Goal: Task Accomplishment & Management: Manage account settings

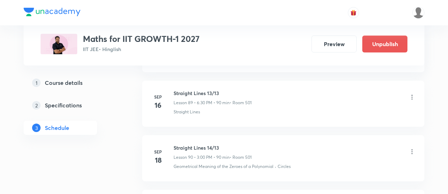
scroll to position [5493, 0]
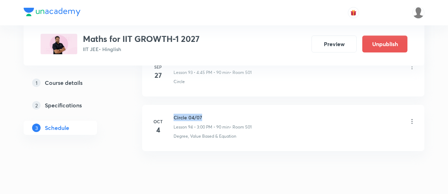
drag, startPoint x: 174, startPoint y: 93, endPoint x: 214, endPoint y: 91, distance: 39.6
click at [214, 114] on h6 "Circle 04/07" at bounding box center [213, 117] width 78 height 7
copy h6 "Circle 04/07"
click at [214, 114] on h6 "Circle 04/07" at bounding box center [213, 117] width 78 height 7
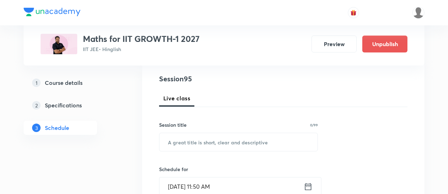
scroll to position [87, 0]
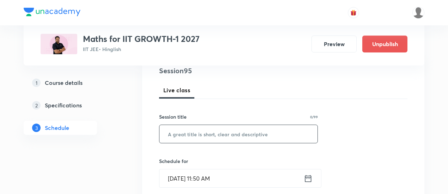
click at [203, 137] on input "text" at bounding box center [239, 134] width 158 height 18
paste input "Circle 04/07"
click at [191, 131] on input "Circle 04/07" at bounding box center [239, 134] width 158 height 18
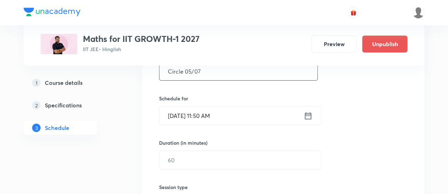
scroll to position [150, 0]
type input "Circle 05/07"
click at [310, 114] on icon at bounding box center [308, 115] width 9 height 10
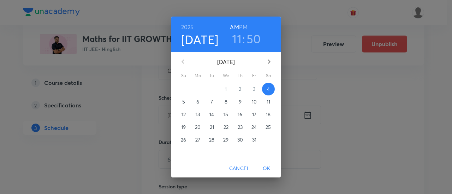
click at [196, 100] on span "6" at bounding box center [197, 101] width 13 height 7
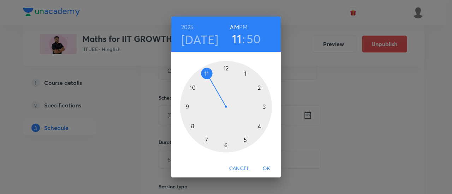
click at [241, 24] on h6 "PM" at bounding box center [243, 27] width 8 height 10
click at [259, 127] on div at bounding box center [226, 107] width 92 height 92
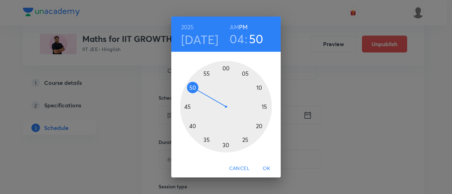
click at [186, 108] on div at bounding box center [226, 107] width 92 height 92
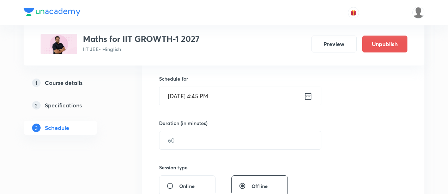
scroll to position [170, 0]
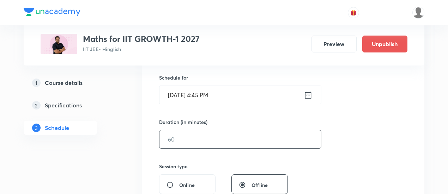
click at [264, 137] on input "text" at bounding box center [241, 140] width 162 height 18
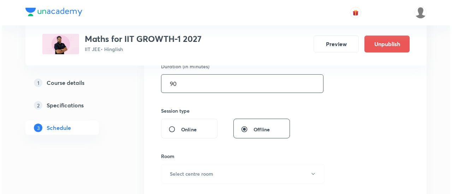
scroll to position [255, 0]
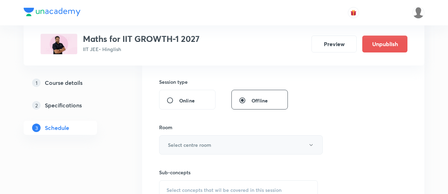
type input "90"
click at [227, 145] on button "Select centre room" at bounding box center [241, 145] width 164 height 19
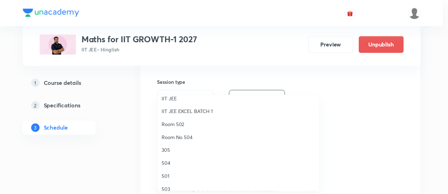
scroll to position [80, 0]
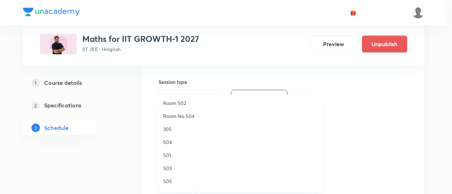
click at [169, 153] on span "501" at bounding box center [240, 155] width 155 height 7
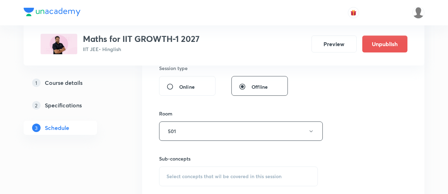
scroll to position [304, 0]
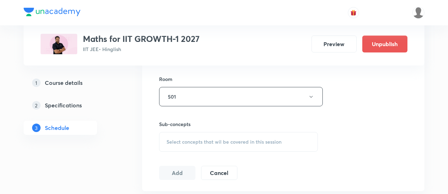
click at [249, 139] on span "Select concepts that wil be covered in this session" at bounding box center [224, 142] width 115 height 6
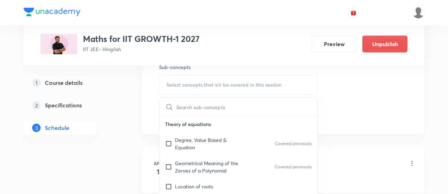
scroll to position [362, 0]
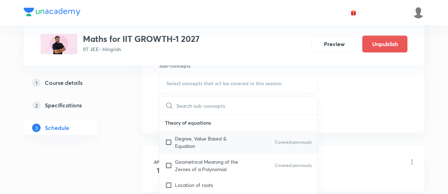
click at [197, 142] on p "Degree, Value Based & Equation" at bounding box center [210, 142] width 71 height 15
checkbox input "true"
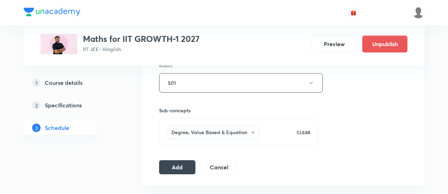
scroll to position [327, 0]
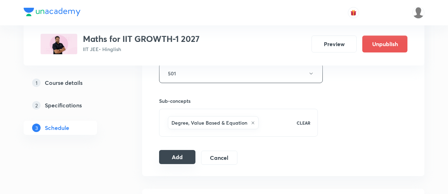
click at [183, 155] on button "Add" at bounding box center [177, 157] width 36 height 14
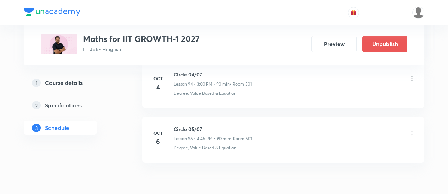
scroll to position [5219, 0]
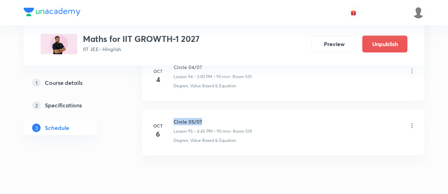
drag, startPoint x: 175, startPoint y: 99, endPoint x: 224, endPoint y: 98, distance: 49.8
click at [224, 118] on h6 "Circle 05/07" at bounding box center [213, 121] width 78 height 7
copy h6 "Circle 05/07"
click at [224, 118] on h6 "Circle 05/07" at bounding box center [213, 121] width 78 height 7
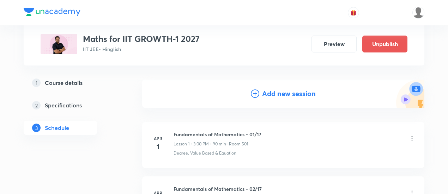
scroll to position [62, 0]
click at [280, 92] on h4 "Add new session" at bounding box center [289, 93] width 54 height 11
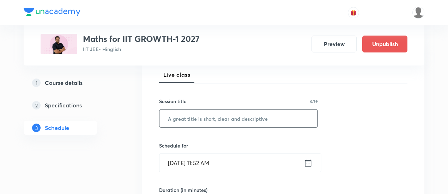
scroll to position [110, 0]
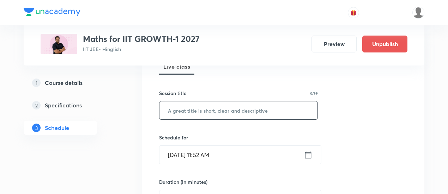
click at [220, 112] on input "text" at bounding box center [239, 111] width 158 height 18
paste input "Circle 05/07"
click at [190, 109] on input "Circle 05/07" at bounding box center [239, 111] width 158 height 18
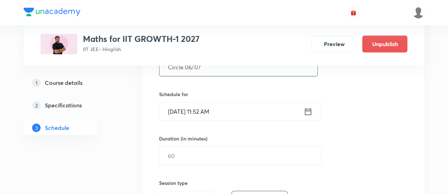
scroll to position [157, 0]
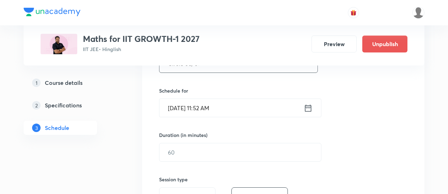
type input "Circle 06/07"
click at [311, 107] on icon at bounding box center [308, 107] width 6 height 7
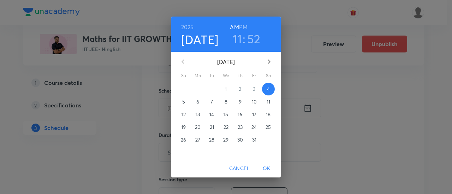
click at [211, 101] on p "7" at bounding box center [211, 101] width 2 height 7
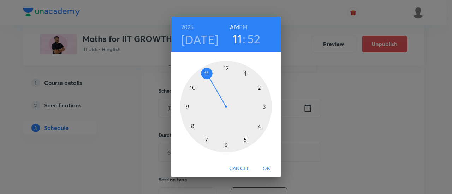
click at [244, 22] on h6 "PM" at bounding box center [243, 27] width 8 height 10
click at [264, 109] on div at bounding box center [226, 107] width 92 height 92
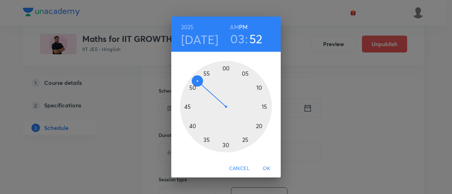
click at [226, 68] on div at bounding box center [226, 107] width 92 height 92
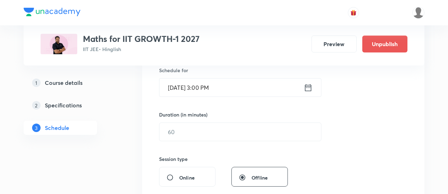
scroll to position [180, 0]
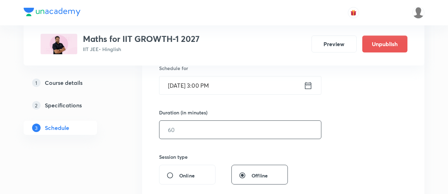
click at [274, 133] on input "text" at bounding box center [241, 130] width 162 height 18
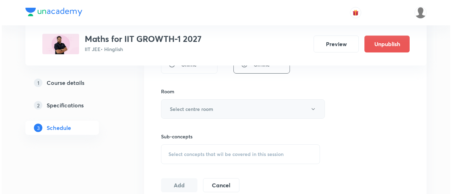
scroll to position [292, 0]
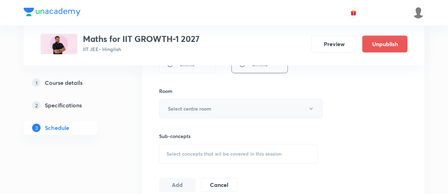
type input "90"
click at [200, 106] on h6 "Select centre room" at bounding box center [189, 108] width 43 height 7
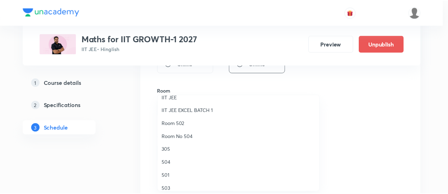
scroll to position [73, 0]
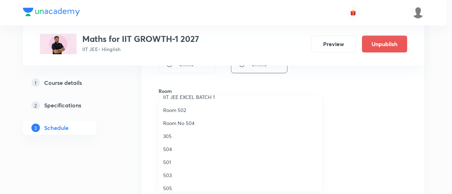
click at [169, 163] on span "501" at bounding box center [240, 162] width 155 height 7
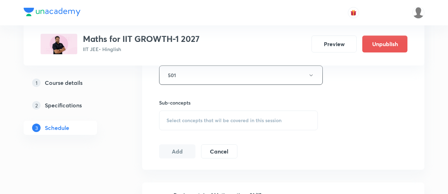
scroll to position [326, 0]
click at [234, 119] on span "Select concepts that wil be covered in this session" at bounding box center [224, 120] width 115 height 6
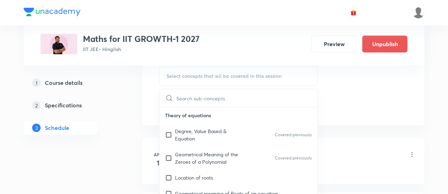
scroll to position [373, 0]
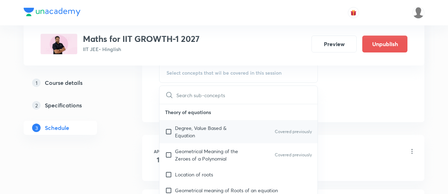
click at [205, 126] on p "Degree, Value Based & Equation" at bounding box center [210, 132] width 71 height 15
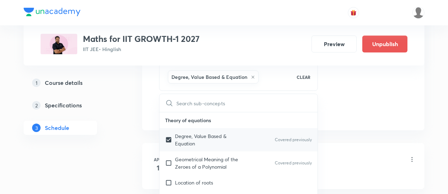
checkbox input "true"
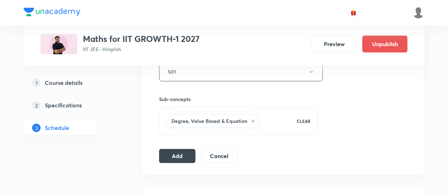
scroll to position [362, 0]
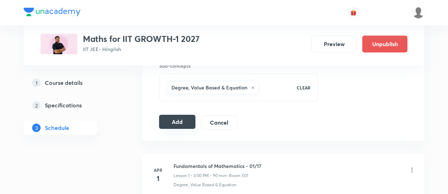
click at [178, 122] on button "Add" at bounding box center [177, 122] width 36 height 14
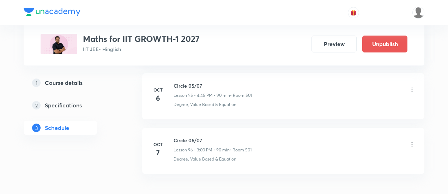
scroll to position [5279, 0]
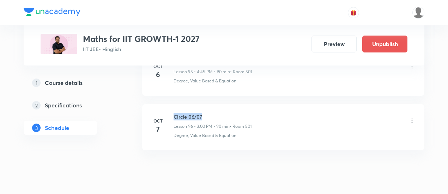
drag, startPoint x: 174, startPoint y: 92, endPoint x: 207, endPoint y: 93, distance: 32.5
click at [207, 113] on h6 "Circle 06/07" at bounding box center [213, 116] width 78 height 7
copy h6 "Circle 06/07"
click at [207, 113] on h6 "Circle 06/07" at bounding box center [213, 116] width 78 height 7
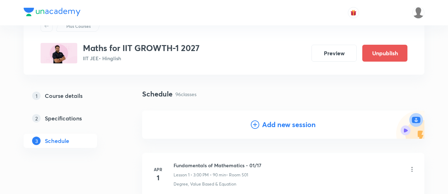
scroll to position [30, 0]
click at [284, 127] on h4 "Add new session" at bounding box center [289, 125] width 54 height 11
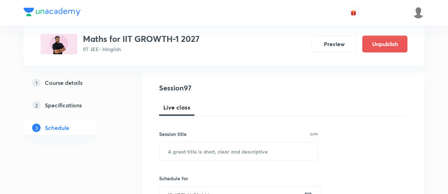
scroll to position [75, 0]
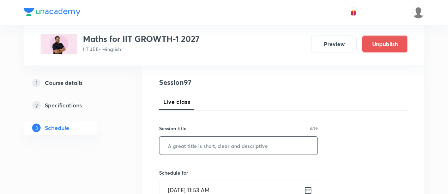
click at [236, 148] on input "text" at bounding box center [239, 146] width 158 height 18
paste input "Circle 06/07"
click at [192, 145] on input "Circle 06/07" at bounding box center [239, 146] width 158 height 18
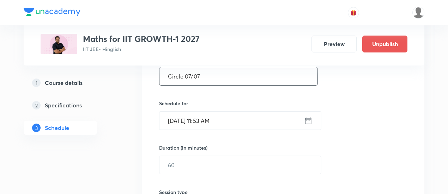
scroll to position [146, 0]
type input "Circle 07/07"
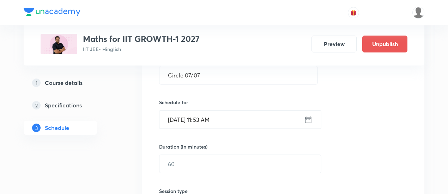
click at [306, 116] on icon at bounding box center [308, 119] width 6 height 7
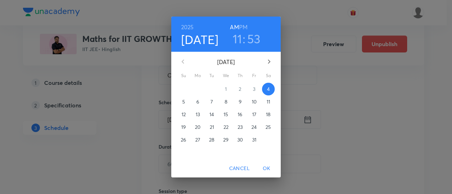
click at [238, 101] on span "9" at bounding box center [240, 101] width 13 height 7
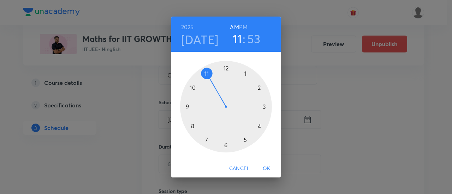
click at [244, 26] on h6 "PM" at bounding box center [243, 27] width 8 height 10
click at [259, 125] on div at bounding box center [226, 107] width 92 height 92
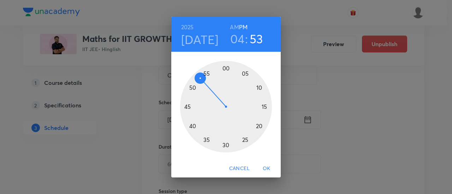
click at [188, 108] on div at bounding box center [226, 107] width 92 height 92
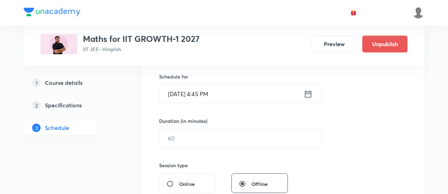
scroll to position [178, 0]
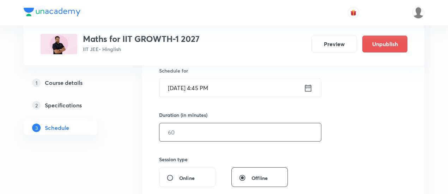
click at [277, 133] on input "text" at bounding box center [241, 133] width 162 height 18
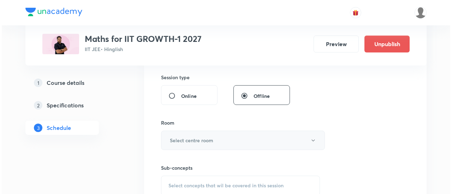
scroll to position [261, 0]
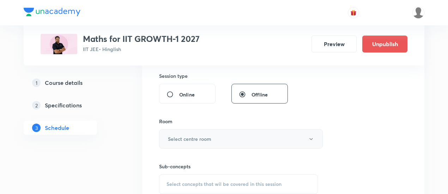
type input "90"
click at [204, 138] on h6 "Select centre room" at bounding box center [189, 139] width 43 height 7
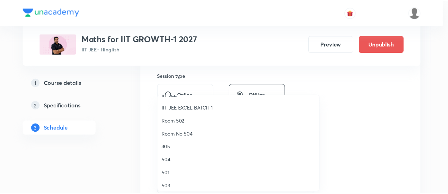
scroll to position [72, 0]
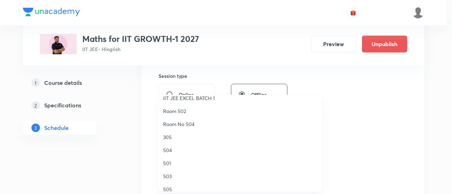
click at [170, 162] on span "501" at bounding box center [240, 163] width 155 height 7
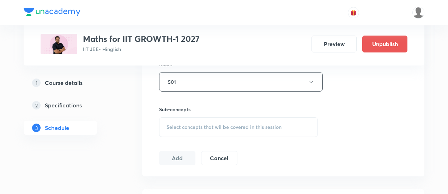
scroll to position [320, 0]
click at [219, 124] on span "Select concepts that wil be covered in this session" at bounding box center [224, 126] width 115 height 6
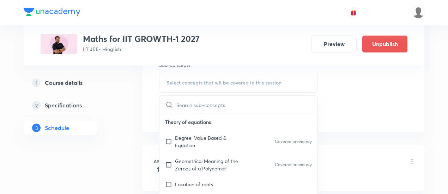
scroll to position [366, 0]
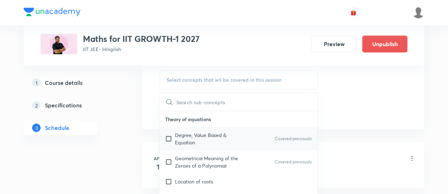
click at [190, 137] on p "Degree, Value Based & Equation" at bounding box center [210, 139] width 71 height 15
checkbox input "true"
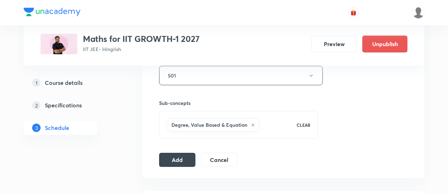
scroll to position [328, 0]
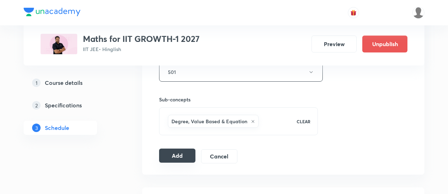
click at [184, 153] on button "Add" at bounding box center [177, 156] width 36 height 14
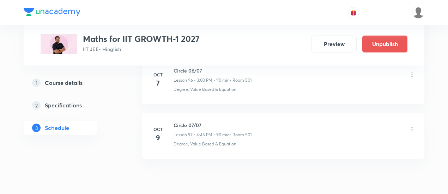
scroll to position [5327, 0]
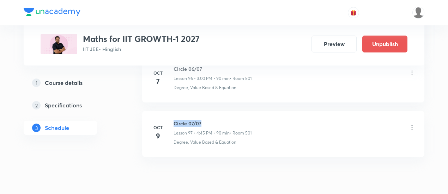
drag, startPoint x: 174, startPoint y: 101, endPoint x: 205, endPoint y: 101, distance: 31.1
click at [205, 120] on h6 "Circle 07/07" at bounding box center [213, 123] width 78 height 7
copy h6 "Circle 07/07"
click at [205, 120] on h6 "Circle 07/07" at bounding box center [213, 123] width 78 height 7
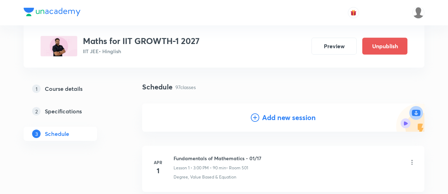
scroll to position [42, 0]
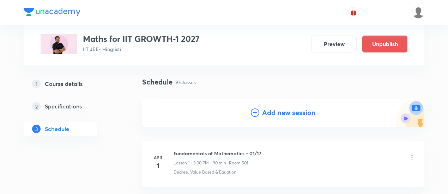
click at [281, 114] on h4 "Add new session" at bounding box center [289, 113] width 54 height 11
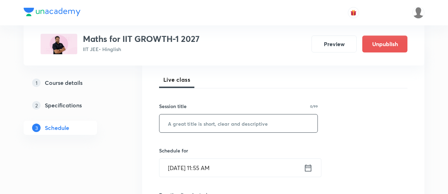
scroll to position [99, 0]
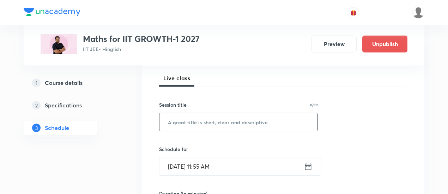
click at [243, 125] on input "text" at bounding box center [239, 122] width 158 height 18
paste input "Circle 07/07"
click at [191, 120] on input "Circle 07/07" at bounding box center [239, 122] width 158 height 18
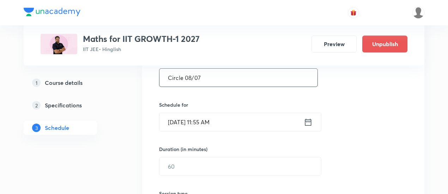
scroll to position [145, 0]
type input "Circle 08/07"
click at [306, 121] on icon at bounding box center [308, 121] width 9 height 10
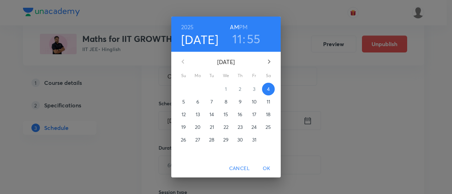
click at [270, 102] on p "11" at bounding box center [268, 101] width 4 height 7
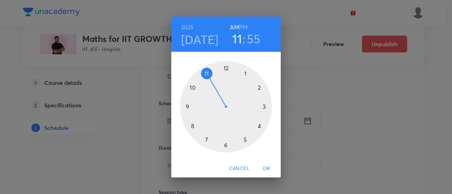
click at [245, 26] on h6 "PM" at bounding box center [243, 27] width 8 height 10
click at [259, 127] on div at bounding box center [226, 107] width 92 height 92
click at [189, 107] on div at bounding box center [226, 107] width 92 height 92
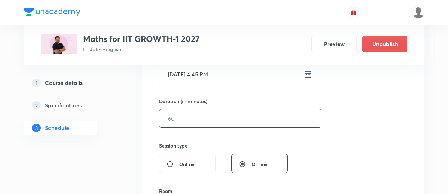
scroll to position [192, 0]
click at [287, 120] on input "text" at bounding box center [241, 118] width 162 height 18
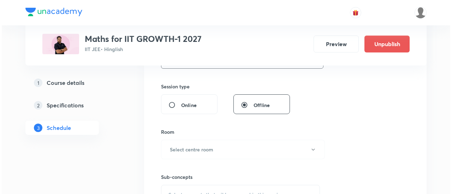
scroll to position [258, 0]
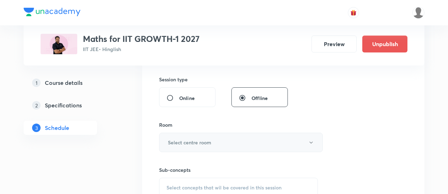
type input "90"
click at [232, 137] on button "Select centre room" at bounding box center [241, 142] width 164 height 19
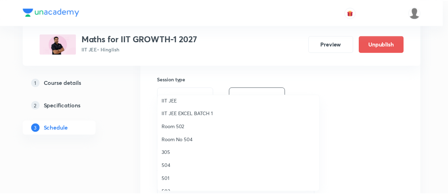
scroll to position [56, 0]
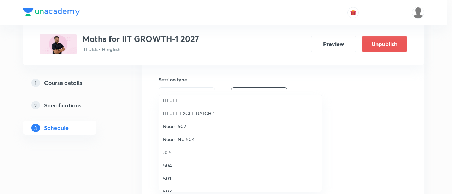
click at [170, 180] on span "501" at bounding box center [240, 178] width 155 height 7
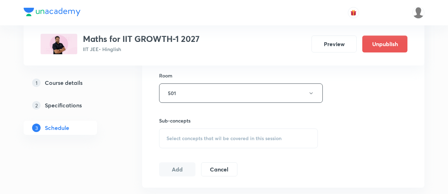
scroll to position [308, 0]
click at [207, 137] on span "Select concepts that wil be covered in this session" at bounding box center [224, 138] width 115 height 6
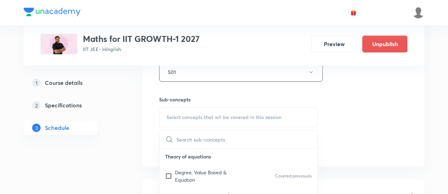
scroll to position [368, 0]
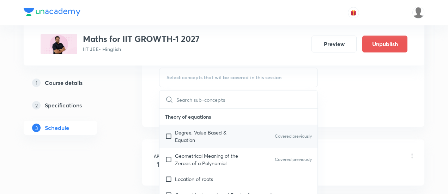
click at [195, 134] on p "Degree, Value Based & Equation" at bounding box center [210, 136] width 71 height 15
checkbox input "true"
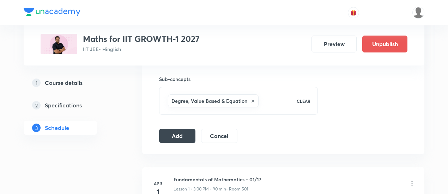
scroll to position [349, 0]
click at [176, 133] on button "Add" at bounding box center [177, 135] width 36 height 14
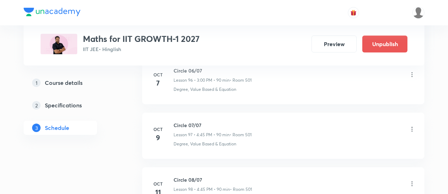
scroll to position [5388, 0]
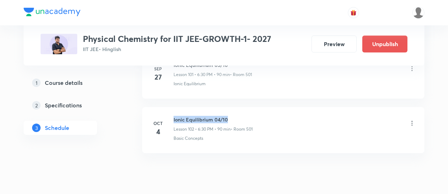
drag, startPoint x: 174, startPoint y: 94, endPoint x: 231, endPoint y: 92, distance: 57.6
click at [231, 116] on h6 "Ionic Equilibrium 04/10" at bounding box center [213, 119] width 79 height 7
copy h6 "Ionic Equilibrium 04/10"
click at [233, 116] on h6 "Ionic Equilibrium 04/10" at bounding box center [213, 119] width 79 height 7
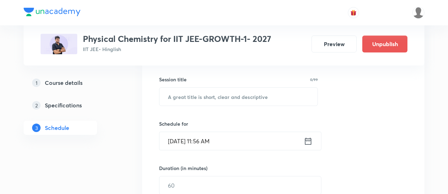
scroll to position [124, 0]
click at [223, 99] on input "text" at bounding box center [239, 98] width 158 height 18
paste input "Ionic Equilibrium 04/10"
click at [220, 95] on input "Ionic Equilibrium 04/10" at bounding box center [239, 98] width 158 height 18
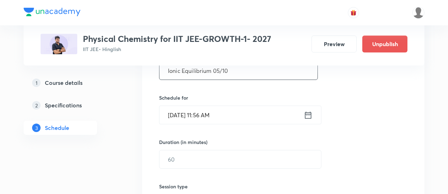
scroll to position [150, 0]
type input "Ionic Equilibrium 05/10"
click at [308, 114] on icon at bounding box center [308, 115] width 6 height 7
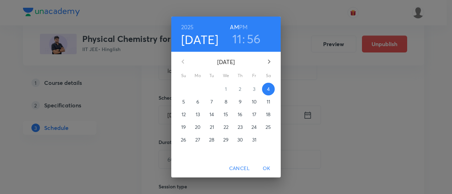
click at [197, 103] on p "6" at bounding box center [197, 101] width 3 height 7
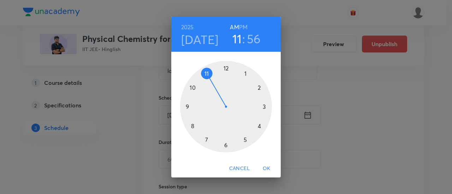
click at [246, 25] on h6 "PM" at bounding box center [243, 27] width 8 height 10
click at [225, 146] on div at bounding box center [226, 107] width 92 height 92
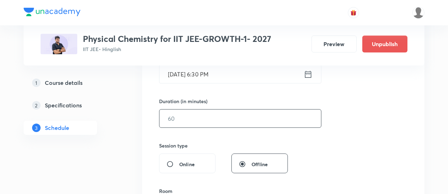
scroll to position [193, 0]
click at [260, 117] on input "text" at bounding box center [241, 117] width 162 height 18
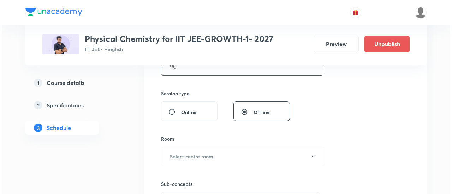
scroll to position [265, 0]
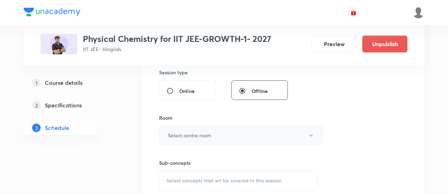
type input "90"
click at [218, 134] on button "Select centre room" at bounding box center [241, 135] width 164 height 19
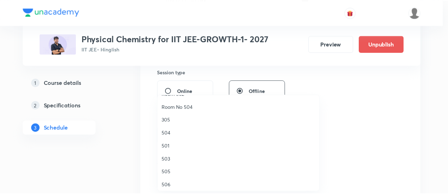
scroll to position [90, 0]
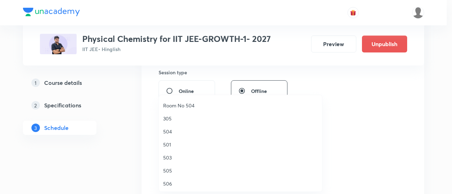
click at [167, 146] on span "501" at bounding box center [240, 144] width 155 height 7
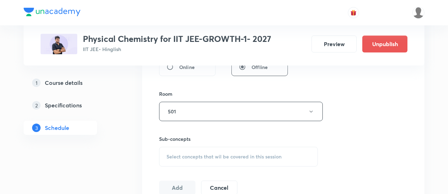
scroll to position [289, 0]
click at [227, 154] on span "Select concepts that wil be covered in this session" at bounding box center [224, 157] width 115 height 6
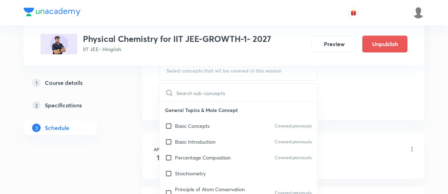
scroll to position [376, 0]
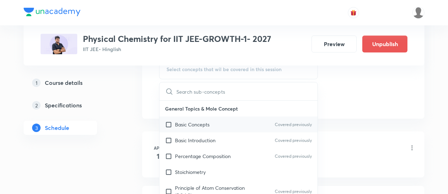
click at [211, 125] on div "Basic Concepts Covered previously" at bounding box center [239, 125] width 158 height 16
checkbox input "true"
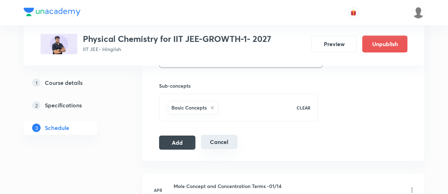
scroll to position [343, 0]
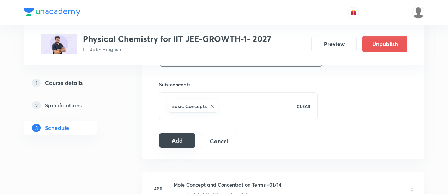
click at [188, 141] on button "Add" at bounding box center [177, 141] width 36 height 14
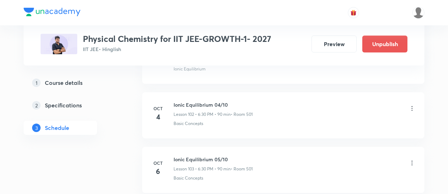
scroll to position [5625, 0]
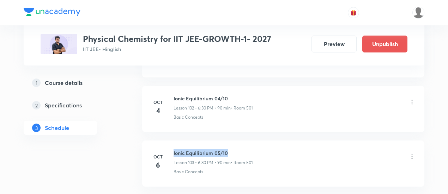
drag, startPoint x: 174, startPoint y: 127, endPoint x: 240, endPoint y: 124, distance: 66.4
click at [240, 141] on li "Oct 6 Ionic Equilibrium 05/10 Lesson 103 • 6:30 PM • 90 min • Room 501 Basic Co…" at bounding box center [283, 164] width 282 height 46
copy h6 "Ionic Equilibrium 05/10"
click at [240, 141] on li "Oct 6 Ionic Equilibrium 05/10 Lesson 103 • 6:30 PM • 90 min • Room 501 Basic Co…" at bounding box center [283, 164] width 282 height 46
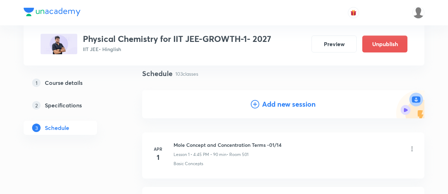
scroll to position [55, 0]
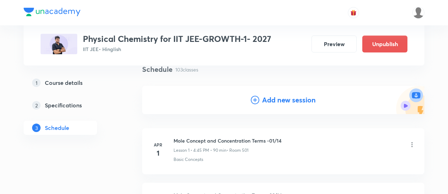
click at [274, 103] on h4 "Add new session" at bounding box center [289, 100] width 54 height 11
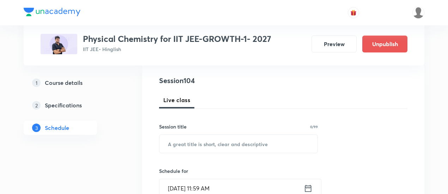
scroll to position [83, 0]
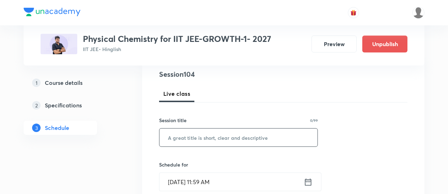
click at [226, 141] on input "text" at bounding box center [239, 138] width 158 height 18
paste input "Ionic Equilibrium 05/10"
click at [220, 137] on input "Ionic Equilibrium 05/10" at bounding box center [239, 138] width 158 height 18
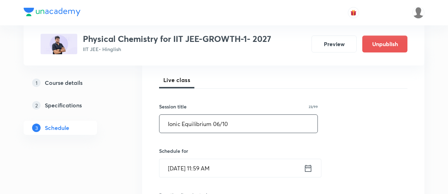
scroll to position [120, 0]
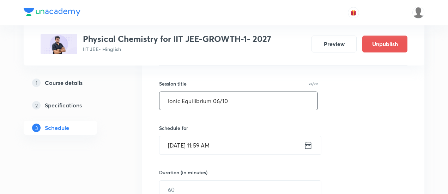
type input "Ionic Equilibrium 06/10"
click at [310, 141] on icon at bounding box center [308, 146] width 9 height 10
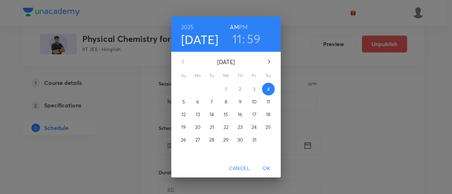
click at [211, 101] on p "7" at bounding box center [211, 101] width 2 height 7
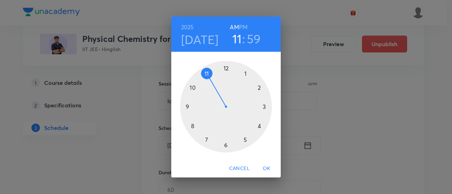
click at [242, 26] on h6 "PM" at bounding box center [243, 27] width 8 height 10
click at [259, 127] on div at bounding box center [226, 107] width 92 height 92
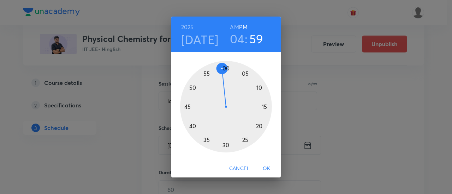
click at [188, 107] on div at bounding box center [226, 107] width 92 height 92
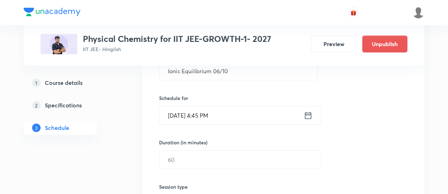
scroll to position [150, 0]
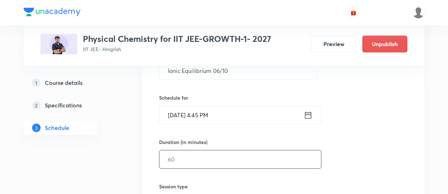
click at [239, 158] on input "text" at bounding box center [241, 160] width 162 height 18
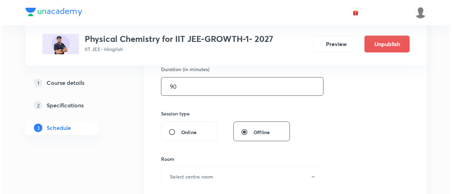
scroll to position [224, 0]
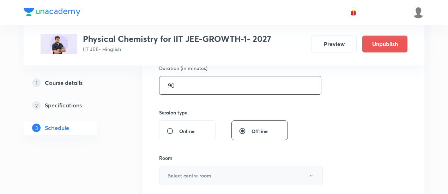
type input "90"
click at [216, 175] on button "Select centre room" at bounding box center [241, 175] width 164 height 19
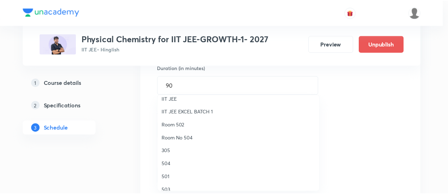
scroll to position [59, 0]
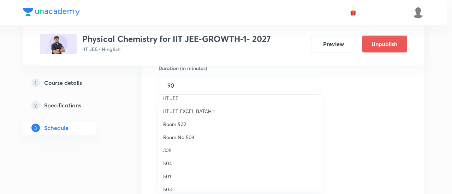
click at [172, 176] on span "501" at bounding box center [240, 176] width 155 height 7
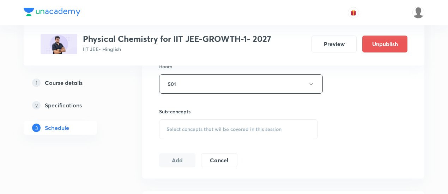
scroll to position [320, 0]
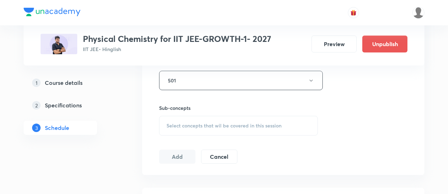
click at [216, 124] on span "Select concepts that wil be covered in this session" at bounding box center [224, 126] width 115 height 6
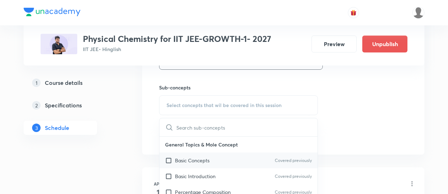
scroll to position [366, 0]
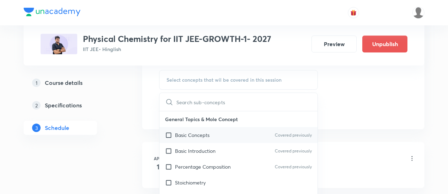
click at [191, 134] on p "Basic Concepts" at bounding box center [192, 135] width 35 height 7
checkbox input "true"
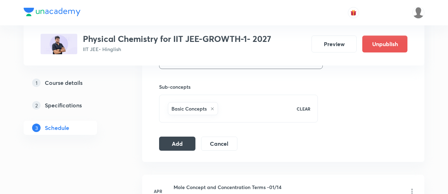
scroll to position [347, 0]
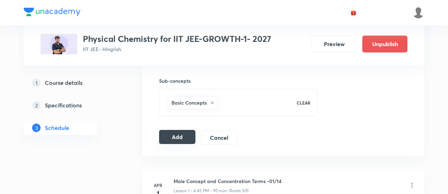
click at [176, 139] on button "Add" at bounding box center [177, 137] width 36 height 14
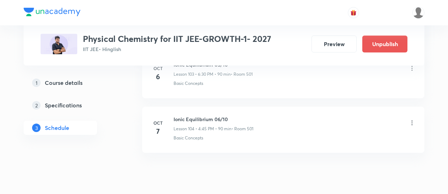
scroll to position [5714, 0]
drag, startPoint x: 174, startPoint y: 94, endPoint x: 232, endPoint y: 92, distance: 58.6
click at [232, 115] on h6 "Ionic Equilibrium 06/10" at bounding box center [214, 118] width 80 height 7
copy h6 "Ionic Equilibrium 06/10"
click at [233, 115] on h6 "Ionic Equilibrium 06/10" at bounding box center [214, 118] width 80 height 7
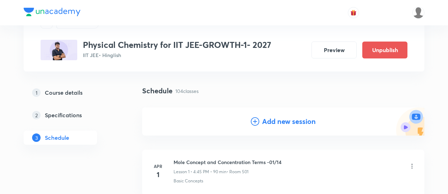
scroll to position [69, 0]
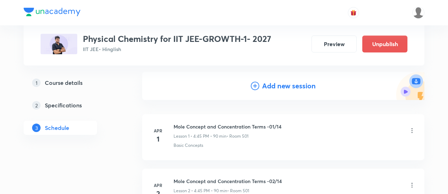
click at [284, 87] on h4 "Add new session" at bounding box center [289, 86] width 54 height 11
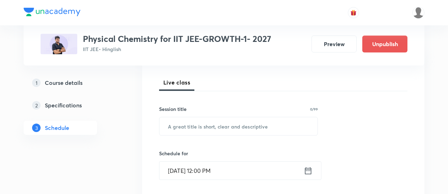
scroll to position [95, 0]
click at [219, 127] on input "text" at bounding box center [239, 126] width 158 height 18
paste input "Ionic Equilibrium 06/10"
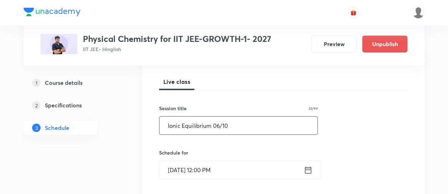
click at [220, 124] on input "Ionic Equilibrium 06/10" at bounding box center [239, 126] width 158 height 18
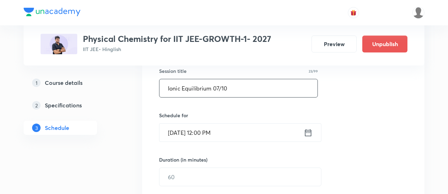
scroll to position [134, 0]
type input "Ionic Equilibrium 07/10"
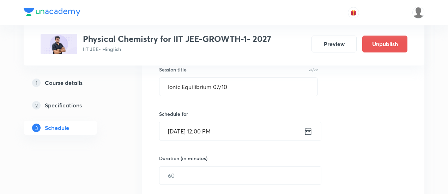
click at [311, 131] on icon at bounding box center [308, 132] width 9 height 10
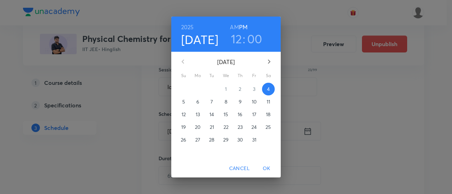
click at [241, 102] on p "9" at bounding box center [240, 101] width 3 height 7
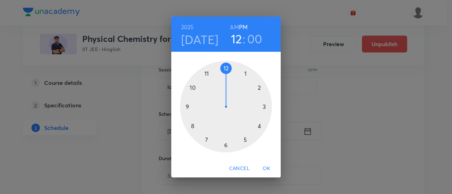
click at [226, 146] on div at bounding box center [226, 107] width 92 height 92
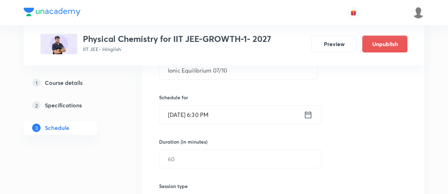
scroll to position [152, 0]
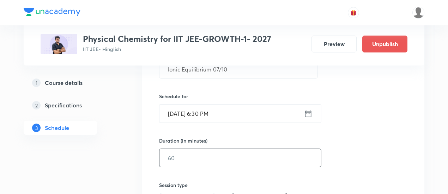
click at [263, 161] on input "text" at bounding box center [241, 158] width 162 height 18
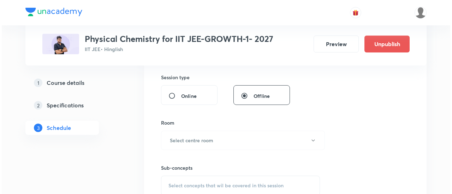
scroll to position [261, 0]
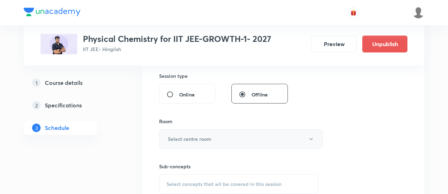
type input "90"
click at [234, 139] on button "Select centre room" at bounding box center [241, 139] width 164 height 19
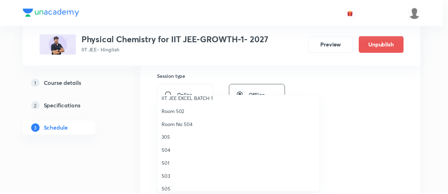
scroll to position [72, 0]
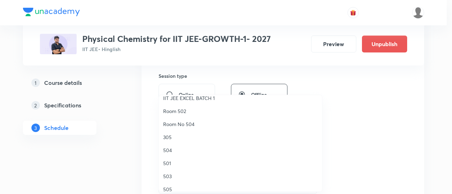
click at [174, 163] on span "501" at bounding box center [240, 163] width 155 height 7
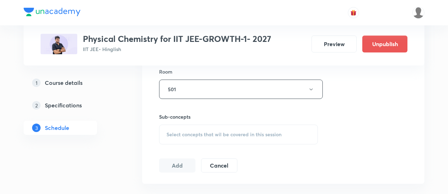
scroll to position [313, 0]
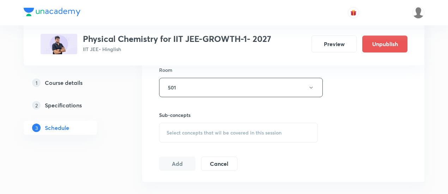
click at [247, 130] on span "Select concepts that wil be covered in this session" at bounding box center [224, 133] width 115 height 6
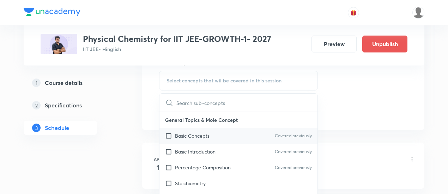
scroll to position [366, 0]
click at [206, 136] on p "Basic Concepts" at bounding box center [192, 135] width 35 height 7
checkbox input "true"
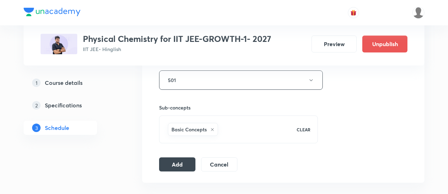
scroll to position [324, 0]
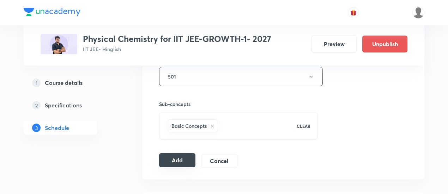
click at [178, 160] on button "Add" at bounding box center [177, 161] width 36 height 14
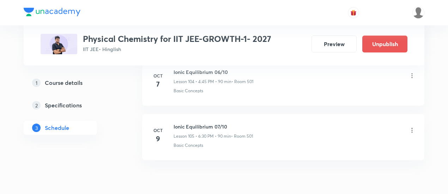
scroll to position [5761, 0]
drag, startPoint x: 174, startPoint y: 102, endPoint x: 238, endPoint y: 99, distance: 63.9
click at [238, 123] on h6 "Ionic Equilibrium 07/10" at bounding box center [213, 126] width 79 height 7
copy h6 "Ionic Equilibrium 07/10"
click at [243, 123] on h6 "Ionic Equilibrium 07/10" at bounding box center [213, 126] width 79 height 7
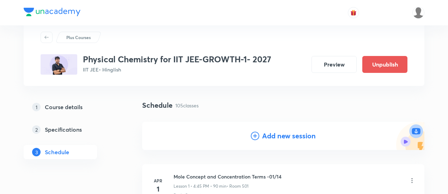
scroll to position [21, 0]
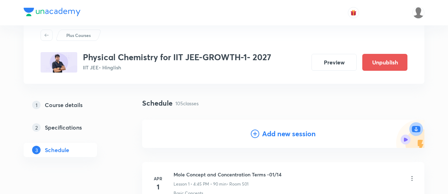
click at [286, 135] on h4 "Add new session" at bounding box center [289, 134] width 54 height 11
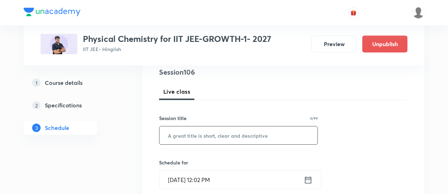
scroll to position [86, 0]
click at [236, 135] on input "text" at bounding box center [239, 135] width 158 height 18
paste input "Ionic Equilibrium 07/10"
click at [220, 132] on input "Ionic Equilibrium 07/10" at bounding box center [239, 135] width 158 height 18
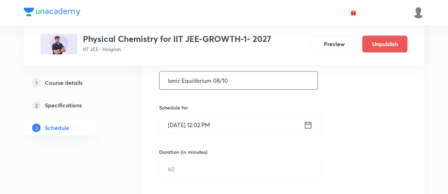
scroll to position [141, 0]
type input "Ionic Equilibrium 08/10"
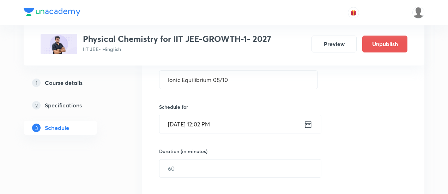
click at [309, 122] on icon at bounding box center [308, 125] width 9 height 10
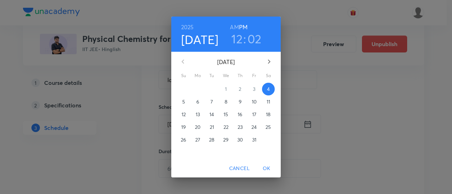
click at [268, 100] on p "11" at bounding box center [268, 101] width 4 height 7
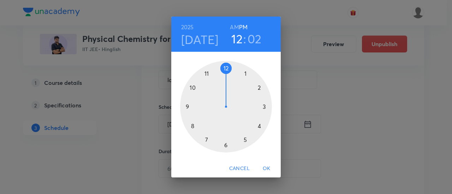
click at [264, 108] on div at bounding box center [226, 107] width 92 height 92
click at [226, 67] on div at bounding box center [226, 107] width 92 height 92
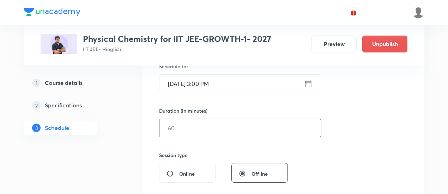
scroll to position [187, 0]
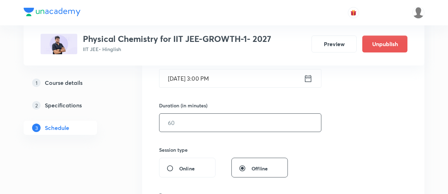
click at [258, 123] on input "text" at bounding box center [241, 123] width 162 height 18
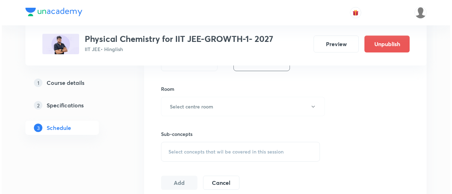
scroll to position [294, 0]
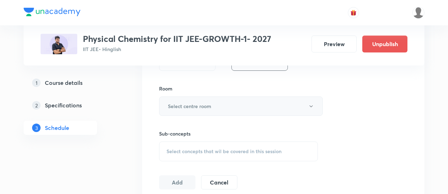
type input "90"
click at [192, 107] on h6 "Select centre room" at bounding box center [189, 106] width 43 height 7
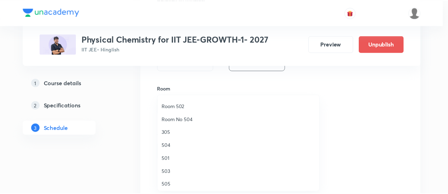
scroll to position [79, 0]
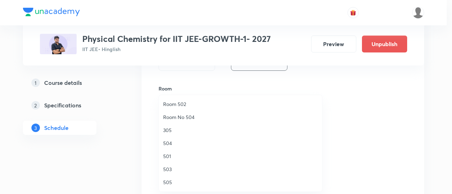
click at [169, 157] on span "501" at bounding box center [240, 156] width 155 height 7
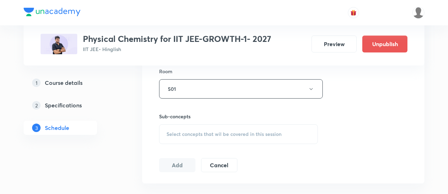
scroll to position [312, 0]
click at [218, 133] on span "Select concepts that wil be covered in this session" at bounding box center [224, 134] width 115 height 6
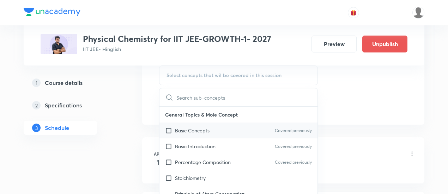
scroll to position [371, 0]
click at [196, 131] on p "Basic Concepts" at bounding box center [192, 130] width 35 height 7
checkbox input "true"
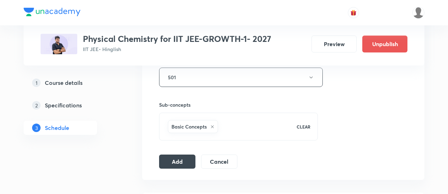
scroll to position [323, 0]
click at [171, 161] on button "Add" at bounding box center [177, 161] width 36 height 14
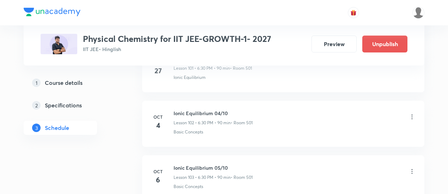
scroll to position [5768, 0]
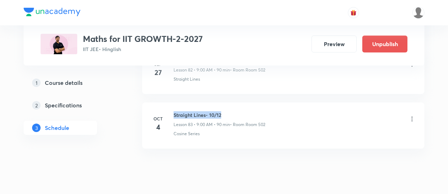
drag, startPoint x: 174, startPoint y: 93, endPoint x: 224, endPoint y: 93, distance: 50.5
click at [224, 112] on h6 "Straight Lines- 10/12" at bounding box center [220, 115] width 92 height 7
copy h6 "Straight Lines- 10/12"
click at [236, 112] on h6 "Straight Lines- 10/12" at bounding box center [220, 115] width 92 height 7
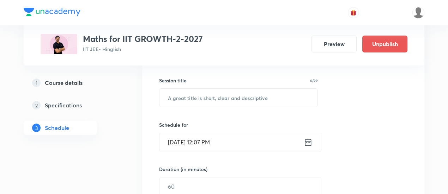
scroll to position [124, 0]
click at [229, 96] on input "text" at bounding box center [239, 98] width 158 height 18
paste input "Straight Lines- 10/12"
click at [213, 95] on input "Straight Lines- 10/12" at bounding box center [239, 98] width 158 height 18
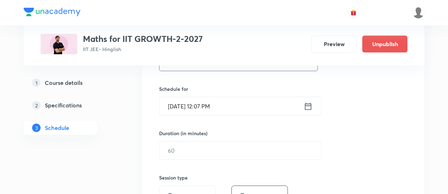
scroll to position [162, 0]
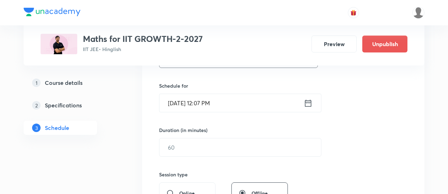
type input "Straight Lines- 11/12"
click at [308, 104] on icon at bounding box center [308, 103] width 9 height 10
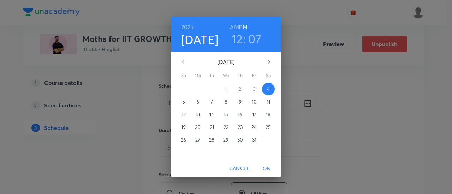
click at [198, 103] on p "6" at bounding box center [197, 101] width 3 height 7
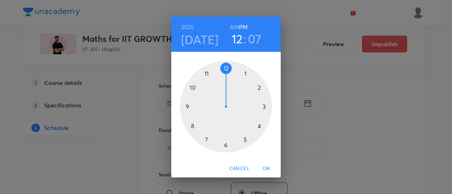
click at [233, 29] on h6 "AM" at bounding box center [234, 27] width 9 height 10
click at [187, 107] on div at bounding box center [226, 107] width 92 height 92
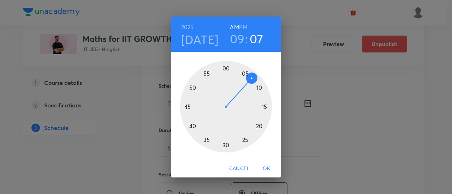
click at [226, 69] on div at bounding box center [226, 107] width 92 height 92
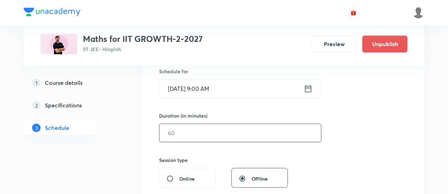
scroll to position [179, 0]
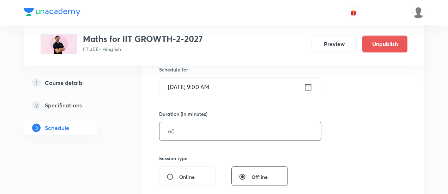
click at [245, 130] on input "text" at bounding box center [241, 131] width 162 height 18
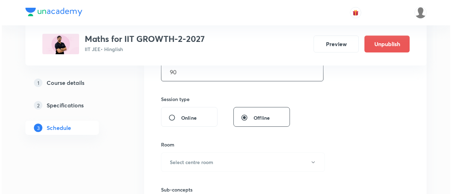
scroll to position [244, 0]
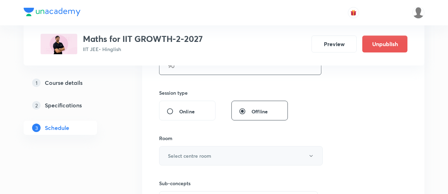
type input "90"
click at [200, 156] on h6 "Select centre room" at bounding box center [189, 155] width 43 height 7
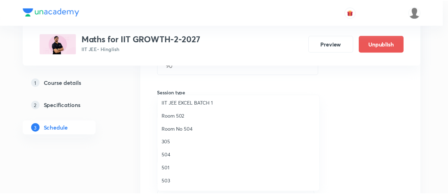
scroll to position [68, 0]
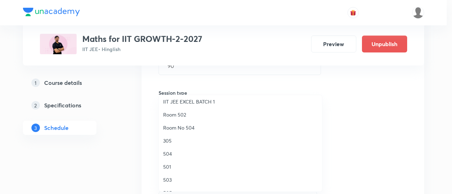
click at [172, 165] on span "501" at bounding box center [240, 166] width 155 height 7
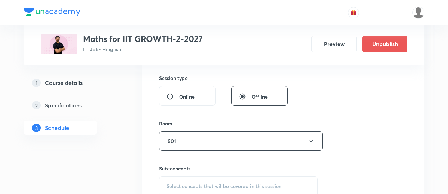
scroll to position [292, 0]
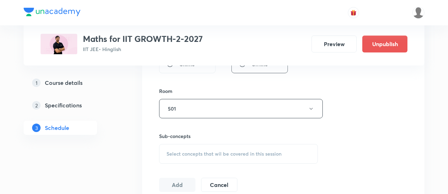
click at [227, 159] on div "Select concepts that wil be covered in this session" at bounding box center [238, 154] width 159 height 20
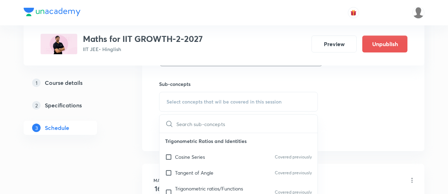
scroll to position [344, 0]
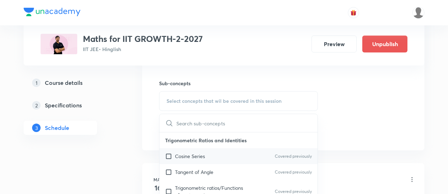
click at [193, 158] on p "Cosine Series" at bounding box center [190, 156] width 30 height 7
checkbox input "true"
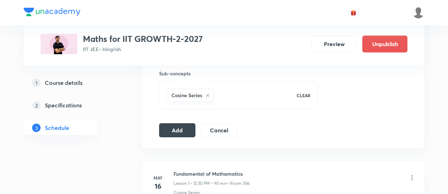
scroll to position [355, 0]
click at [183, 131] on button "Add" at bounding box center [177, 129] width 36 height 14
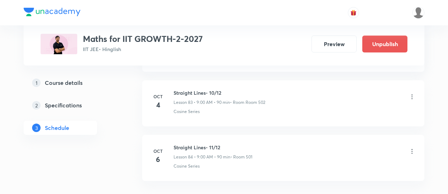
scroll to position [4625, 0]
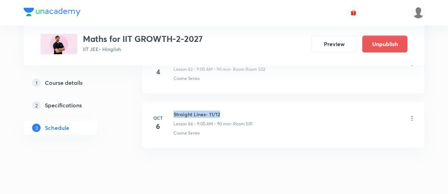
drag, startPoint x: 174, startPoint y: 92, endPoint x: 223, endPoint y: 94, distance: 48.4
click at [223, 111] on h6 "Straight Lines- 11/12" at bounding box center [213, 114] width 79 height 7
copy h6 "Straight Lines- 11/12"
click at [223, 111] on h6 "Straight Lines- 11/12" at bounding box center [213, 114] width 79 height 7
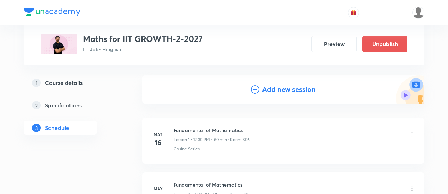
scroll to position [79, 0]
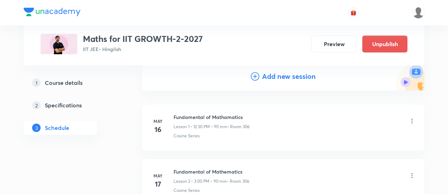
click at [274, 77] on h4 "Add new session" at bounding box center [289, 76] width 54 height 11
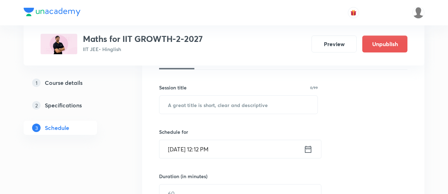
scroll to position [116, 0]
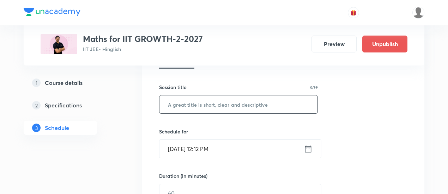
click at [239, 105] on input "text" at bounding box center [239, 105] width 158 height 18
paste input "Straight Lines- 11/12"
click at [212, 103] on input "Straight Lines- 11/12" at bounding box center [239, 105] width 158 height 18
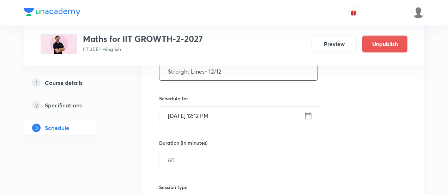
scroll to position [150, 0]
type input "Straight Lines- 12/12"
click at [311, 115] on icon at bounding box center [308, 115] width 6 height 7
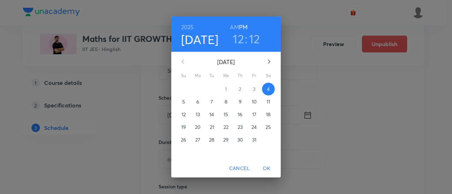
click at [226, 101] on p "8" at bounding box center [225, 101] width 3 height 7
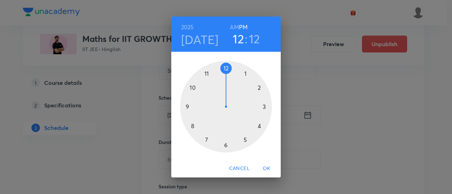
click at [235, 26] on h6 "AM" at bounding box center [234, 27] width 9 height 10
click at [193, 87] on div at bounding box center [226, 107] width 92 height 92
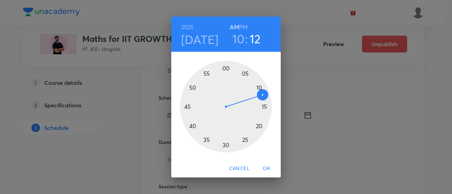
click at [188, 109] on div at bounding box center [226, 107] width 92 height 92
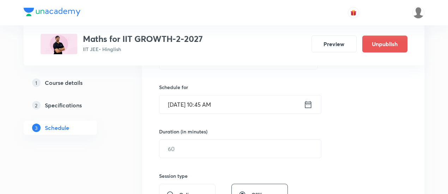
scroll to position [184, 0]
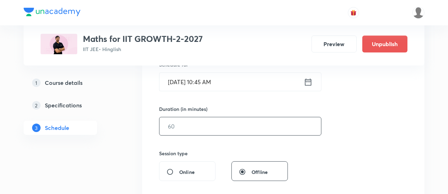
click at [226, 128] on input "text" at bounding box center [241, 127] width 162 height 18
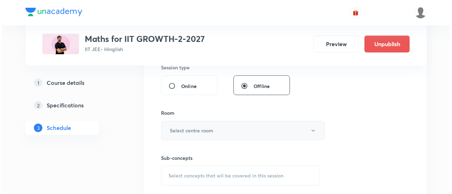
scroll to position [270, 0]
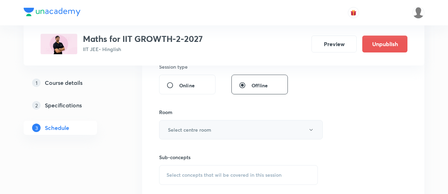
type input "90"
click at [234, 128] on button "Select centre room" at bounding box center [241, 129] width 164 height 19
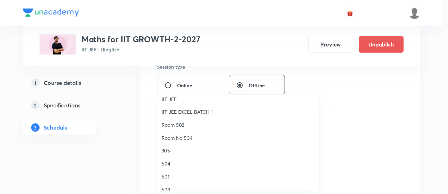
scroll to position [72, 0]
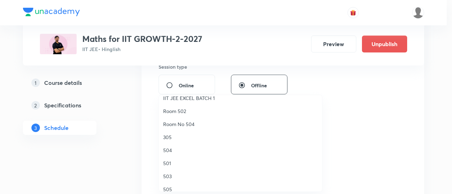
click at [169, 163] on span "501" at bounding box center [240, 163] width 155 height 7
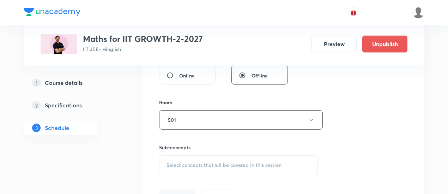
scroll to position [283, 0]
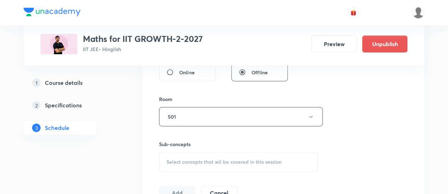
click at [234, 160] on span "Select concepts that wil be covered in this session" at bounding box center [224, 163] width 115 height 6
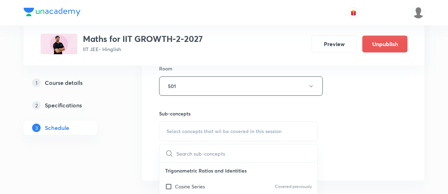
scroll to position [354, 0]
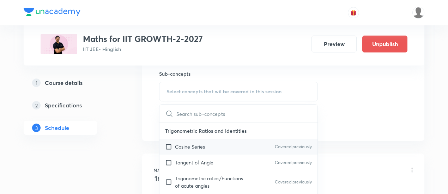
click at [193, 149] on div "Cosine Series Covered previously" at bounding box center [239, 147] width 158 height 16
checkbox input "true"
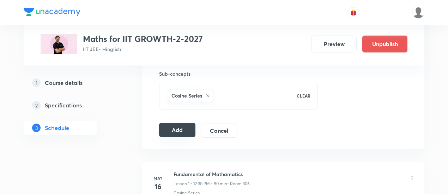
click at [185, 128] on button "Add" at bounding box center [177, 130] width 36 height 14
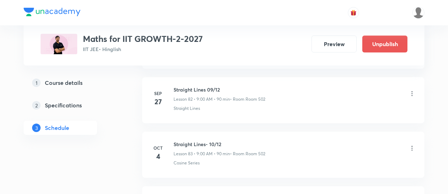
scroll to position [4680, 0]
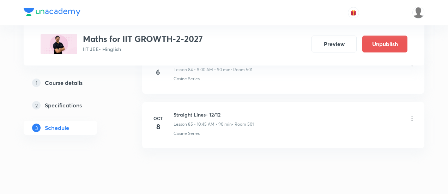
click at [414, 115] on icon at bounding box center [412, 118] width 7 height 7
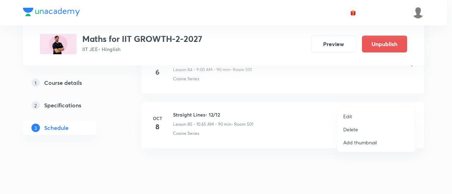
click at [351, 116] on p "Edit" at bounding box center [347, 116] width 9 height 7
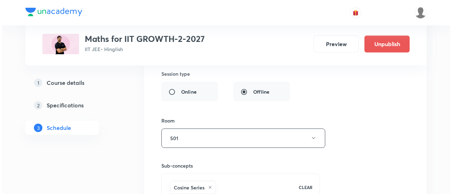
scroll to position [4862, 0]
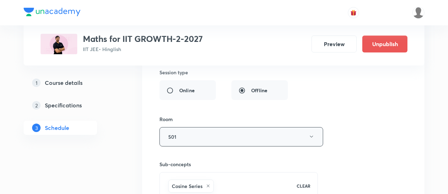
click at [309, 134] on icon "button" at bounding box center [312, 137] width 6 height 6
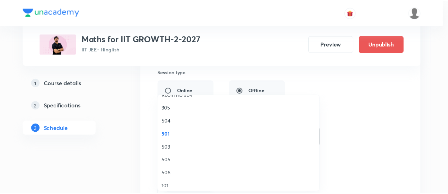
scroll to position [101, 0]
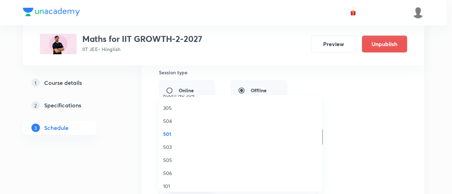
click at [176, 145] on span "503" at bounding box center [240, 147] width 155 height 7
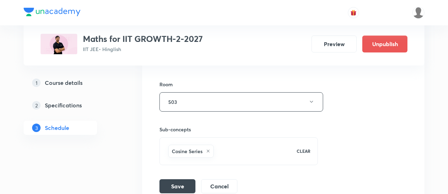
scroll to position [4900, 0]
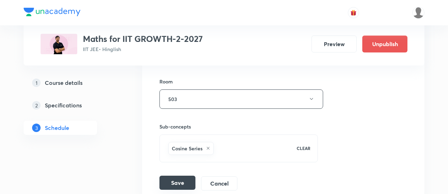
click at [172, 176] on button "Save" at bounding box center [178, 183] width 36 height 14
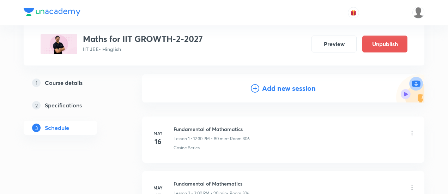
scroll to position [68, 0]
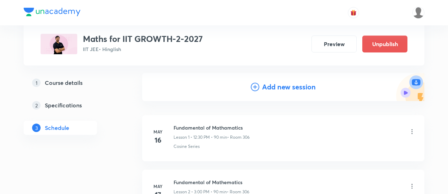
click at [283, 88] on h4 "Add new session" at bounding box center [289, 87] width 54 height 11
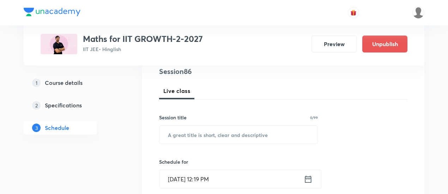
scroll to position [87, 0]
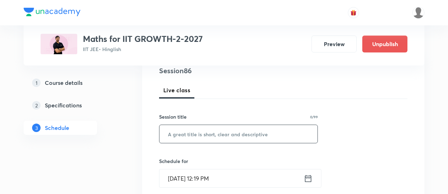
click at [230, 134] on input "text" at bounding box center [239, 134] width 158 height 18
paste input "Circle"
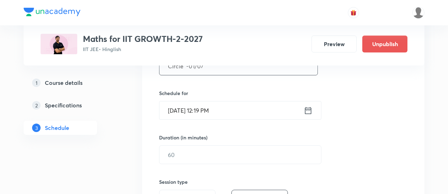
scroll to position [155, 0]
type input "Circle -01/07"
click at [308, 108] on icon at bounding box center [308, 110] width 6 height 7
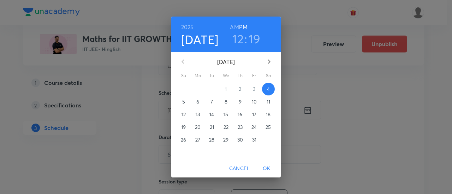
click at [243, 102] on span "9" at bounding box center [240, 101] width 13 height 7
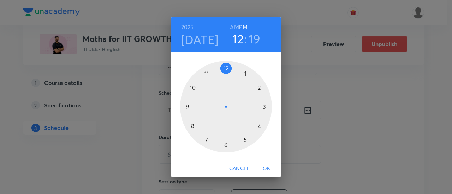
click at [224, 68] on div at bounding box center [226, 107] width 92 height 92
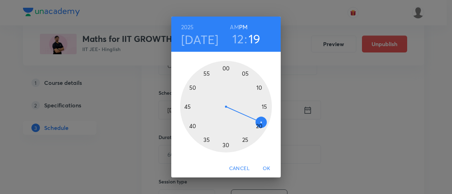
click at [226, 146] on div at bounding box center [226, 107] width 92 height 92
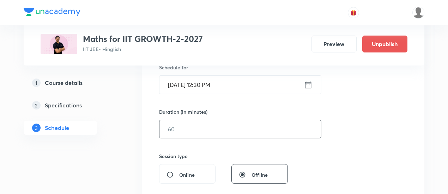
scroll to position [181, 0]
click at [284, 131] on input "text" at bounding box center [241, 129] width 162 height 18
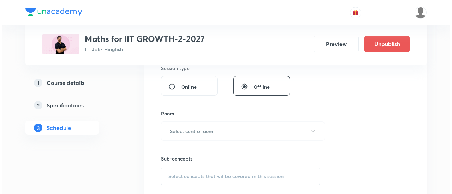
scroll to position [269, 0]
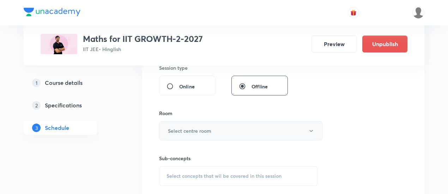
type input "90"
click at [226, 130] on button "Select centre room" at bounding box center [241, 130] width 164 height 19
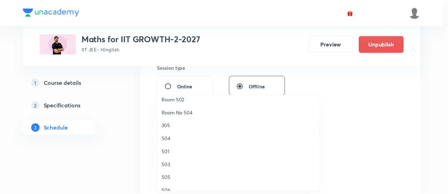
scroll to position [83, 0]
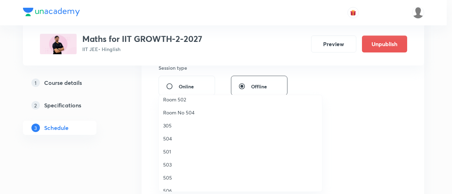
click at [167, 152] on span "501" at bounding box center [240, 151] width 155 height 7
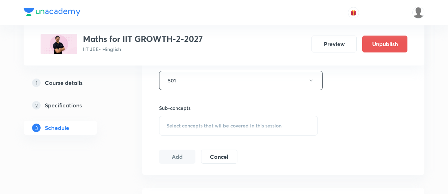
scroll to position [323, 0]
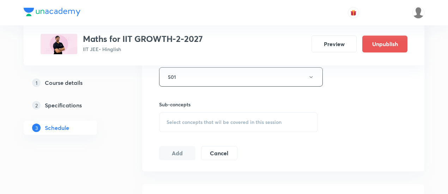
click at [238, 121] on span "Select concepts that wil be covered in this session" at bounding box center [224, 123] width 115 height 6
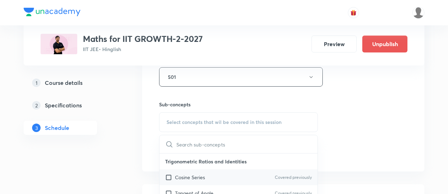
click at [185, 177] on p "Cosine Series" at bounding box center [190, 177] width 30 height 7
checkbox input "true"
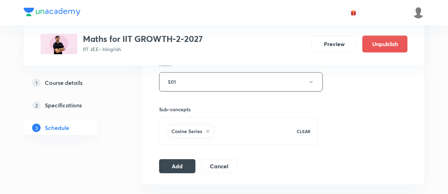
scroll to position [320, 0]
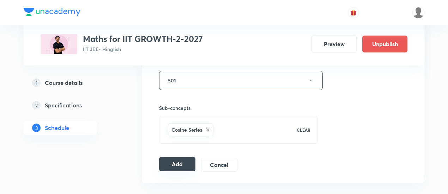
click at [182, 161] on button "Add" at bounding box center [177, 164] width 36 height 14
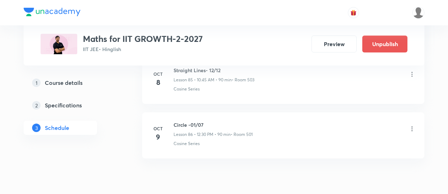
scroll to position [4734, 0]
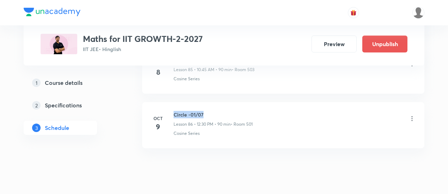
drag, startPoint x: 174, startPoint y: 93, endPoint x: 213, endPoint y: 90, distance: 38.6
click at [213, 102] on li "Oct 9 Circle -01/07 Lesson 86 • 12:30 PM • 90 min • Room 501 Cosine Series" at bounding box center [283, 125] width 282 height 46
copy h6 "Circle -01/07"
click at [213, 102] on li "Oct 9 Circle -01/07 Lesson 86 • 12:30 PM • 90 min • Room 501 Cosine Series" at bounding box center [283, 125] width 282 height 46
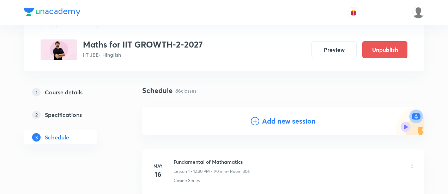
scroll to position [35, 0]
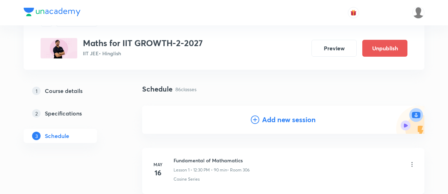
click at [287, 122] on h4 "Add new session" at bounding box center [289, 120] width 54 height 11
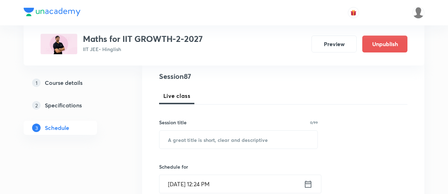
scroll to position [100, 0]
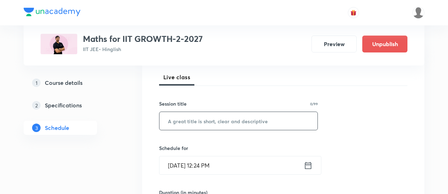
click at [244, 124] on input "text" at bounding box center [239, 121] width 158 height 18
paste input "Circle -01/07"
click at [193, 120] on input "Circle -01/07" at bounding box center [239, 121] width 158 height 18
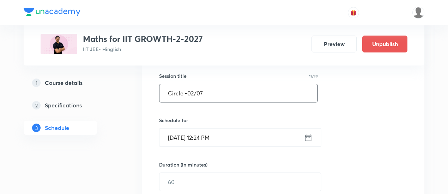
scroll to position [131, 0]
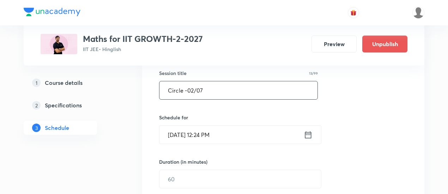
type input "Circle -02/07"
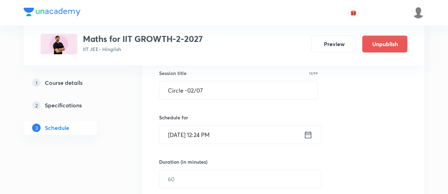
click at [304, 133] on icon at bounding box center [308, 135] width 9 height 10
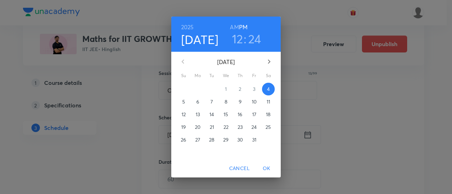
click at [268, 105] on p "11" at bounding box center [268, 101] width 4 height 7
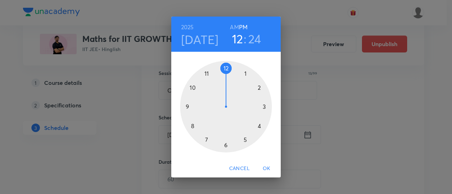
click at [234, 25] on h6 "AM" at bounding box center [234, 27] width 9 height 10
click at [192, 86] on div at bounding box center [226, 107] width 92 height 92
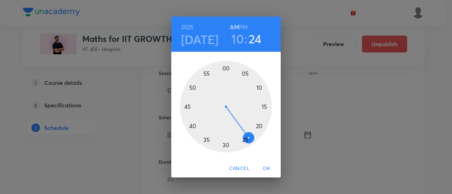
click at [185, 106] on div at bounding box center [226, 107] width 92 height 92
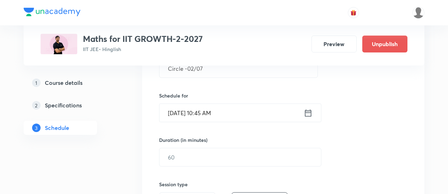
scroll to position [153, 0]
click at [230, 155] on input "text" at bounding box center [241, 157] width 162 height 18
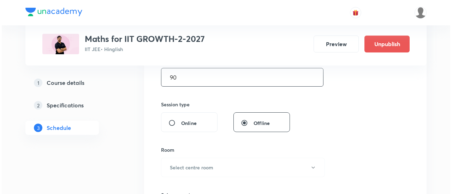
scroll to position [233, 0]
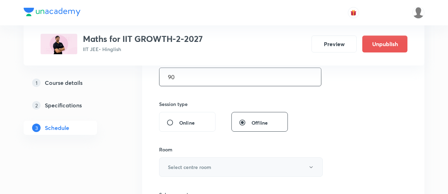
type input "90"
click at [219, 166] on button "Select centre room" at bounding box center [241, 167] width 164 height 19
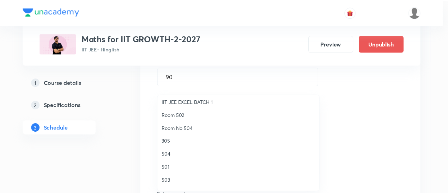
scroll to position [68, 0]
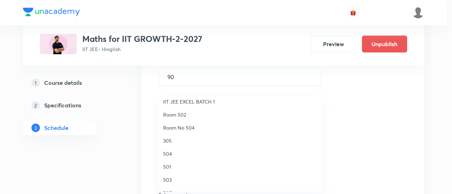
click at [181, 118] on li "Room 502" at bounding box center [240, 114] width 163 height 13
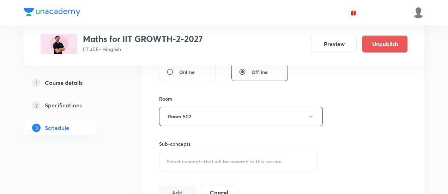
scroll to position [307, 0]
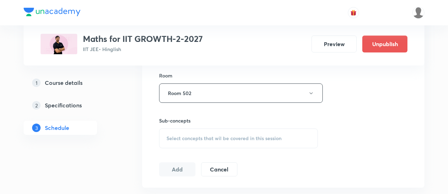
click at [252, 138] on span "Select concepts that wil be covered in this session" at bounding box center [224, 139] width 115 height 6
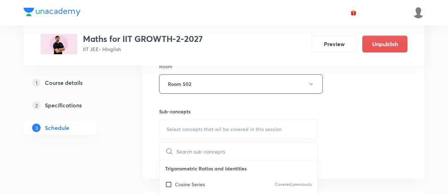
scroll to position [332, 0]
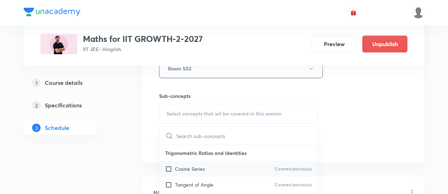
click at [209, 170] on div "Cosine Series Covered previously" at bounding box center [239, 169] width 158 height 16
checkbox input "true"
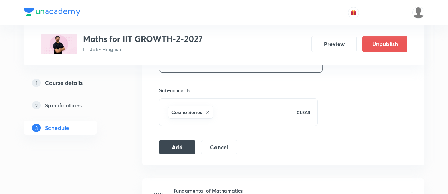
scroll to position [341, 0]
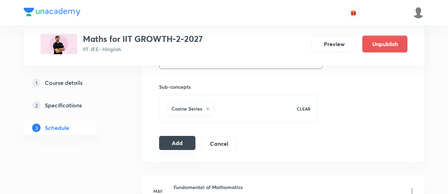
click at [187, 145] on button "Add" at bounding box center [177, 143] width 36 height 14
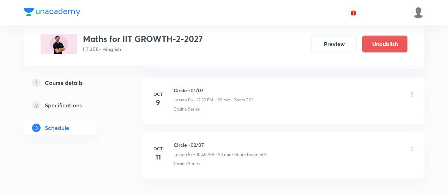
scroll to position [4753, 0]
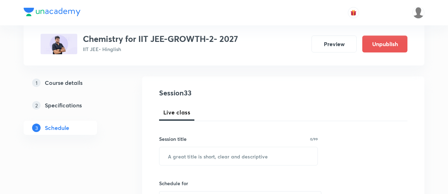
scroll to position [92, 0]
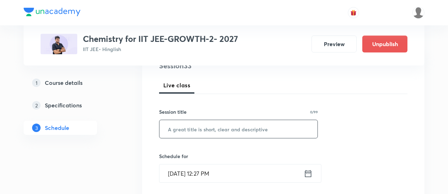
click at [205, 130] on input "text" at bounding box center [239, 129] width 158 height 18
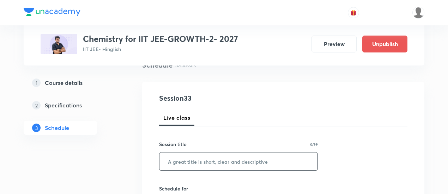
scroll to position [87, 0]
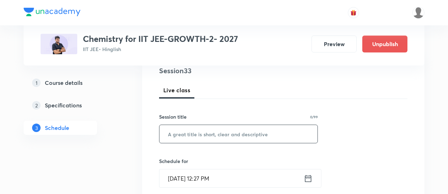
click at [203, 132] on input "text" at bounding box center [239, 134] width 158 height 18
paste input "Chemical Equilibrium"
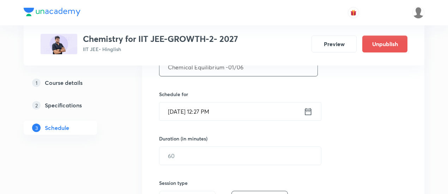
scroll to position [153, 0]
type input "Chemical Equilibrium -01/06"
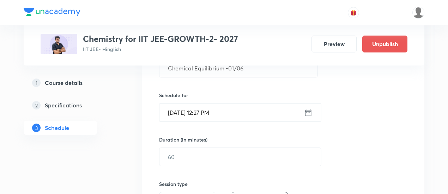
click at [311, 112] on icon at bounding box center [308, 113] width 9 height 10
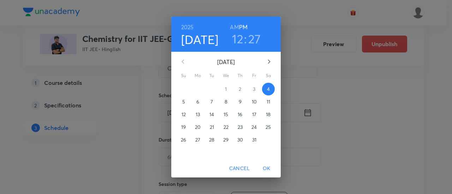
click at [199, 101] on p "6" at bounding box center [197, 101] width 3 height 7
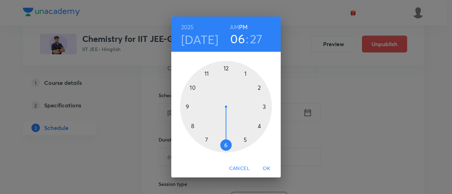
drag, startPoint x: 224, startPoint y: 69, endPoint x: 226, endPoint y: 147, distance: 77.7
click at [226, 147] on div at bounding box center [226, 107] width 92 height 92
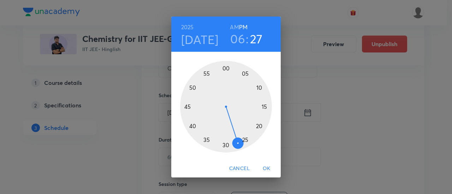
click at [226, 147] on div at bounding box center [226, 107] width 92 height 92
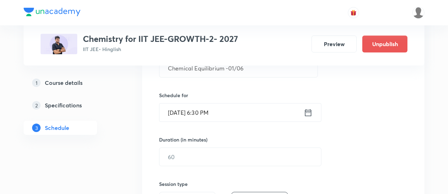
click at [309, 115] on icon at bounding box center [308, 113] width 9 height 10
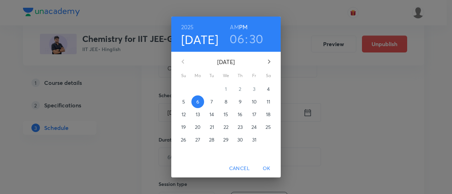
click at [236, 41] on h3 "06" at bounding box center [236, 38] width 15 height 15
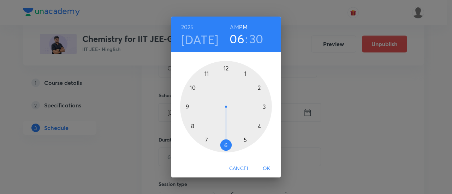
click at [226, 67] on div at bounding box center [226, 107] width 92 height 92
click at [224, 145] on div at bounding box center [226, 107] width 92 height 92
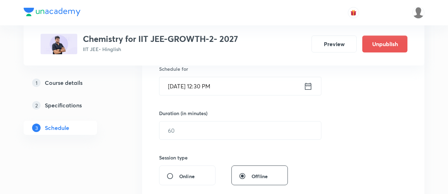
scroll to position [180, 0]
click at [277, 132] on input "text" at bounding box center [241, 130] width 162 height 18
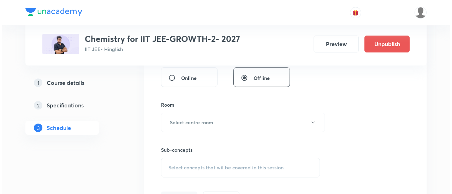
scroll to position [279, 0]
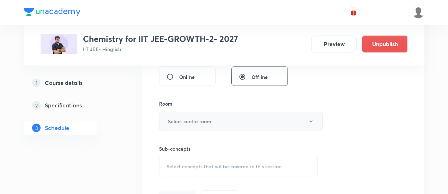
type input "90"
click at [229, 119] on button "Select centre room" at bounding box center [241, 121] width 164 height 19
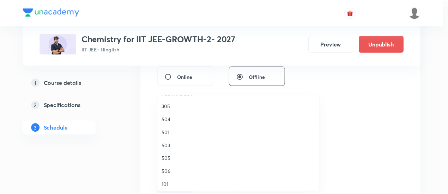
scroll to position [116, 0]
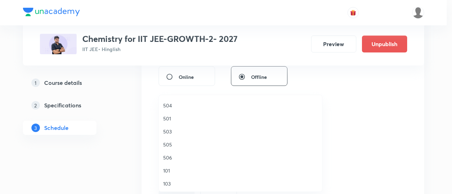
click at [174, 119] on span "501" at bounding box center [240, 118] width 155 height 7
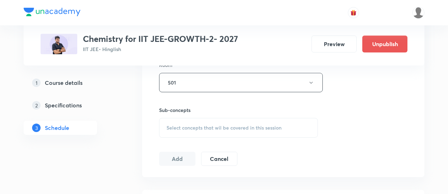
scroll to position [319, 0]
click at [246, 124] on span "Select concepts that wil be covered in this session" at bounding box center [224, 127] width 115 height 6
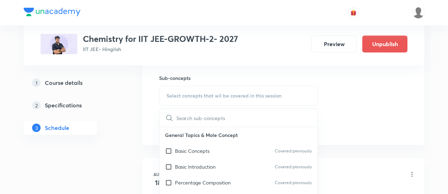
scroll to position [352, 0]
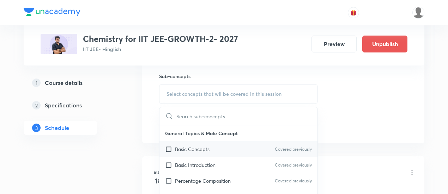
click at [205, 150] on p "Basic Concepts" at bounding box center [192, 149] width 35 height 7
checkbox input "true"
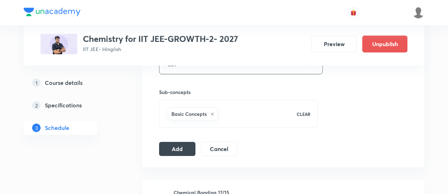
scroll to position [336, 0]
click at [181, 146] on button "Add" at bounding box center [177, 148] width 36 height 14
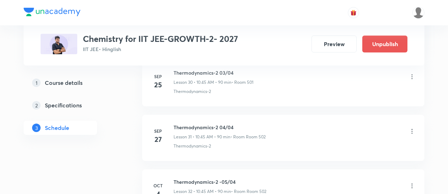
scroll to position [1846, 0]
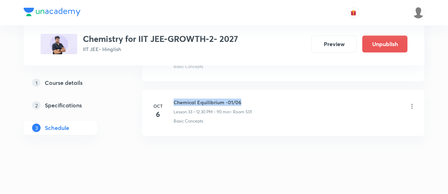
drag, startPoint x: 174, startPoint y: 93, endPoint x: 254, endPoint y: 92, distance: 80.1
click at [254, 99] on div "Chemical Equilibrium -01/06 Lesson 33 • 12:30 PM • 90 min • Room 501" at bounding box center [295, 107] width 242 height 17
copy h6 "Chemical Equilibrium -01/06"
click at [254, 99] on div "Chemical Equilibrium -01/06 Lesson 33 • 12:30 PM • 90 min • Room 501" at bounding box center [295, 107] width 242 height 17
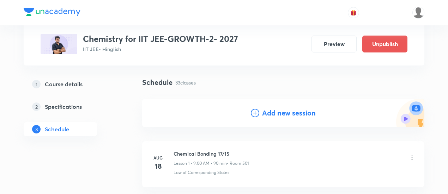
scroll to position [43, 0]
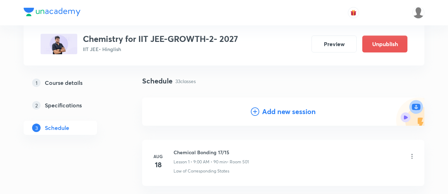
click at [280, 112] on h4 "Add new session" at bounding box center [289, 112] width 54 height 11
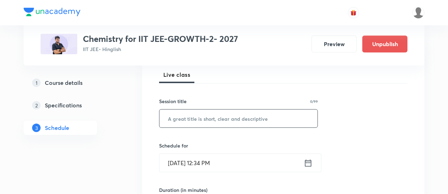
scroll to position [104, 0]
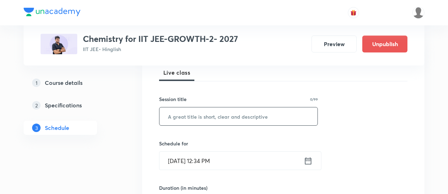
click at [244, 115] on input "text" at bounding box center [239, 117] width 158 height 18
paste input "Chemical Equilibrium -01/06"
click at [233, 115] on input "Chemical Equilibrium -01/06" at bounding box center [239, 117] width 158 height 18
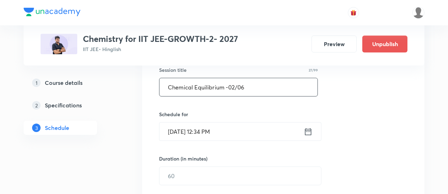
scroll to position [139, 0]
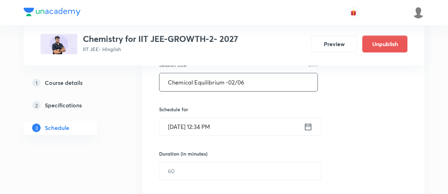
type input "Chemical Equilibrium -02/06"
click at [310, 125] on icon at bounding box center [308, 126] width 6 height 7
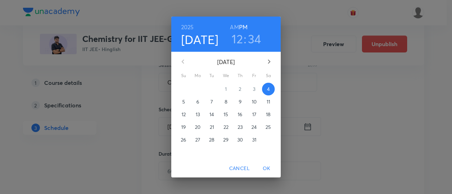
click at [227, 102] on p "8" at bounding box center [225, 101] width 3 height 7
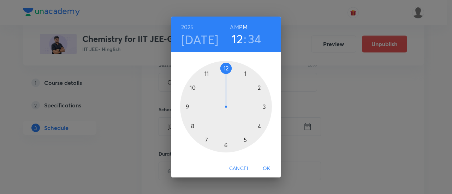
click at [235, 24] on h6 "AM" at bounding box center [234, 27] width 9 height 10
click at [187, 107] on div at bounding box center [226, 107] width 92 height 92
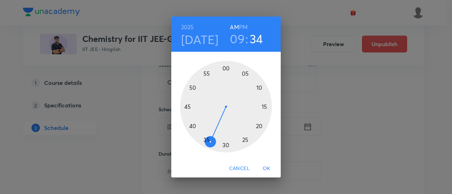
click at [226, 69] on div at bounding box center [226, 107] width 92 height 92
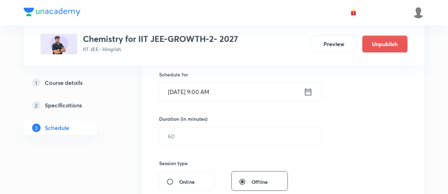
scroll to position [180, 0]
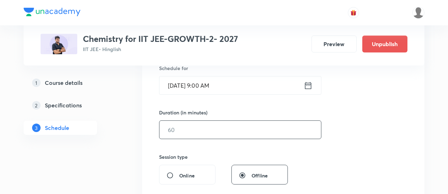
click at [250, 127] on input "text" at bounding box center [241, 130] width 162 height 18
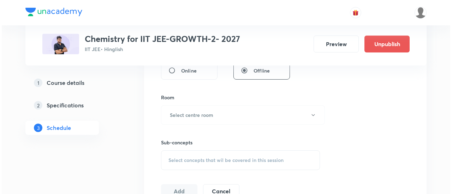
scroll to position [286, 0]
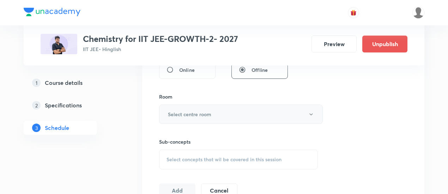
type input "90"
click at [238, 118] on button "Select centre room" at bounding box center [241, 114] width 164 height 19
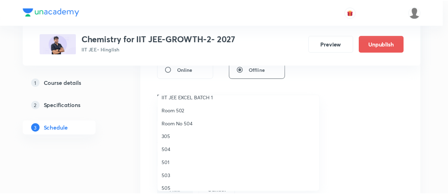
scroll to position [92, 0]
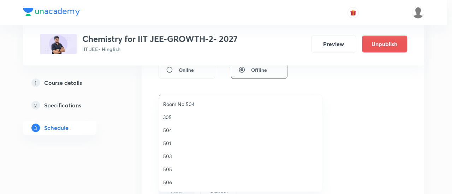
click at [172, 157] on span "503" at bounding box center [240, 156] width 155 height 7
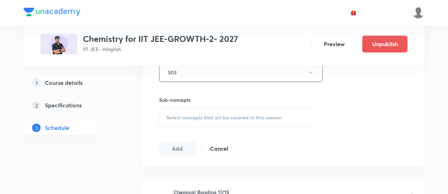
scroll to position [336, 0]
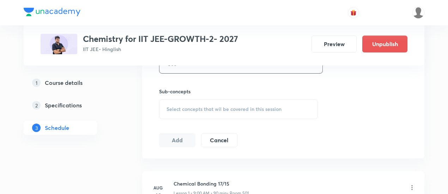
click at [241, 108] on span "Select concepts that wil be covered in this session" at bounding box center [224, 110] width 115 height 6
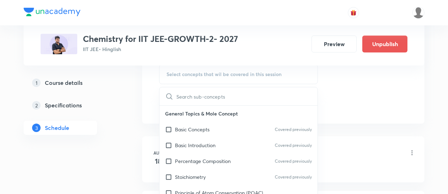
scroll to position [376, 0]
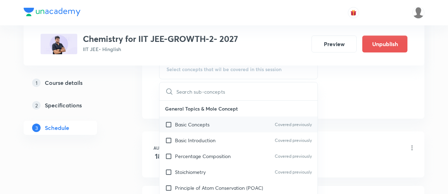
click at [202, 125] on p "Basic Concepts" at bounding box center [192, 124] width 35 height 7
checkbox input "true"
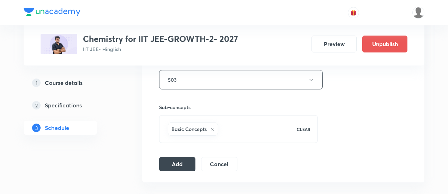
scroll to position [321, 0]
click at [184, 158] on button "Add" at bounding box center [177, 163] width 36 height 14
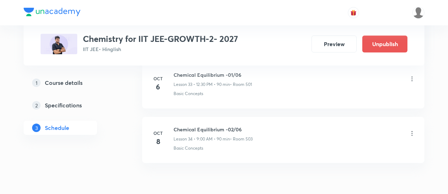
scroll to position [1867, 0]
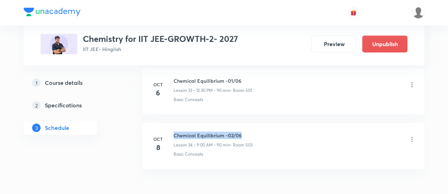
drag, startPoint x: 174, startPoint y: 126, endPoint x: 257, endPoint y: 127, distance: 82.9
click at [257, 132] on div "Chemical Equilibrium -02/06 Lesson 34 • 9:00 AM • 90 min • Room 503" at bounding box center [295, 140] width 242 height 17
copy h6 "Chemical Equilibrium -02/06"
click at [257, 132] on div "Chemical Equilibrium -02/06 Lesson 34 • 9:00 AM • 90 min • Room 503" at bounding box center [295, 140] width 242 height 17
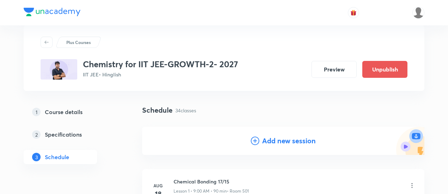
scroll to position [15, 0]
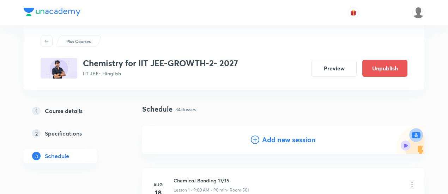
click at [282, 144] on h4 "Add new session" at bounding box center [289, 140] width 54 height 11
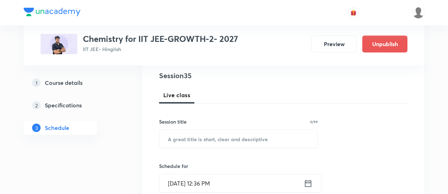
scroll to position [86, 0]
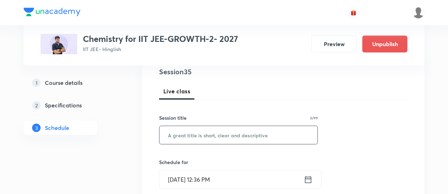
click at [244, 139] on input "text" at bounding box center [239, 135] width 158 height 18
paste input "Chemical Equilibrium -02/06"
click at [234, 133] on input "Chemical Equilibrium -02/06" at bounding box center [239, 135] width 158 height 18
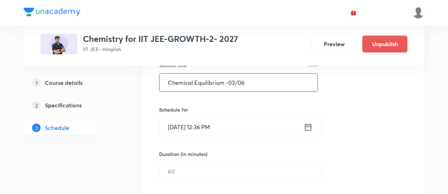
scroll to position [139, 0]
type input "Chemical Equilibrium -03/06"
click at [308, 127] on icon at bounding box center [308, 127] width 9 height 10
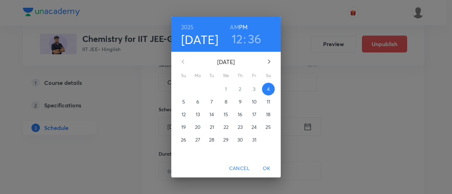
click at [242, 103] on span "9" at bounding box center [240, 101] width 13 height 7
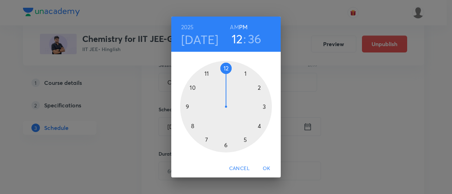
click at [234, 27] on h6 "AM" at bounding box center [234, 27] width 9 height 10
click at [187, 107] on div at bounding box center [226, 107] width 92 height 92
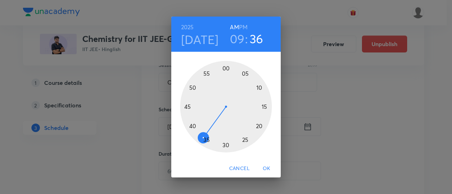
click at [226, 69] on div at bounding box center [226, 107] width 92 height 92
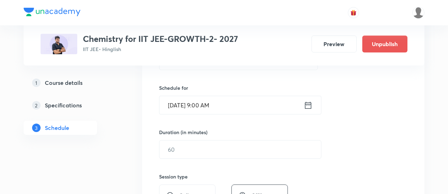
scroll to position [161, 0]
click at [257, 140] on input "text" at bounding box center [241, 149] width 162 height 18
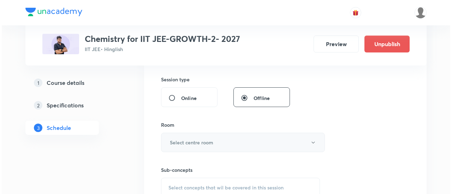
scroll to position [259, 0]
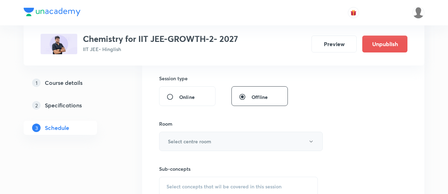
type input "90"
click at [228, 139] on button "Select centre room" at bounding box center [241, 141] width 164 height 19
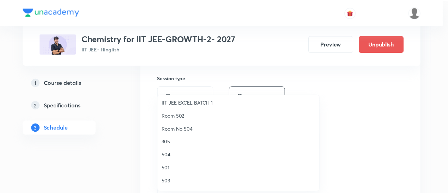
scroll to position [68, 0]
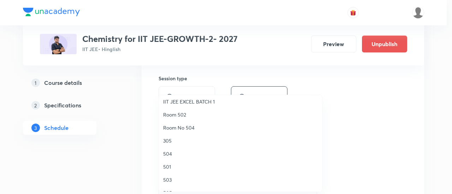
click at [172, 168] on span "501" at bounding box center [240, 166] width 155 height 7
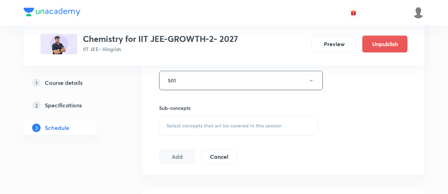
scroll to position [333, 0]
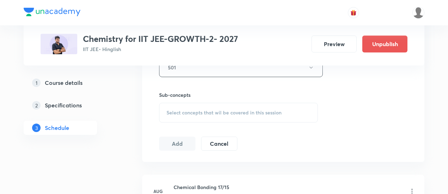
click at [256, 111] on span "Select concepts that wil be covered in this session" at bounding box center [224, 113] width 115 height 6
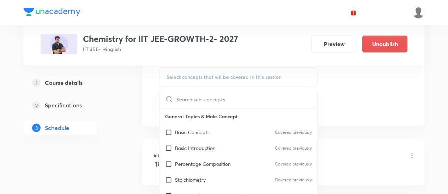
scroll to position [369, 0]
click at [206, 136] on div "Basic Concepts Covered previously" at bounding box center [239, 132] width 158 height 16
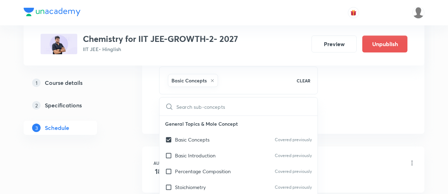
checkbox input "true"
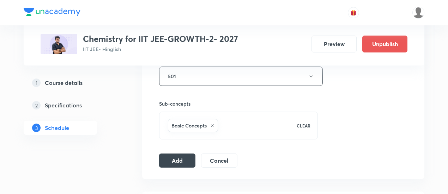
scroll to position [325, 0]
click at [191, 158] on button "Add" at bounding box center [177, 159] width 36 height 14
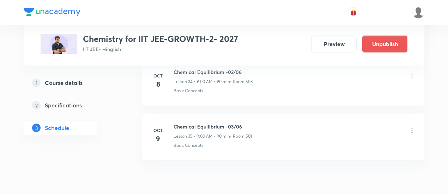
scroll to position [1955, 0]
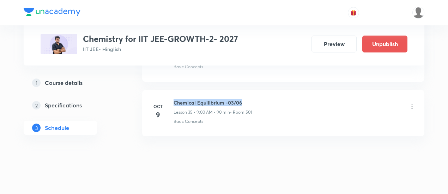
drag, startPoint x: 174, startPoint y: 94, endPoint x: 246, endPoint y: 93, distance: 72.4
click at [246, 99] on h6 "Chemical Equilibrium -03/06" at bounding box center [213, 102] width 78 height 7
copy h6 "Chemical Equilibrium -03/06"
click at [247, 99] on h6 "Chemical Equilibrium -03/06" at bounding box center [213, 102] width 78 height 7
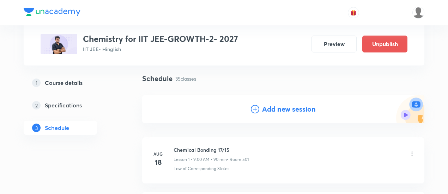
scroll to position [47, 0]
click at [286, 111] on h4 "Add new session" at bounding box center [289, 108] width 54 height 11
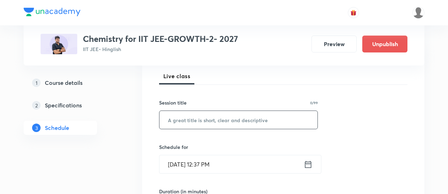
scroll to position [103, 0]
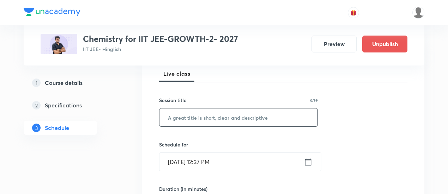
click at [246, 118] on input "text" at bounding box center [239, 118] width 158 height 18
paste input "Chemical Equilibrium -03/06"
click at [235, 116] on input "Chemical Equilibrium -03/06" at bounding box center [239, 118] width 158 height 18
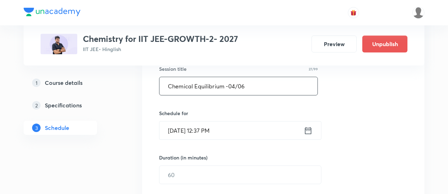
scroll to position [135, 0]
type input "Chemical Equilibrium -04/06"
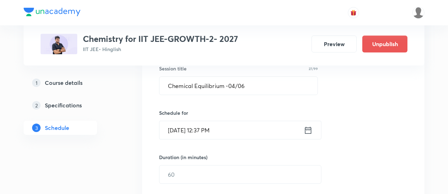
click at [309, 129] on icon at bounding box center [308, 130] width 6 height 7
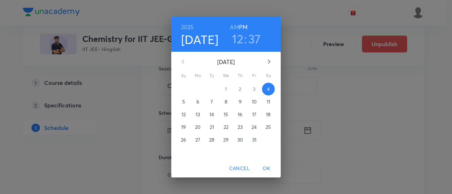
click at [267, 102] on p "11" at bounding box center [268, 101] width 4 height 7
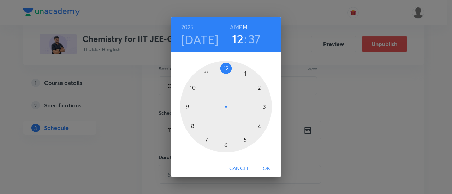
click at [236, 27] on h6 "AM" at bounding box center [234, 27] width 9 height 10
click at [188, 107] on div at bounding box center [226, 107] width 92 height 92
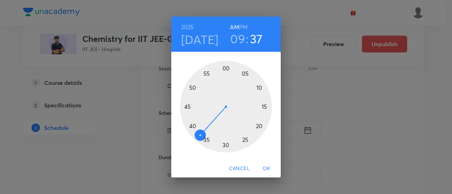
click at [226, 68] on div at bounding box center [226, 107] width 92 height 92
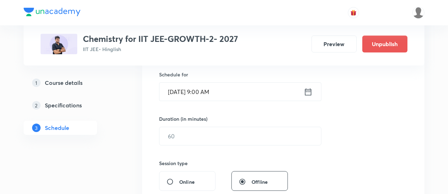
scroll to position [175, 0]
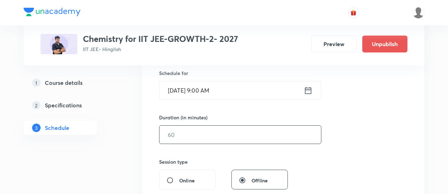
click at [226, 136] on input "text" at bounding box center [241, 135] width 162 height 18
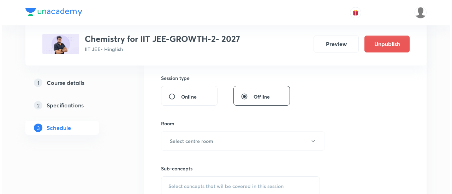
scroll to position [287, 0]
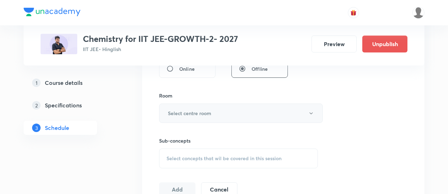
type input "90"
click at [234, 115] on button "Select centre room" at bounding box center [241, 113] width 164 height 19
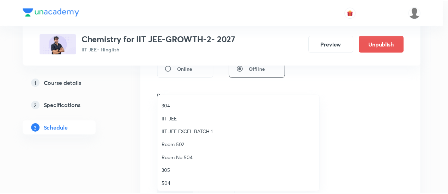
scroll to position [39, 0]
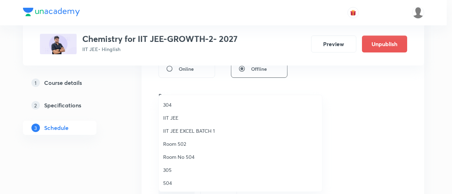
click at [175, 143] on span "Room 502" at bounding box center [240, 143] width 155 height 7
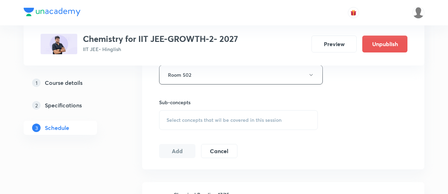
scroll to position [329, 0]
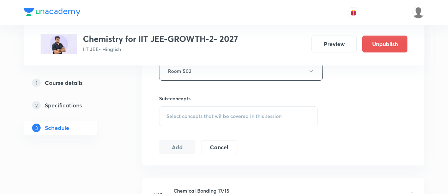
click at [244, 116] on span "Select concepts that wil be covered in this session" at bounding box center [224, 117] width 115 height 6
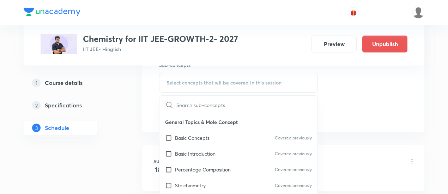
scroll to position [364, 0]
click at [198, 139] on p "Basic Concepts" at bounding box center [192, 137] width 35 height 7
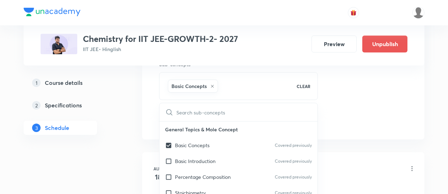
checkbox input "true"
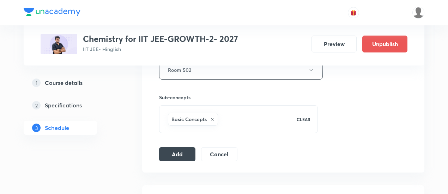
scroll to position [334, 0]
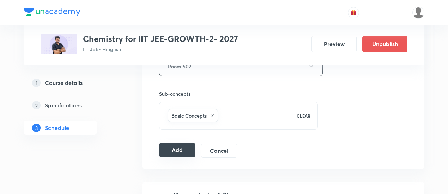
click at [184, 145] on button "Add" at bounding box center [177, 150] width 36 height 14
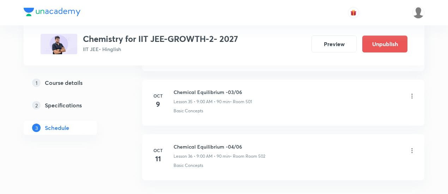
scroll to position [1962, 0]
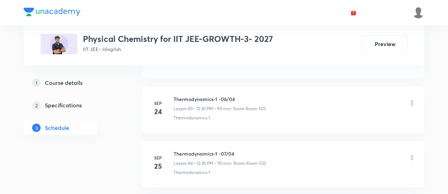
scroll to position [5003, 0]
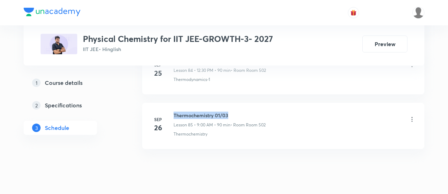
drag, startPoint x: 174, startPoint y: 92, endPoint x: 233, endPoint y: 91, distance: 58.6
click at [233, 112] on h6 "Thermochemistry 01/03" at bounding box center [220, 115] width 92 height 7
copy h6 "Thermochemistry 01/03"
click at [246, 112] on h6 "Thermochemistry 01/03" at bounding box center [220, 115] width 92 height 7
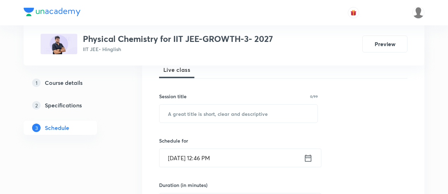
scroll to position [109, 0]
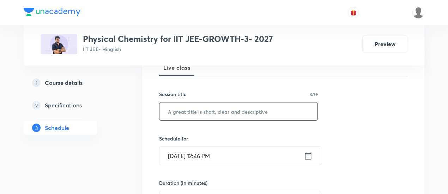
click at [231, 110] on input "text" at bounding box center [239, 112] width 158 height 18
paste input "Thermochemistry 01/03"
click at [221, 109] on input "Thermochemistry 01/03" at bounding box center [239, 112] width 158 height 18
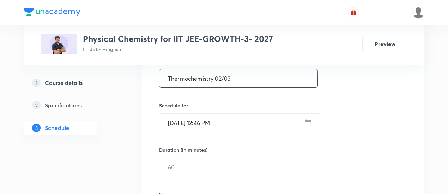
scroll to position [145, 0]
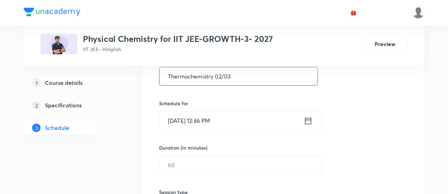
type input "Thermochemistry 02/03"
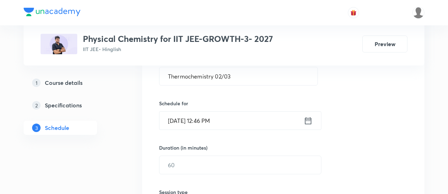
click at [308, 120] on icon at bounding box center [308, 120] width 6 height 7
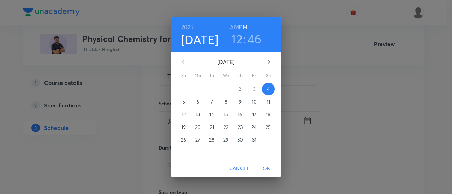
click at [198, 101] on p "6" at bounding box center [197, 101] width 3 height 7
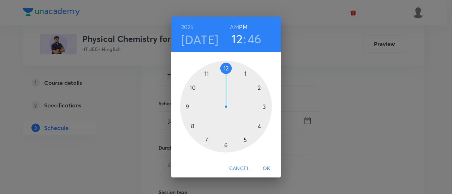
click at [234, 28] on h6 "AM" at bounding box center [234, 27] width 9 height 10
click at [192, 89] on div at bounding box center [226, 107] width 92 height 92
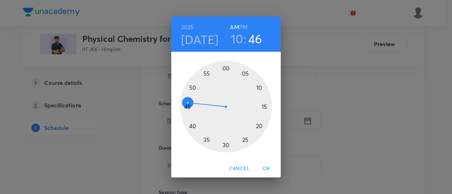
click at [187, 107] on div at bounding box center [226, 107] width 92 height 92
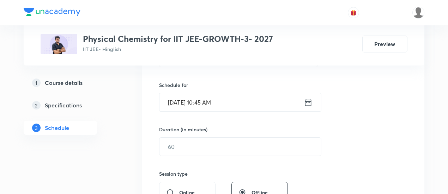
scroll to position [164, 0]
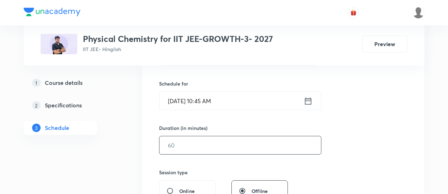
click at [227, 144] on input "text" at bounding box center [241, 146] width 162 height 18
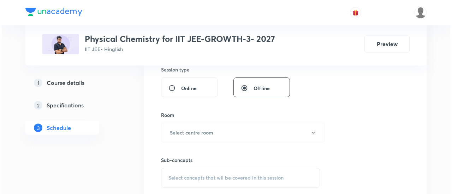
scroll to position [270, 0]
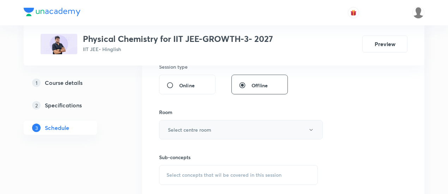
type input "90"
click at [212, 128] on button "Select centre room" at bounding box center [241, 129] width 164 height 19
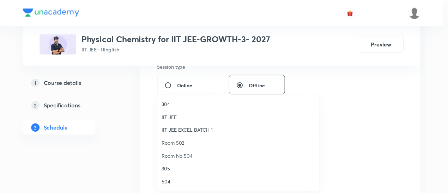
scroll to position [40, 0]
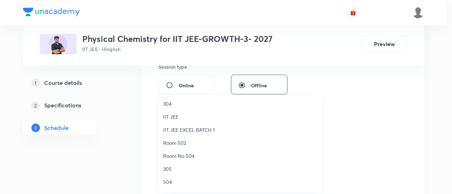
click at [189, 142] on span "Room 502" at bounding box center [240, 142] width 155 height 7
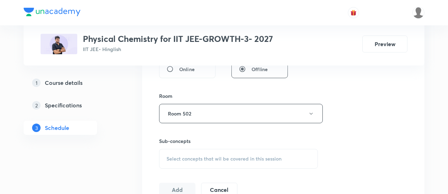
scroll to position [322, 0]
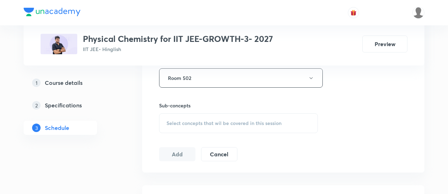
click at [230, 122] on span "Select concepts that wil be covered in this session" at bounding box center [224, 124] width 115 height 6
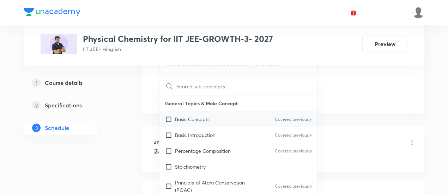
scroll to position [382, 0]
click at [190, 116] on p "Basic Concepts" at bounding box center [192, 118] width 35 height 7
checkbox input "true"
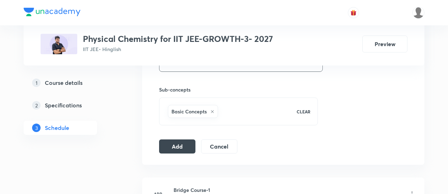
scroll to position [339, 0]
click at [179, 143] on button "Add" at bounding box center [177, 145] width 36 height 14
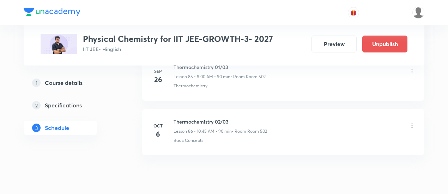
scroll to position [4734, 0]
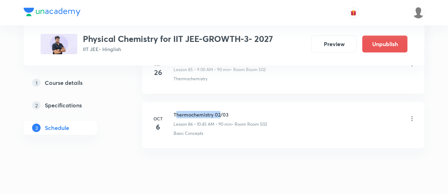
drag, startPoint x: 175, startPoint y: 94, endPoint x: 220, endPoint y: 95, distance: 45.2
click at [220, 111] on h6 "Thermochemistry 02/03" at bounding box center [221, 114] width 94 height 7
drag, startPoint x: 174, startPoint y: 93, endPoint x: 232, endPoint y: 91, distance: 57.9
click at [232, 111] on h6 "Thermochemistry 02/03" at bounding box center [221, 114] width 94 height 7
copy h6 "Thermochemistry 02/03"
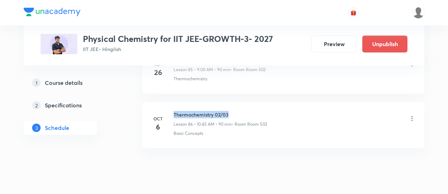
click at [232, 111] on h6 "Thermochemistry 02/03" at bounding box center [221, 114] width 94 height 7
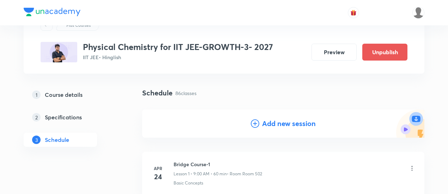
scroll to position [36, 0]
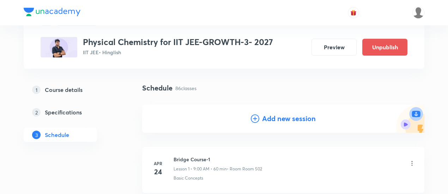
click at [274, 119] on h4 "Add new session" at bounding box center [289, 119] width 54 height 11
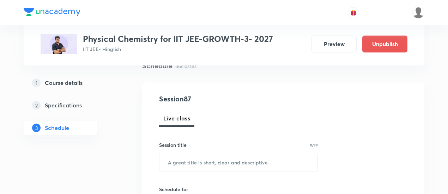
scroll to position [62, 0]
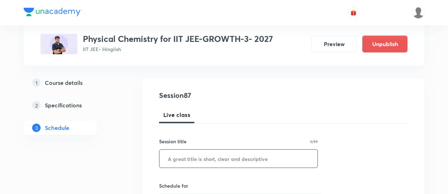
click at [234, 157] on input "text" at bounding box center [239, 159] width 158 height 18
paste input "Thermochemistry 02/03"
click at [222, 156] on input "Thermochemistry 02/03" at bounding box center [239, 159] width 158 height 18
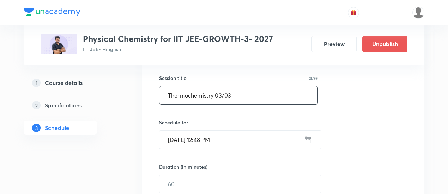
scroll to position [126, 0]
type input "Thermochemistry 03/03"
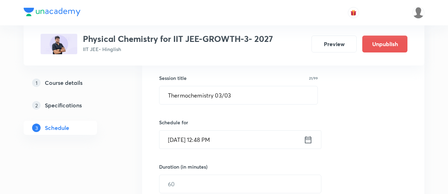
click at [308, 139] on icon at bounding box center [308, 139] width 6 height 7
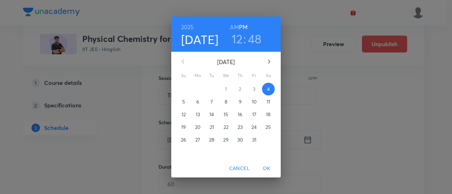
click at [226, 101] on p "8" at bounding box center [225, 101] width 3 height 7
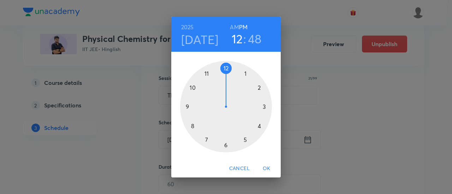
click at [224, 66] on div at bounding box center [226, 107] width 92 height 92
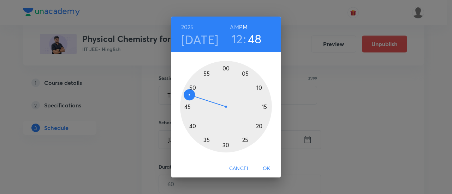
click at [226, 143] on div at bounding box center [226, 107] width 92 height 92
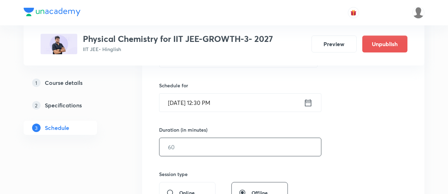
scroll to position [164, 0]
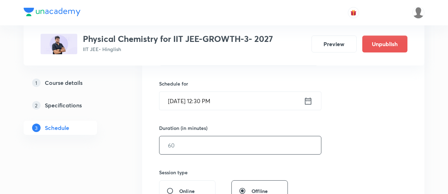
click at [257, 147] on input "text" at bounding box center [241, 146] width 162 height 18
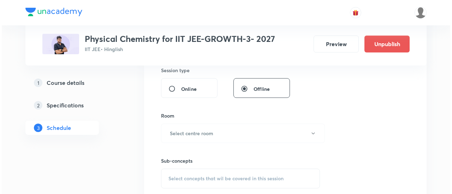
scroll to position [268, 0]
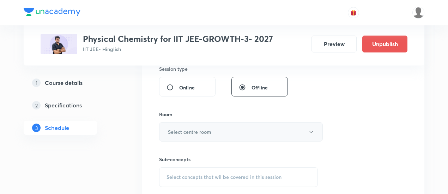
type input "90"
click at [204, 133] on h6 "Select centre room" at bounding box center [189, 131] width 43 height 7
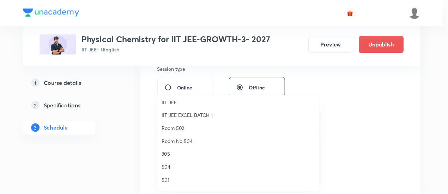
scroll to position [56, 0]
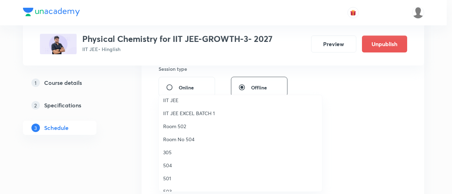
click at [187, 130] on span "Room 502" at bounding box center [240, 126] width 155 height 7
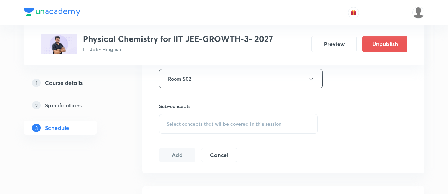
scroll to position [322, 0]
click at [262, 122] on span "Select concepts that wil be covered in this session" at bounding box center [224, 124] width 115 height 6
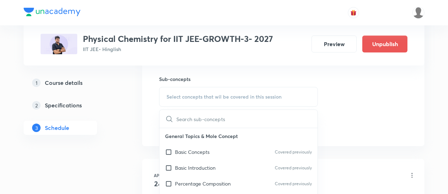
scroll to position [349, 0]
click at [194, 151] on p "Basic Concepts" at bounding box center [192, 151] width 35 height 7
checkbox input "true"
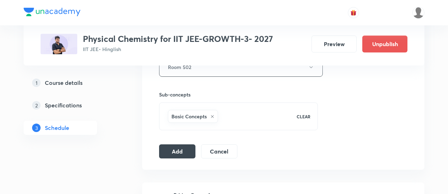
scroll to position [335, 0]
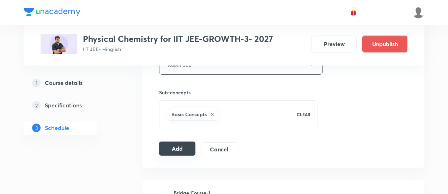
click at [179, 146] on button "Add" at bounding box center [177, 149] width 36 height 14
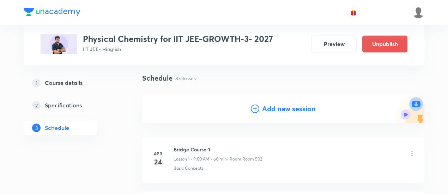
scroll to position [48, 0]
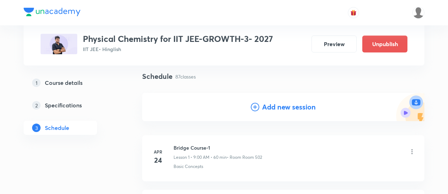
click at [287, 109] on h4 "Add new session" at bounding box center [289, 107] width 54 height 11
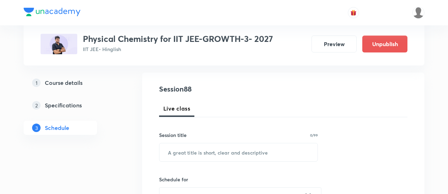
scroll to position [69, 0]
click at [232, 154] on input "text" at bounding box center [239, 152] width 158 height 18
paste input "Thermodynamics-2"
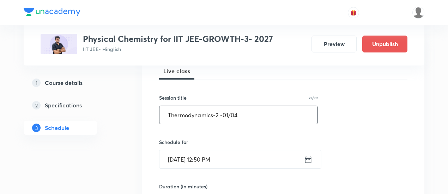
scroll to position [127, 0]
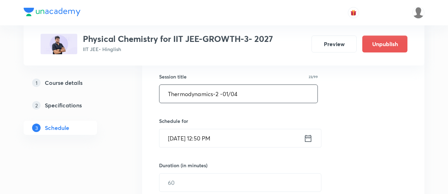
type input "Thermodynamics-2 -01/04"
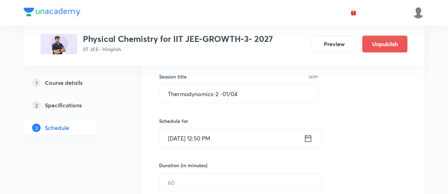
click at [306, 139] on icon at bounding box center [308, 139] width 9 height 10
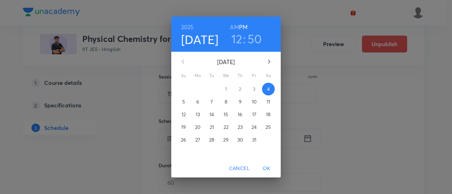
click at [241, 103] on p "9" at bounding box center [240, 101] width 3 height 7
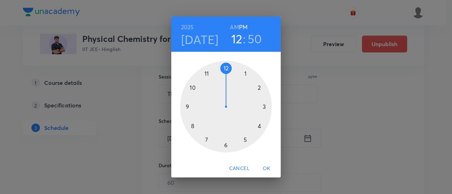
click at [238, 172] on span "Cancel" at bounding box center [239, 168] width 20 height 9
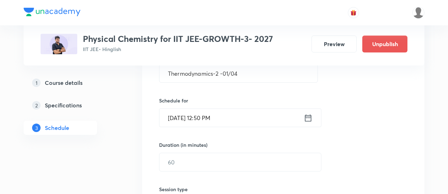
scroll to position [149, 0]
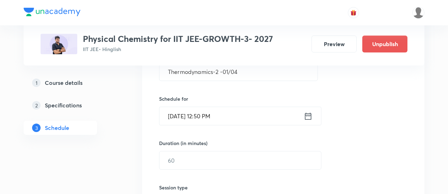
click at [311, 116] on icon at bounding box center [308, 117] width 9 height 10
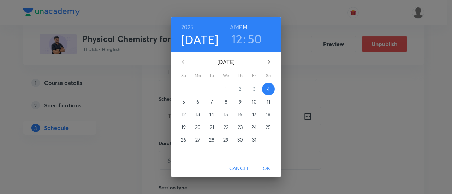
click at [241, 101] on p "9" at bounding box center [240, 101] width 3 height 7
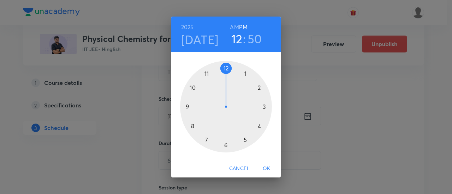
click at [227, 67] on div at bounding box center [226, 107] width 92 height 92
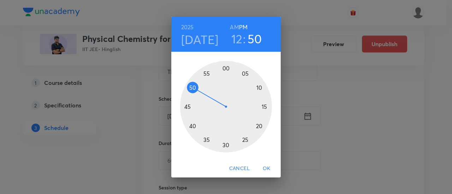
click at [225, 146] on div at bounding box center [226, 107] width 92 height 92
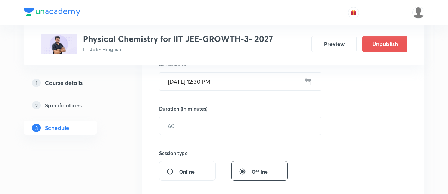
scroll to position [187, 0]
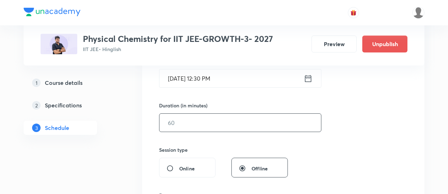
click at [255, 122] on input "text" at bounding box center [241, 123] width 162 height 18
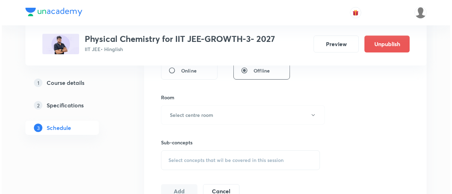
scroll to position [286, 0]
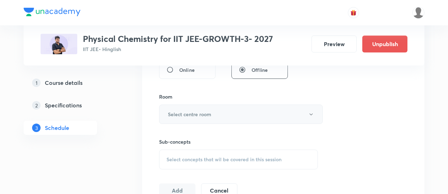
type input "90"
click at [198, 114] on h6 "Select centre room" at bounding box center [189, 114] width 43 height 7
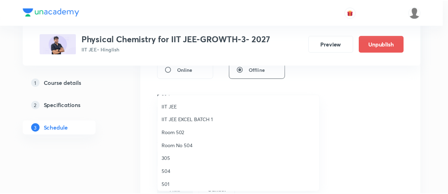
scroll to position [50, 0]
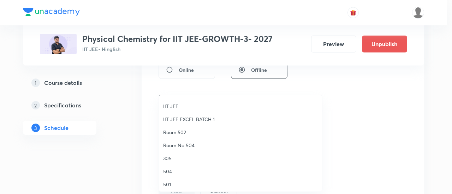
click at [184, 132] on span "Room 502" at bounding box center [240, 132] width 155 height 7
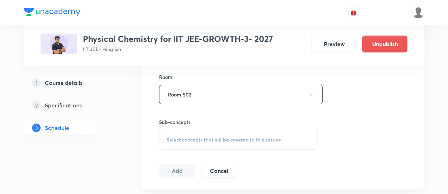
scroll to position [306, 0]
click at [229, 140] on span "Select concepts that wil be covered in this session" at bounding box center [224, 140] width 115 height 6
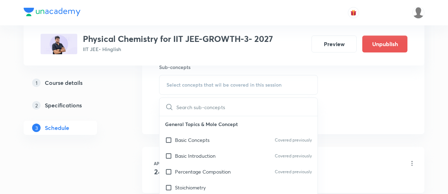
scroll to position [361, 0]
click at [205, 141] on p "Basic Concepts" at bounding box center [192, 139] width 35 height 7
checkbox input "true"
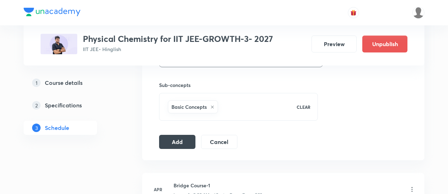
scroll to position [344, 0]
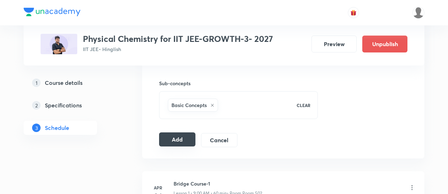
click at [181, 140] on button "Add" at bounding box center [177, 140] width 36 height 14
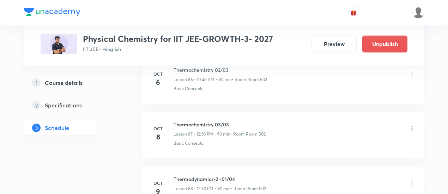
scroll to position [4843, 0]
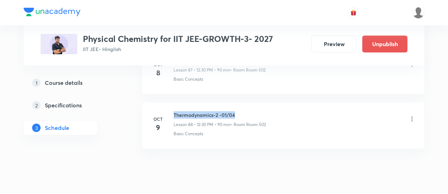
drag, startPoint x: 174, startPoint y: 92, endPoint x: 244, endPoint y: 92, distance: 69.5
click at [244, 112] on h6 "Thermodynamics-2 -01/04" at bounding box center [220, 115] width 92 height 7
copy h6 "Thermodynamics-2 -01/04"
click at [244, 112] on h6 "Thermodynamics-2 -01/04" at bounding box center [220, 115] width 92 height 7
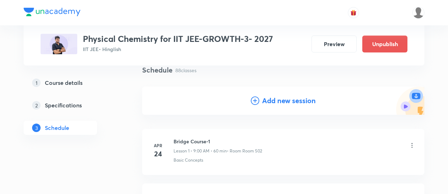
scroll to position [58, 0]
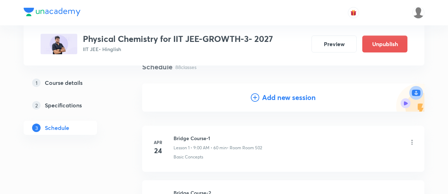
click at [274, 97] on h4 "Add new session" at bounding box center [289, 97] width 54 height 11
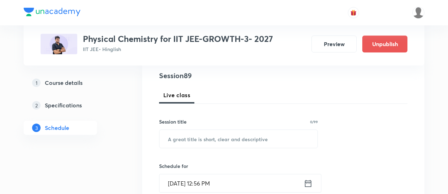
scroll to position [114, 0]
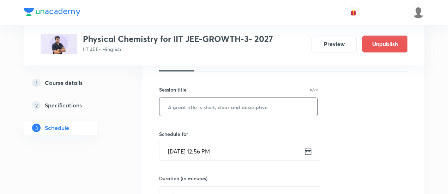
click at [237, 107] on input "text" at bounding box center [239, 107] width 158 height 18
paste input "Thermodynamics-2 -01/04"
click at [227, 104] on input "Thermodynamics-2 -01/04" at bounding box center [239, 107] width 158 height 18
click at [228, 105] on input "Thermodynamics-2 -01/04" at bounding box center [239, 107] width 158 height 18
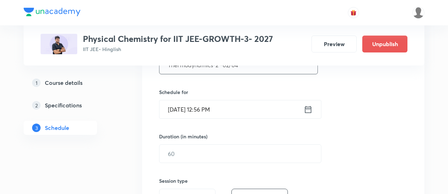
scroll to position [157, 0]
type input "Thermodynamics-2 -02/04"
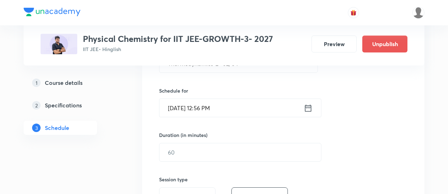
click at [310, 106] on icon at bounding box center [308, 108] width 9 height 10
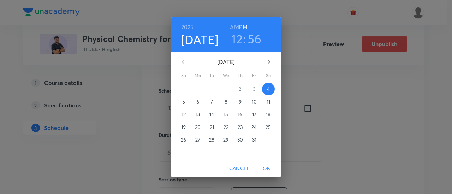
click at [254, 102] on p "10" at bounding box center [254, 101] width 5 height 7
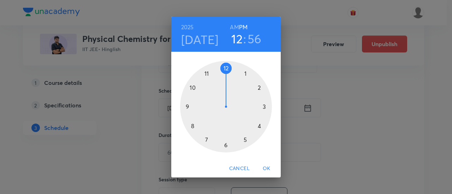
click at [236, 28] on h6 "AM" at bounding box center [234, 27] width 9 height 10
click at [187, 106] on div at bounding box center [226, 107] width 92 height 92
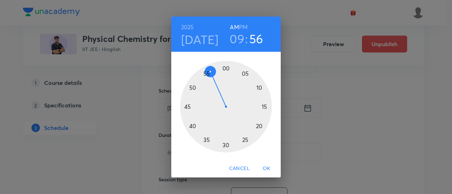
click at [225, 69] on div at bounding box center [226, 107] width 92 height 92
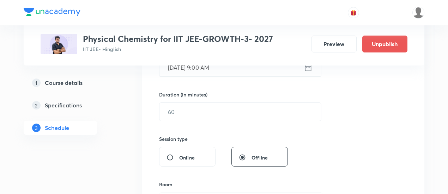
scroll to position [199, 0]
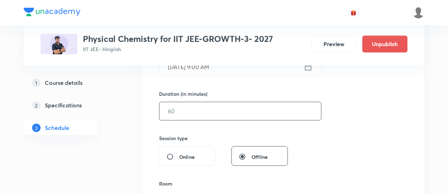
click at [229, 107] on input "text" at bounding box center [241, 111] width 162 height 18
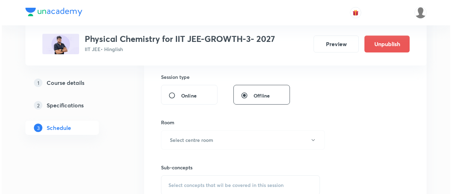
scroll to position [261, 0]
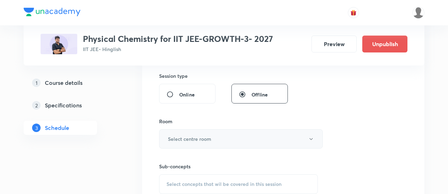
type input "90"
click at [219, 137] on button "Select centre room" at bounding box center [241, 139] width 164 height 19
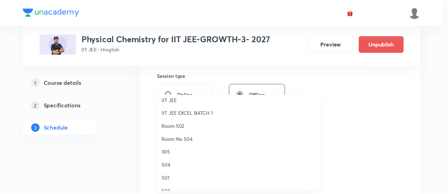
scroll to position [54, 0]
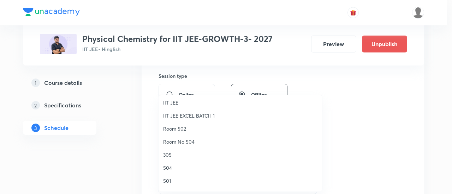
click at [183, 129] on span "Room 502" at bounding box center [240, 128] width 155 height 7
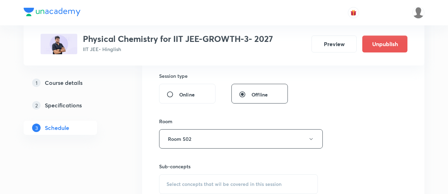
click at [353, 115] on div "Session 89 Live class Session title 23/99 Thermodynamics-2 -02/04 ​ Schedule fo…" at bounding box center [283, 56] width 248 height 331
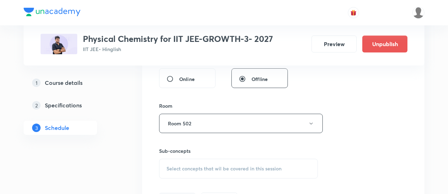
scroll to position [314, 0]
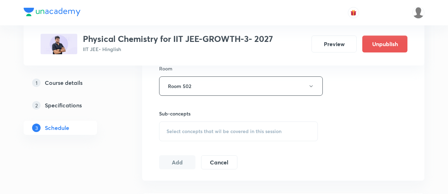
click at [211, 130] on span "Select concepts that wil be covered in this session" at bounding box center [224, 132] width 115 height 6
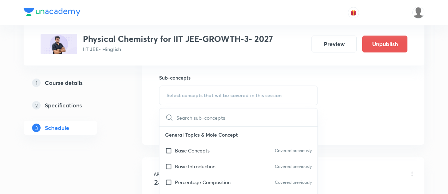
scroll to position [353, 0]
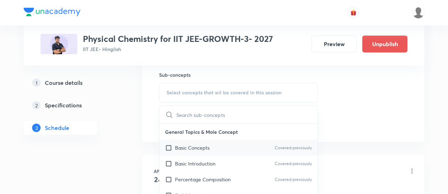
click at [191, 147] on p "Basic Concepts" at bounding box center [192, 147] width 35 height 7
checkbox input "true"
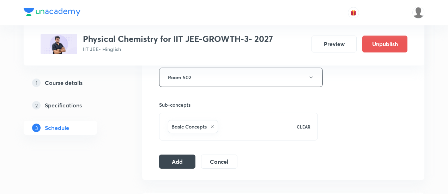
scroll to position [323, 0]
click at [178, 161] on button "Add" at bounding box center [177, 161] width 36 height 14
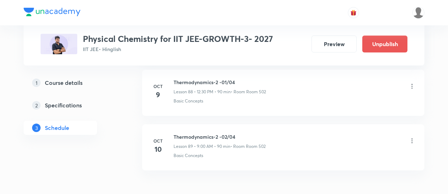
scroll to position [4897, 0]
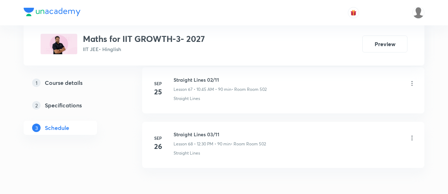
scroll to position [4077, 0]
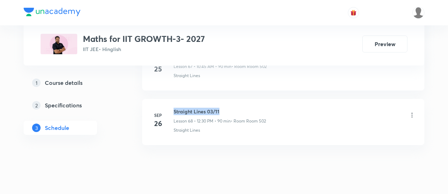
drag, startPoint x: 173, startPoint y: 94, endPoint x: 220, endPoint y: 94, distance: 46.6
click at [220, 108] on div "[DATE] Straight Lines 03/11 Lesson 68 • 12:30 PM • 90 min • Room Room 502 Strai…" at bounding box center [283, 121] width 265 height 26
copy h6 "Straight Lines 03/11"
click at [221, 108] on h6 "Straight Lines 03/11" at bounding box center [220, 111] width 92 height 7
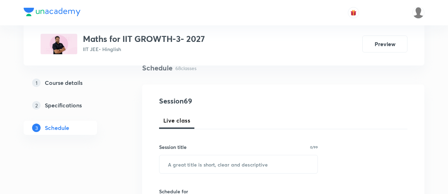
scroll to position [82, 0]
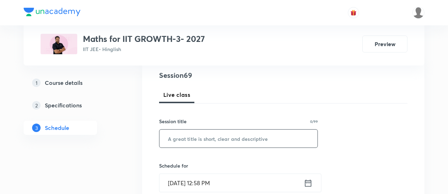
click at [209, 136] on input "text" at bounding box center [239, 139] width 158 height 18
paste input "Straight Lines 03/11"
click at [213, 138] on input "Straight Lines 03/11" at bounding box center [239, 139] width 158 height 18
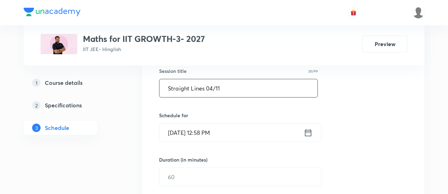
scroll to position [134, 0]
type input "Straight Lines 04/11"
click at [308, 133] on icon at bounding box center [308, 132] width 9 height 10
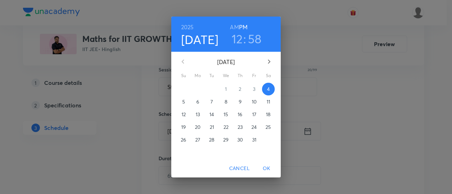
click at [196, 102] on p "6" at bounding box center [197, 101] width 3 height 7
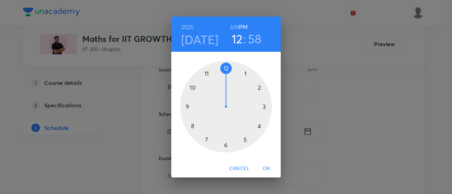
click at [234, 28] on h6 "AM" at bounding box center [234, 27] width 9 height 10
click at [224, 69] on div at bounding box center [226, 107] width 92 height 92
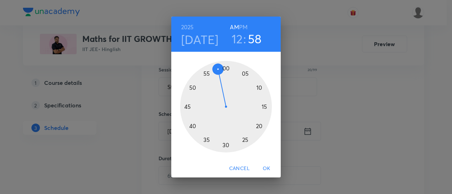
click at [226, 144] on div at bounding box center [226, 107] width 92 height 92
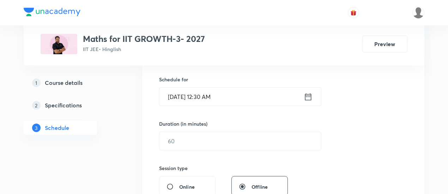
scroll to position [176, 0]
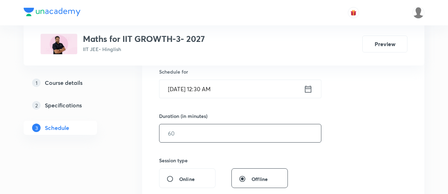
click at [259, 130] on input "text" at bounding box center [241, 134] width 162 height 18
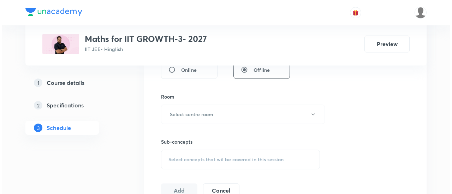
scroll to position [288, 0]
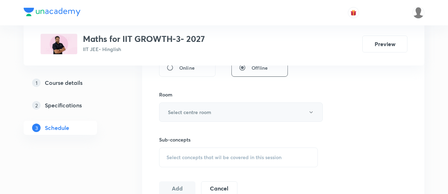
type input "90"
click at [224, 115] on button "Select centre room" at bounding box center [241, 112] width 164 height 19
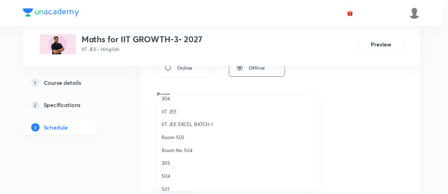
scroll to position [48, 0]
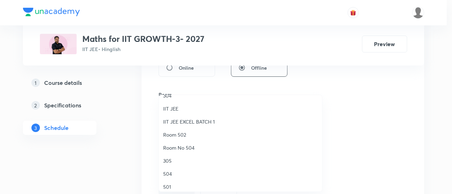
click at [170, 136] on span "Room 502" at bounding box center [240, 134] width 155 height 7
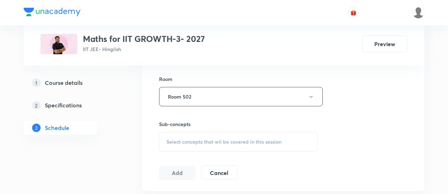
scroll to position [330, 0]
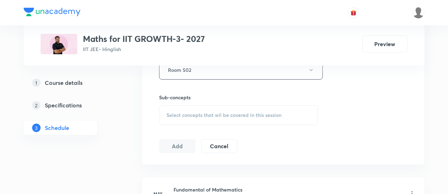
click at [248, 110] on div "Select concepts that wil be covered in this session" at bounding box center [238, 116] width 159 height 20
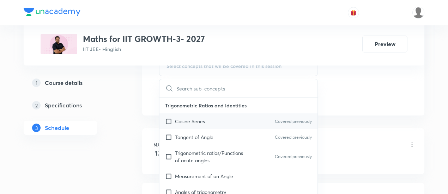
scroll to position [380, 0]
click at [193, 121] on p "Cosine Series" at bounding box center [190, 121] width 30 height 7
checkbox input "true"
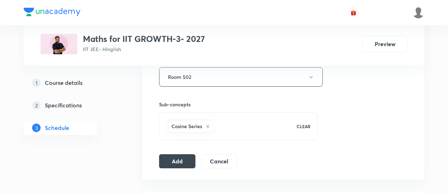
scroll to position [326, 0]
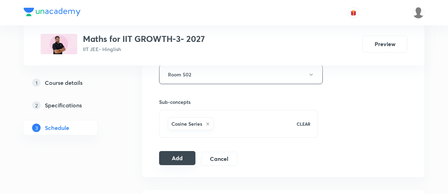
click at [175, 158] on button "Add" at bounding box center [177, 158] width 36 height 14
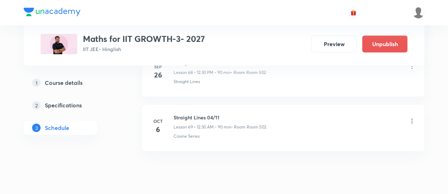
scroll to position [3808, 0]
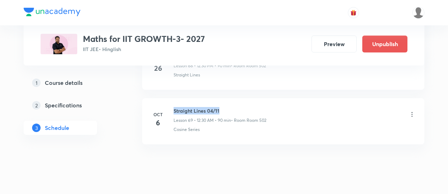
drag, startPoint x: 173, startPoint y: 92, endPoint x: 226, endPoint y: 92, distance: 53.7
click at [226, 107] on div "Oct 6 Straight Lines 04/11 Lesson 69 • 12:30 AM • 90 min • Room Room 502 Cosine…" at bounding box center [283, 120] width 265 height 26
copy h6 "Straight Lines 04/11"
click at [226, 107] on h6 "Straight Lines 04/11" at bounding box center [220, 110] width 93 height 7
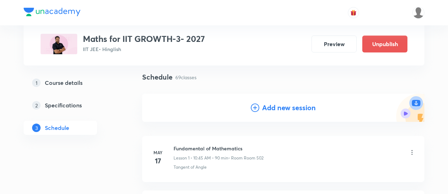
scroll to position [52, 0]
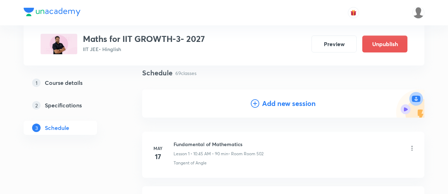
click at [275, 107] on h4 "Add new session" at bounding box center [289, 103] width 54 height 11
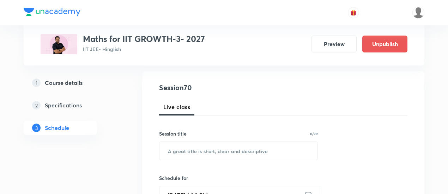
scroll to position [109, 0]
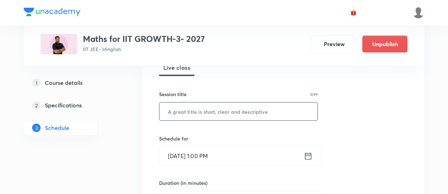
click at [240, 109] on input "text" at bounding box center [239, 112] width 158 height 18
paste input "Straight Lines 04/11"
click at [212, 109] on input "Straight Lines 04/11" at bounding box center [239, 112] width 158 height 18
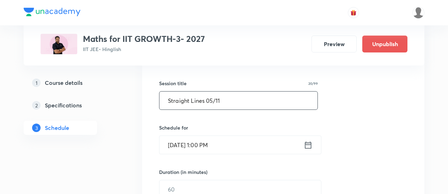
scroll to position [148, 0]
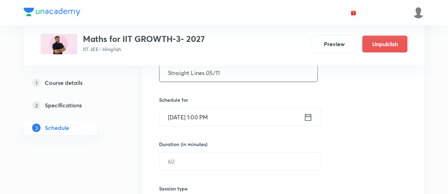
type input "Straight Lines 05/11"
click at [309, 118] on icon at bounding box center [308, 118] width 9 height 10
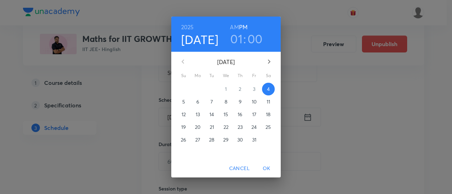
click at [226, 101] on p "8" at bounding box center [225, 101] width 3 height 7
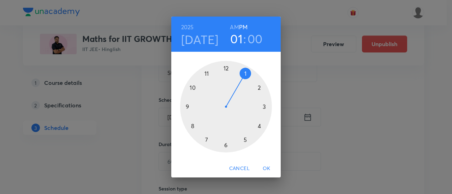
click at [236, 26] on h6 "AM" at bounding box center [234, 27] width 9 height 10
click at [192, 88] on div at bounding box center [226, 107] width 92 height 92
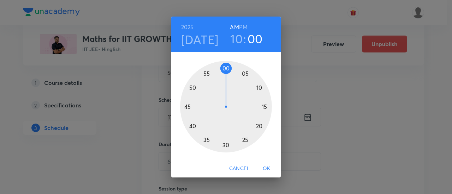
click at [188, 107] on div at bounding box center [226, 107] width 92 height 92
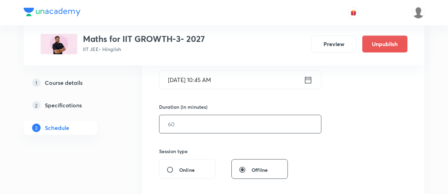
scroll to position [187, 0]
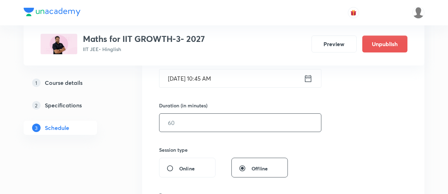
click at [253, 125] on input "text" at bounding box center [241, 123] width 162 height 18
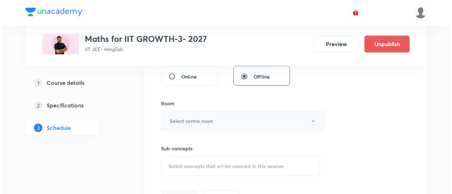
scroll to position [283, 0]
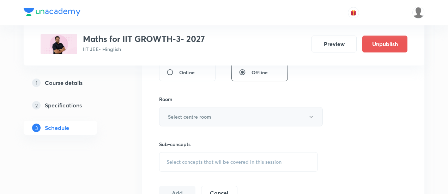
type input "90"
click at [233, 113] on button "Select centre room" at bounding box center [241, 116] width 164 height 19
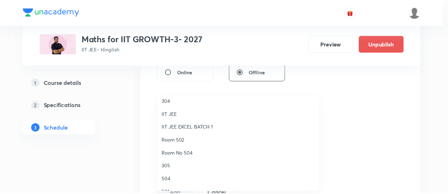
scroll to position [53, 0]
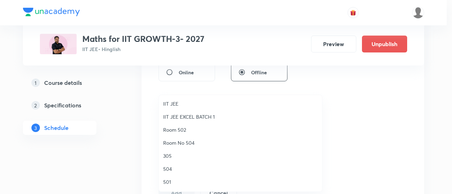
click at [188, 129] on span "Room 502" at bounding box center [240, 129] width 155 height 7
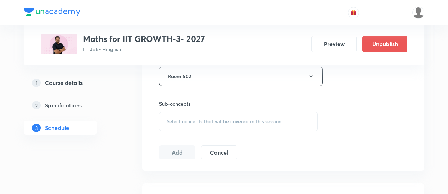
scroll to position [326, 0]
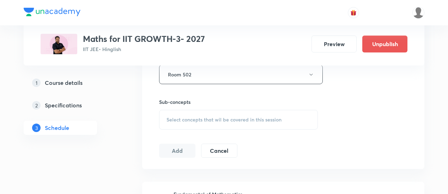
click at [252, 120] on span "Select concepts that wil be covered in this session" at bounding box center [224, 120] width 115 height 6
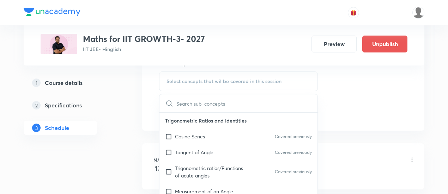
scroll to position [366, 0]
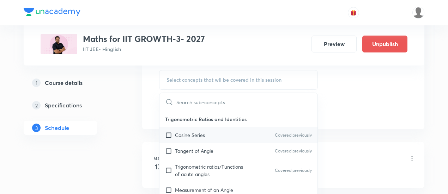
click at [192, 135] on p "Cosine Series" at bounding box center [190, 135] width 30 height 7
checkbox input "true"
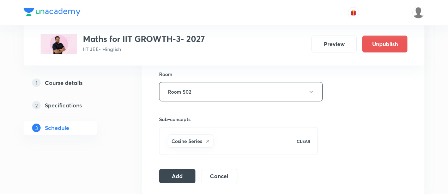
scroll to position [311, 0]
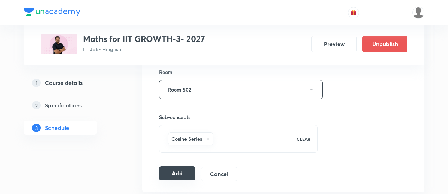
click at [184, 173] on button "Add" at bounding box center [177, 174] width 36 height 14
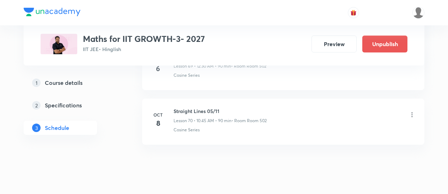
scroll to position [3862, 0]
drag, startPoint x: 174, startPoint y: 94, endPoint x: 225, endPoint y: 94, distance: 51.5
click at [225, 108] on h6 "Straight Lines 05/11" at bounding box center [220, 111] width 93 height 7
copy h6 "Straight Lines 05/11"
click at [225, 108] on h6 "Straight Lines 05/11" at bounding box center [220, 111] width 93 height 7
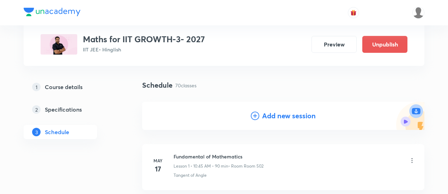
scroll to position [47, 0]
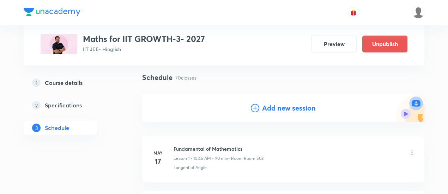
click at [275, 107] on h4 "Add new session" at bounding box center [289, 108] width 54 height 11
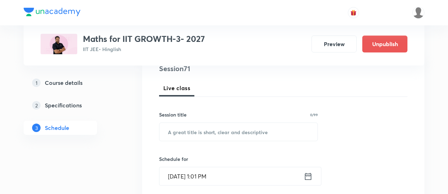
scroll to position [90, 0]
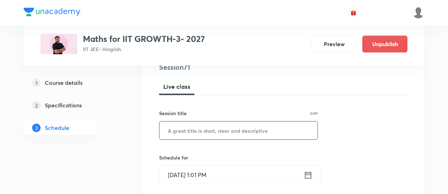
click at [236, 131] on input "text" at bounding box center [239, 131] width 158 height 18
paste input "Straight Lines 05/11"
click at [210, 128] on input "Straight Lines 05/11" at bounding box center [239, 131] width 158 height 18
click at [211, 129] on input "Straight Lines 05/11" at bounding box center [239, 131] width 158 height 18
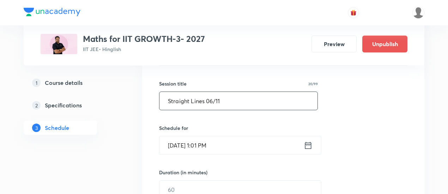
scroll to position [139, 0]
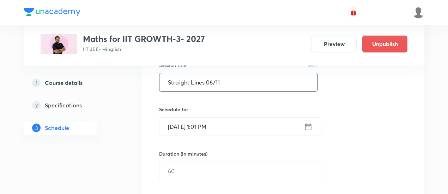
type input "Straight Lines 06/11"
click at [308, 127] on icon at bounding box center [308, 127] width 9 height 10
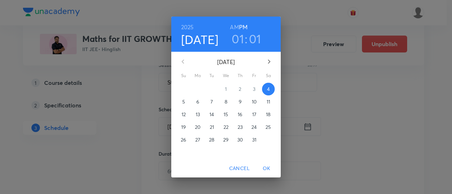
click at [241, 103] on p "9" at bounding box center [240, 101] width 3 height 7
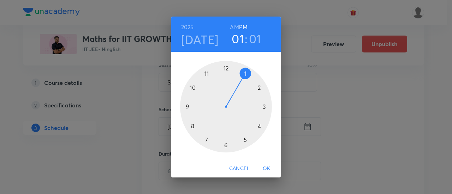
click at [234, 25] on h6 "AM" at bounding box center [234, 27] width 9 height 10
click at [192, 89] on div at bounding box center [226, 107] width 92 height 92
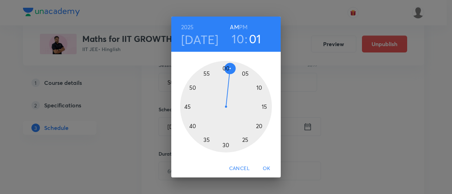
click at [186, 107] on div at bounding box center [226, 107] width 92 height 92
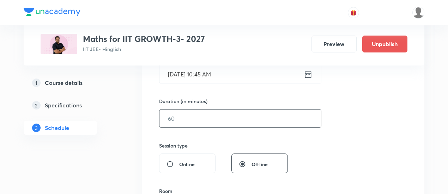
scroll to position [198, 0]
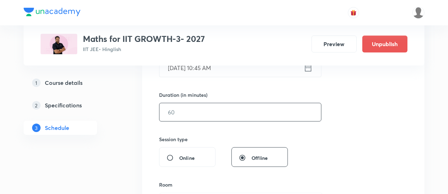
click at [266, 113] on input "text" at bounding box center [241, 112] width 162 height 18
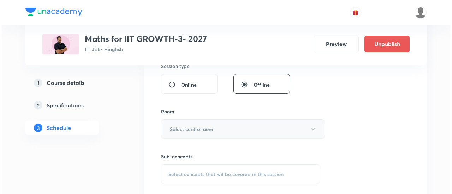
scroll to position [273, 0]
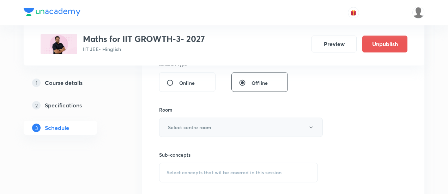
type input "90"
click at [239, 123] on button "Select centre room" at bounding box center [241, 127] width 164 height 19
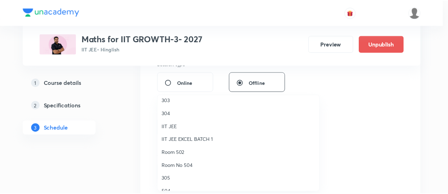
scroll to position [33, 0]
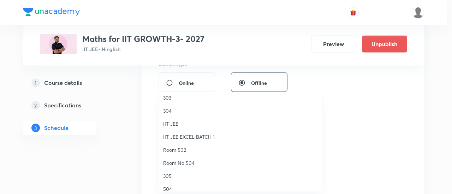
click at [210, 148] on span "Room 502" at bounding box center [240, 149] width 155 height 7
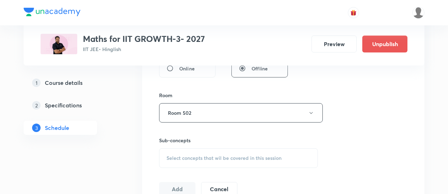
scroll to position [312, 0]
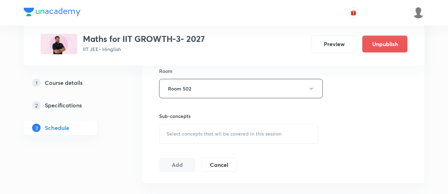
click at [247, 131] on span "Select concepts that wil be covered in this session" at bounding box center [224, 134] width 115 height 6
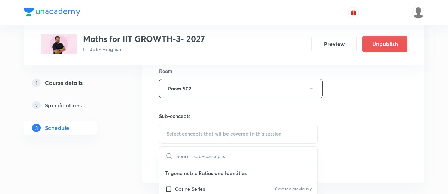
scroll to position [378, 0]
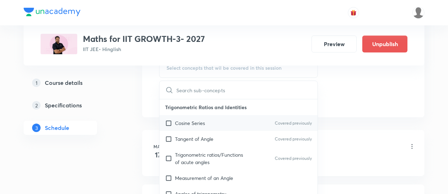
click at [197, 123] on p "Cosine Series" at bounding box center [190, 123] width 30 height 7
checkbox input "true"
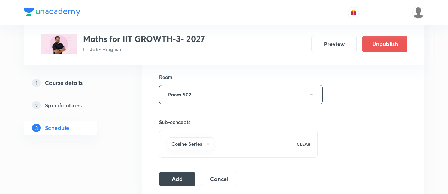
scroll to position [329, 0]
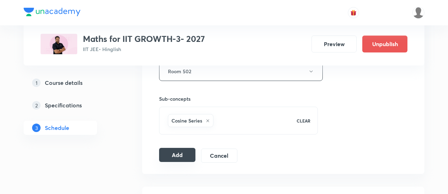
click at [178, 154] on button "Add" at bounding box center [177, 155] width 36 height 14
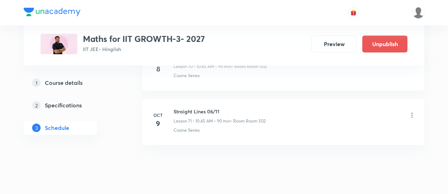
scroll to position [3917, 0]
drag, startPoint x: 175, startPoint y: 94, endPoint x: 224, endPoint y: 96, distance: 49.4
click at [224, 108] on h6 "Straight Lines 06/11" at bounding box center [220, 111] width 92 height 7
drag, startPoint x: 173, startPoint y: 94, endPoint x: 227, endPoint y: 93, distance: 53.7
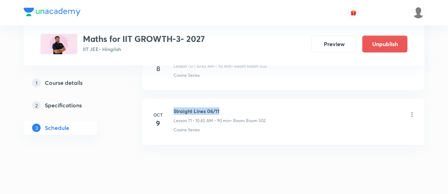
click at [227, 108] on div "Oct 9 Straight Lines 06/11 Lesson 71 • 10:45 AM • 90 min • Room Room 502 Cosine…" at bounding box center [283, 121] width 265 height 26
copy h6 "Straight Lines 06/11"
click at [227, 108] on h6 "Straight Lines 06/11" at bounding box center [220, 111] width 92 height 7
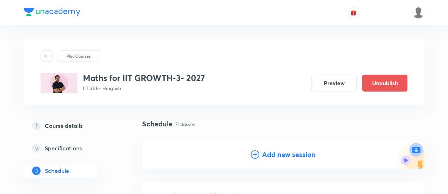
scroll to position [0, 0]
click at [280, 161] on div "Add new session" at bounding box center [283, 155] width 282 height 28
click at [281, 159] on h4 "Add new session" at bounding box center [289, 155] width 54 height 11
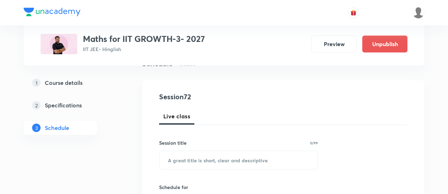
scroll to position [67, 0]
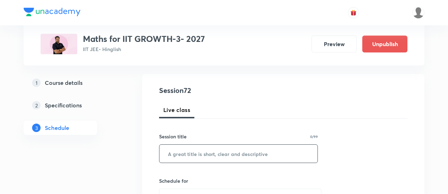
click at [221, 154] on input "text" at bounding box center [239, 154] width 158 height 18
paste input "Straight Lines 06/11"
click at [213, 152] on input "Straight Lines 06/11" at bounding box center [239, 154] width 158 height 18
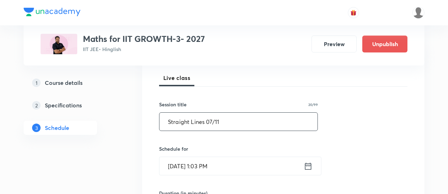
scroll to position [104, 0]
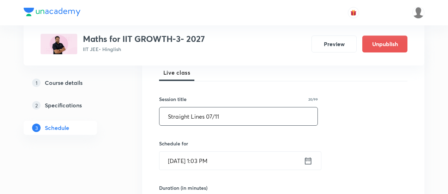
type input "Straight Lines 07/11"
click at [305, 159] on icon at bounding box center [308, 160] width 6 height 7
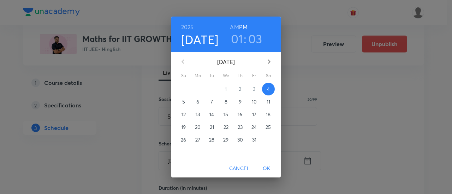
click at [256, 100] on p "10" at bounding box center [254, 101] width 5 height 7
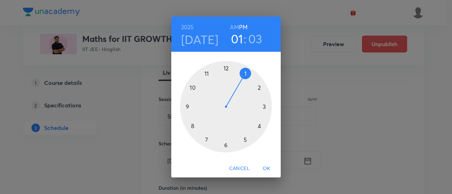
click at [226, 69] on div at bounding box center [226, 107] width 92 height 92
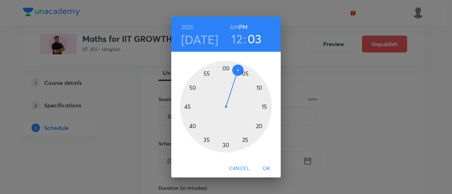
click at [225, 145] on div at bounding box center [226, 107] width 92 height 92
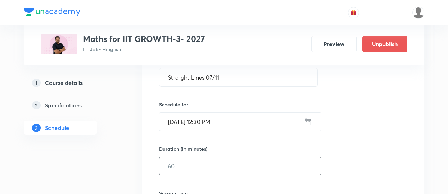
scroll to position [146, 0]
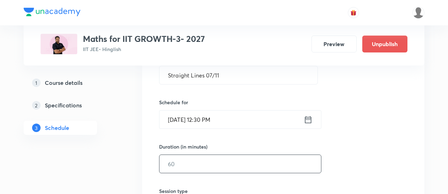
click at [250, 168] on input "text" at bounding box center [241, 164] width 162 height 18
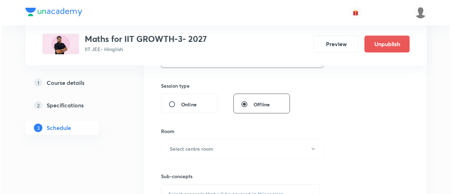
scroll to position [254, 0]
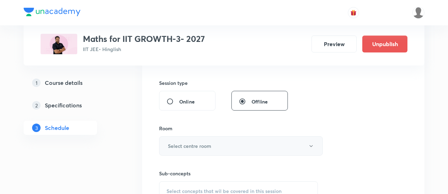
type input "90"
click at [218, 147] on button "Select centre room" at bounding box center [241, 146] width 164 height 19
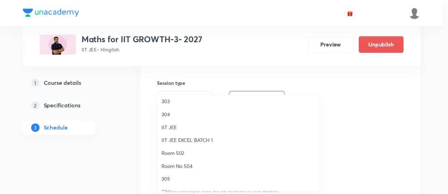
scroll to position [30, 0]
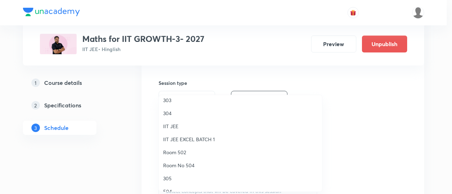
click at [183, 154] on span "Room 502" at bounding box center [240, 152] width 155 height 7
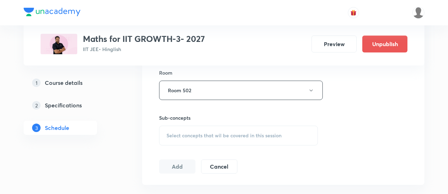
scroll to position [311, 0]
click at [221, 136] on span "Select concepts that wil be covered in this session" at bounding box center [224, 135] width 115 height 6
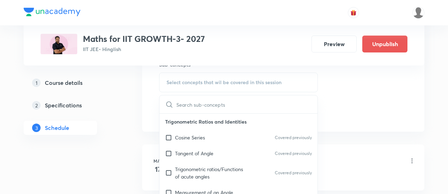
scroll to position [366, 0]
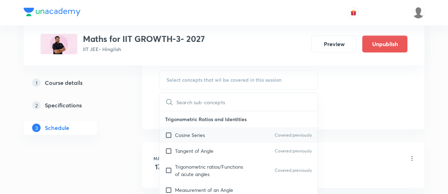
click at [204, 135] on p "Cosine Series" at bounding box center [190, 135] width 30 height 7
checkbox input "true"
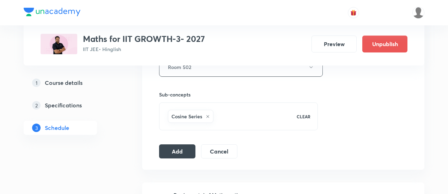
scroll to position [334, 0]
click at [178, 148] on button "Add" at bounding box center [177, 150] width 36 height 14
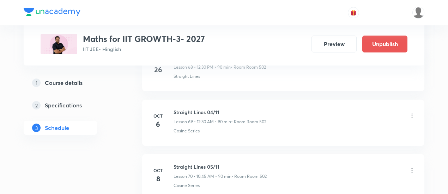
scroll to position [3971, 0]
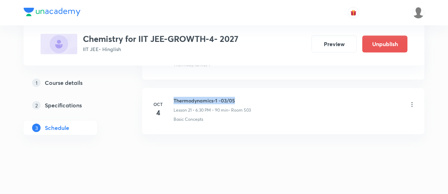
drag, startPoint x: 174, startPoint y: 94, endPoint x: 244, endPoint y: 94, distance: 69.5
click at [244, 97] on h6 "Thermodynamics-1 -03/05" at bounding box center [212, 100] width 77 height 7
copy h6 "Thermodynamics-1 -03/05"
click at [245, 97] on h6 "Thermodynamics-1 -03/05" at bounding box center [212, 100] width 77 height 7
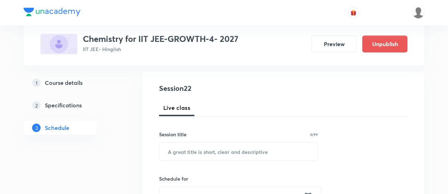
scroll to position [82, 0]
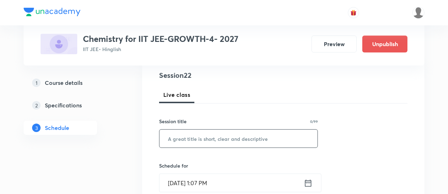
click at [218, 138] on input "text" at bounding box center [239, 139] width 158 height 18
paste input "Thermodynamics-1 -03/05"
click at [227, 137] on input "Thermodynamics-1 -03/05" at bounding box center [239, 139] width 158 height 18
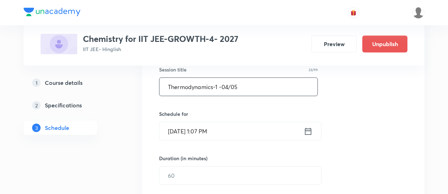
scroll to position [135, 0]
type input "Thermodynamics-1 -04/05"
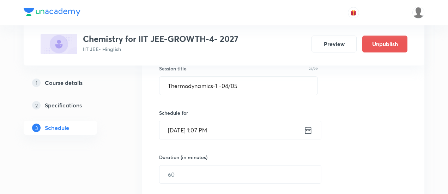
click at [307, 127] on icon at bounding box center [308, 130] width 6 height 7
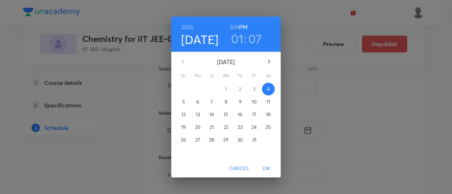
click at [212, 101] on p "7" at bounding box center [211, 101] width 2 height 7
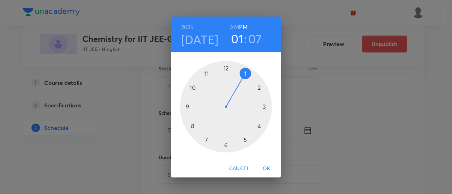
click at [264, 108] on div at bounding box center [226, 107] width 92 height 92
click at [227, 68] on div at bounding box center [226, 107] width 92 height 92
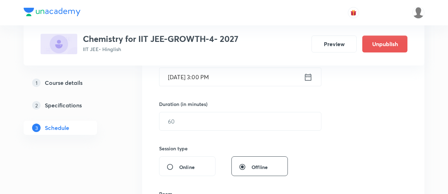
scroll to position [191, 0]
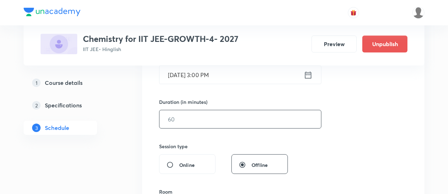
click at [222, 122] on input "text" at bounding box center [241, 119] width 162 height 18
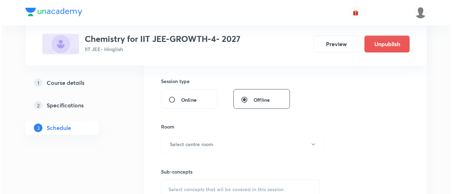
scroll to position [256, 0]
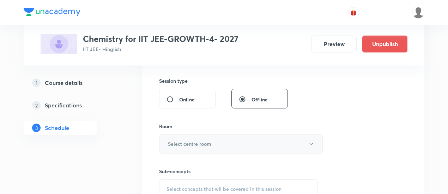
type input "90"
click at [236, 138] on button "Select centre room" at bounding box center [241, 143] width 164 height 19
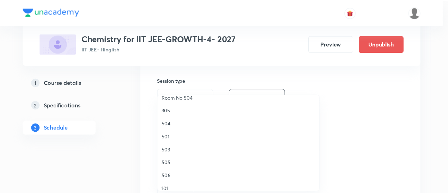
scroll to position [99, 0]
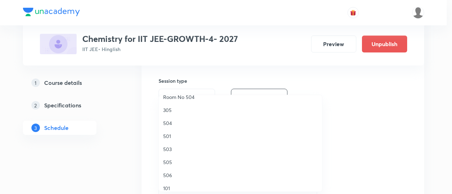
click at [171, 149] on span "503" at bounding box center [240, 149] width 155 height 7
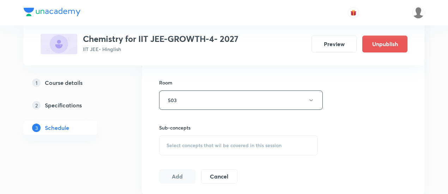
scroll to position [304, 0]
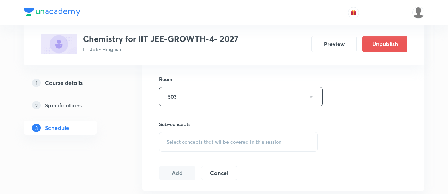
click at [227, 143] on span "Select concepts that wil be covered in this session" at bounding box center [224, 142] width 115 height 6
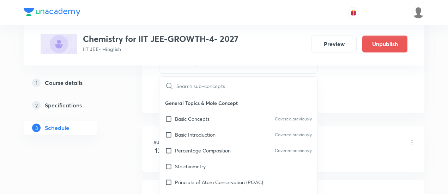
scroll to position [382, 0]
click at [199, 117] on p "Basic Concepts" at bounding box center [192, 118] width 35 height 7
checkbox input "true"
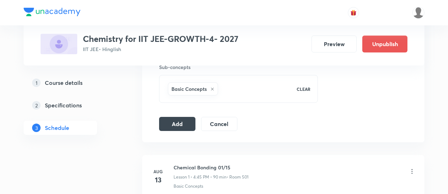
scroll to position [362, 0]
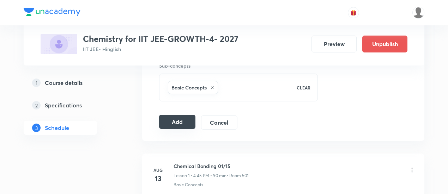
click at [188, 121] on button "Add" at bounding box center [177, 122] width 36 height 14
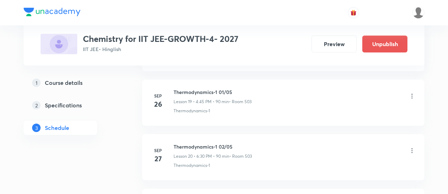
scroll to position [1246, 0]
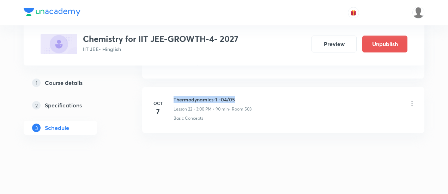
drag, startPoint x: 174, startPoint y: 92, endPoint x: 242, endPoint y: 91, distance: 67.8
click at [242, 96] on h6 "Thermodynamics-1 -04/05" at bounding box center [213, 99] width 78 height 7
copy h6 "Thermodynamics-1 -04/05"
click at [242, 96] on h6 "Thermodynamics-1 -04/05" at bounding box center [213, 99] width 78 height 7
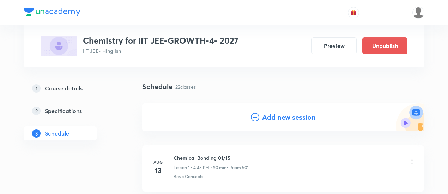
scroll to position [46, 0]
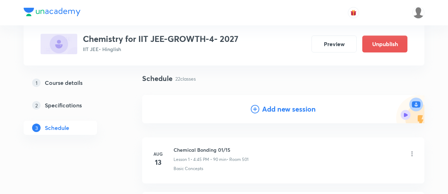
click at [269, 109] on h4 "Add new session" at bounding box center [289, 109] width 54 height 11
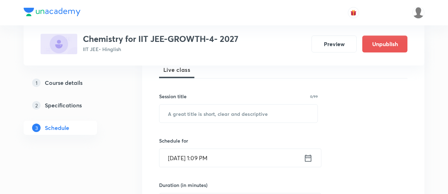
scroll to position [113, 0]
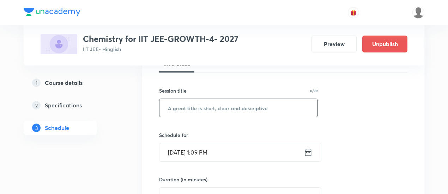
click at [236, 108] on input "text" at bounding box center [239, 108] width 158 height 18
paste input "Thermodynamics-1 -04/05"
click at [228, 107] on input "Thermodynamics-1 -04/05" at bounding box center [239, 108] width 158 height 18
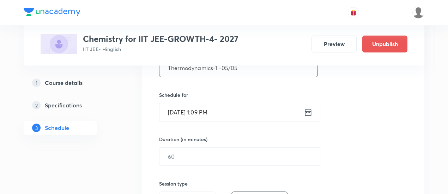
scroll to position [156, 0]
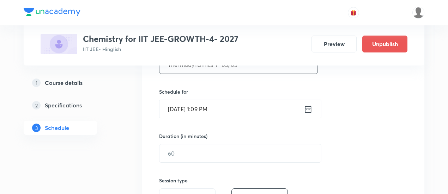
type input "Thermodynamics-1 -05/05"
click at [308, 108] on icon at bounding box center [308, 109] width 6 height 7
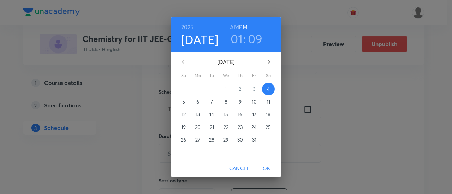
click at [228, 103] on span "8" at bounding box center [226, 101] width 13 height 7
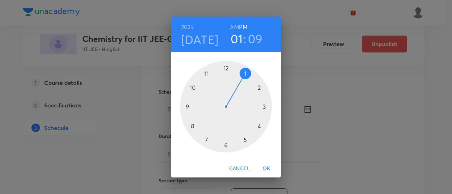
click at [225, 146] on div at bounding box center [226, 107] width 92 height 92
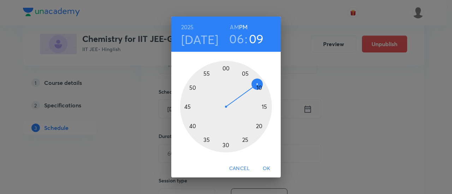
click at [226, 146] on div at bounding box center [226, 107] width 92 height 92
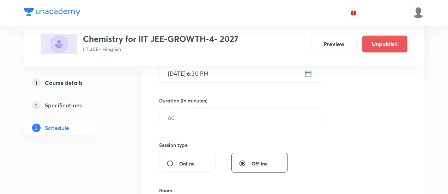
scroll to position [200, 0]
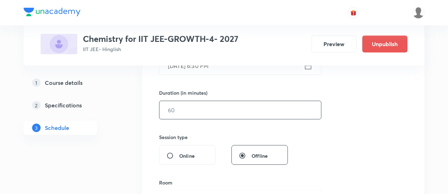
click at [250, 110] on input "text" at bounding box center [241, 110] width 162 height 18
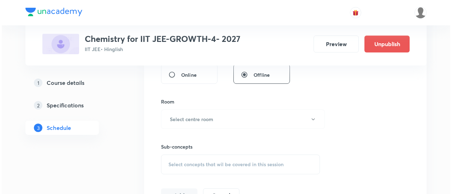
scroll to position [281, 0]
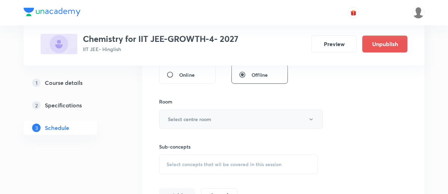
type input "90"
click at [187, 118] on h6 "Select centre room" at bounding box center [189, 119] width 43 height 7
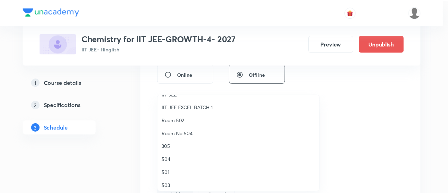
scroll to position [85, 0]
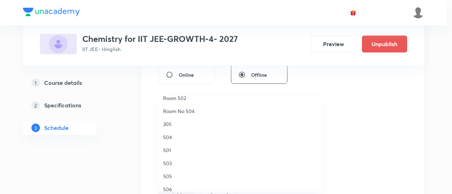
click at [170, 163] on span "503" at bounding box center [240, 163] width 155 height 7
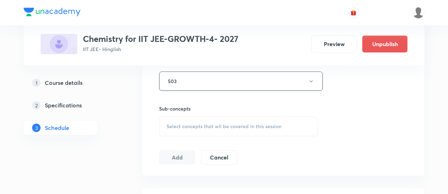
scroll to position [320, 0]
click at [227, 125] on span "Select concepts that wil be covered in this session" at bounding box center [224, 126] width 115 height 6
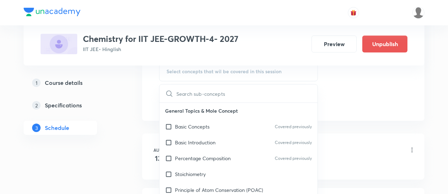
scroll to position [376, 0]
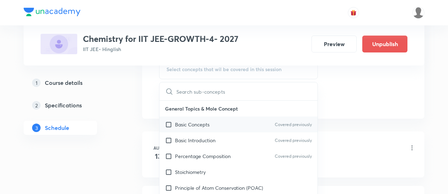
click at [202, 125] on p "Basic Concepts" at bounding box center [192, 124] width 35 height 7
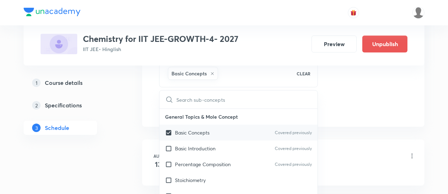
checkbox input "true"
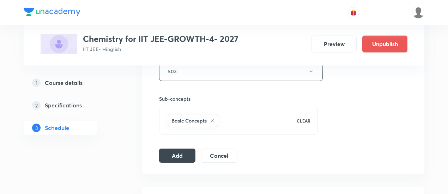
scroll to position [330, 0]
click at [178, 154] on button "Add" at bounding box center [177, 154] width 36 height 14
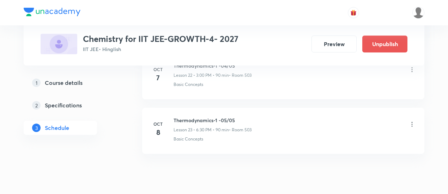
scroll to position [1290, 0]
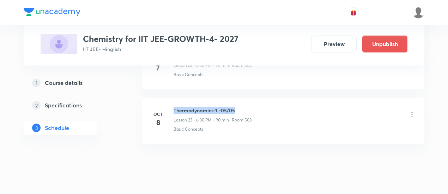
drag, startPoint x: 174, startPoint y: 104, endPoint x: 238, endPoint y: 107, distance: 64.6
click at [238, 107] on h6 "Thermodynamics-1 -05/05" at bounding box center [213, 110] width 78 height 7
copy h6 "Thermodynamics-1 -05/05"
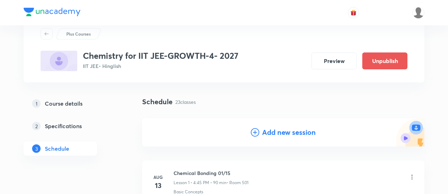
scroll to position [23, 0]
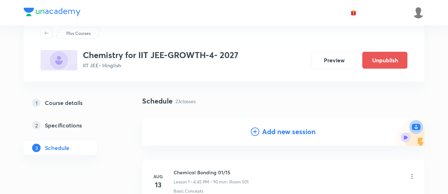
click at [282, 136] on h4 "Add new session" at bounding box center [289, 132] width 54 height 11
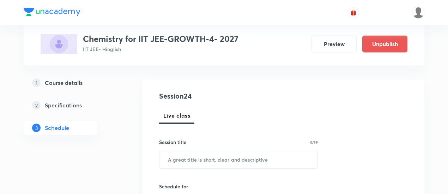
scroll to position [74, 0]
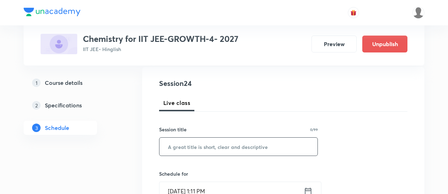
click at [227, 151] on input "text" at bounding box center [239, 147] width 158 height 18
paste input "Thermodynamics-1 -05/05"
click at [227, 146] on input "Thermodynamics-1 -05/05" at bounding box center [239, 147] width 158 height 18
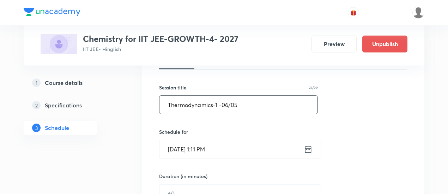
scroll to position [121, 0]
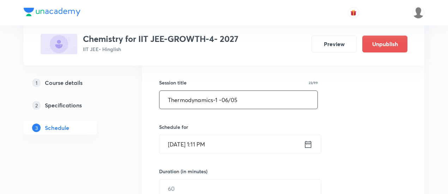
type input "Thermodynamics-1 -06/05"
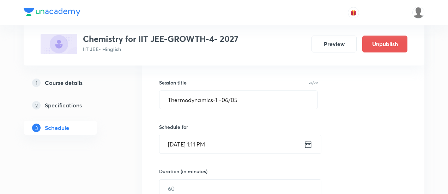
click at [308, 144] on icon at bounding box center [308, 145] width 9 height 10
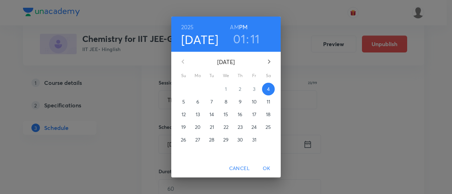
click at [254, 102] on p "10" at bounding box center [254, 101] width 5 height 7
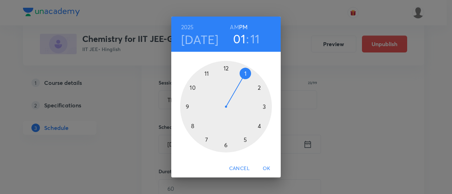
click at [259, 126] on div at bounding box center [226, 107] width 92 height 92
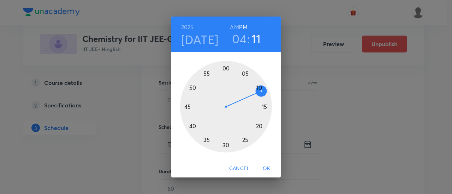
click at [186, 107] on div at bounding box center [226, 107] width 92 height 92
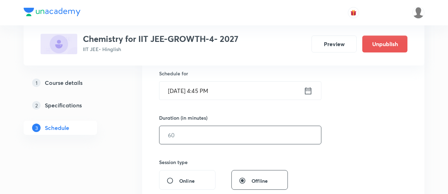
scroll to position [175, 0]
click at [258, 136] on input "text" at bounding box center [241, 135] width 162 height 18
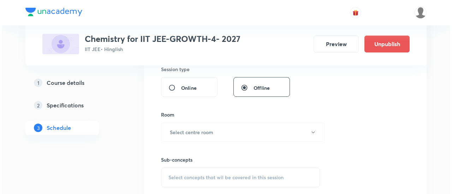
scroll to position [268, 0]
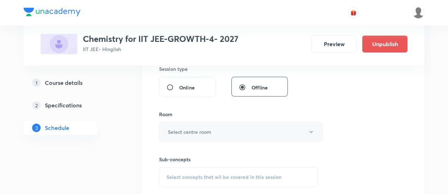
type input "90"
click at [206, 128] on h6 "Select centre room" at bounding box center [189, 131] width 43 height 7
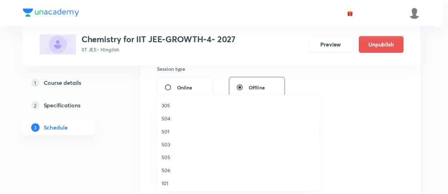
scroll to position [104, 0]
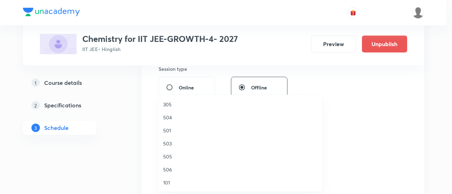
click at [169, 142] on span "503" at bounding box center [240, 143] width 155 height 7
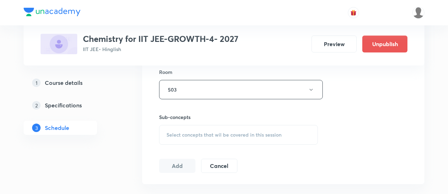
scroll to position [315, 0]
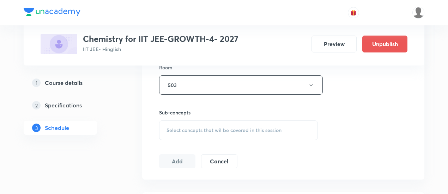
click at [217, 132] on span "Select concepts that wil be covered in this session" at bounding box center [224, 131] width 115 height 6
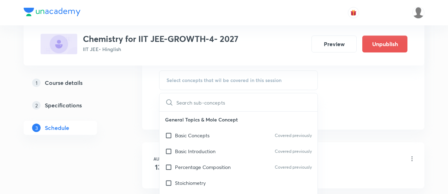
scroll to position [371, 0]
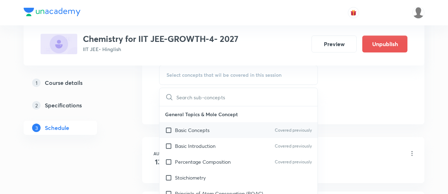
click at [203, 130] on p "Basic Concepts" at bounding box center [192, 130] width 35 height 7
checkbox input "true"
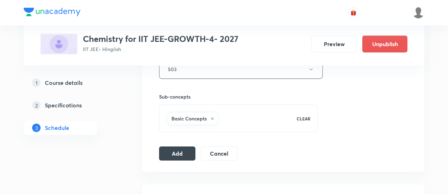
scroll to position [339, 0]
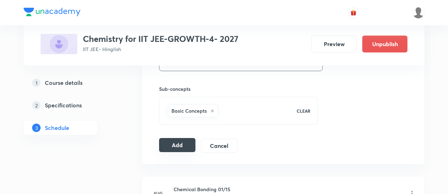
click at [179, 144] on button "Add" at bounding box center [177, 145] width 36 height 14
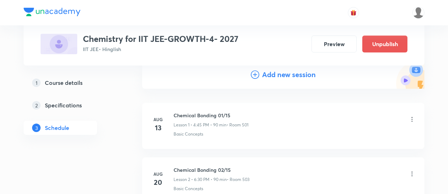
scroll to position [82, 0]
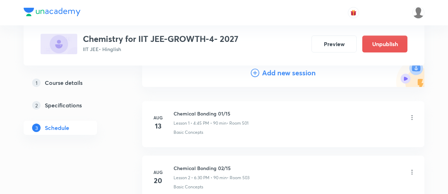
click at [280, 75] on h4 "Add new session" at bounding box center [289, 73] width 54 height 11
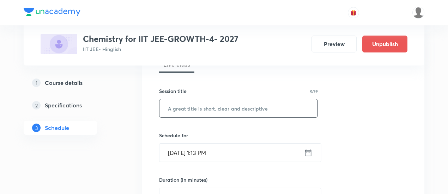
scroll to position [113, 0]
click at [232, 108] on input "text" at bounding box center [239, 108] width 158 height 18
paste input "Thermochemistry"
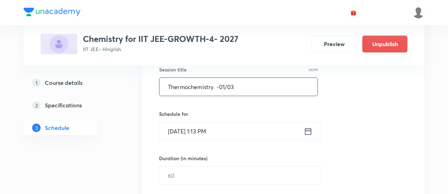
scroll to position [136, 0]
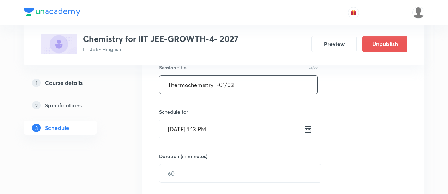
type input "Thermochemistry -01/03"
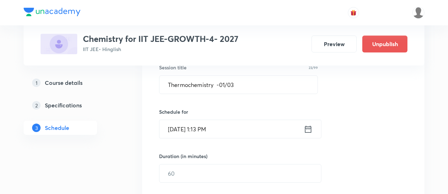
click at [306, 126] on icon at bounding box center [308, 129] width 6 height 7
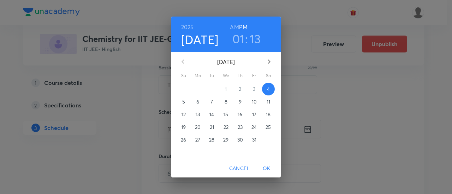
click at [268, 103] on p "11" at bounding box center [268, 101] width 4 height 7
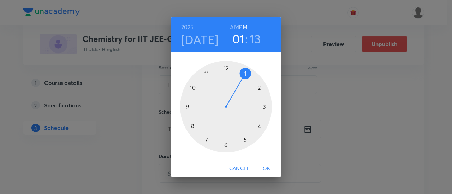
click at [226, 146] on div at bounding box center [226, 107] width 92 height 92
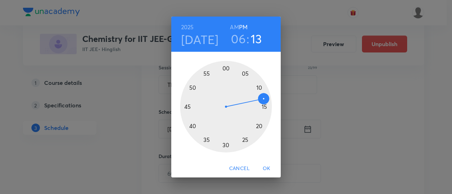
click at [226, 146] on div at bounding box center [226, 107] width 92 height 92
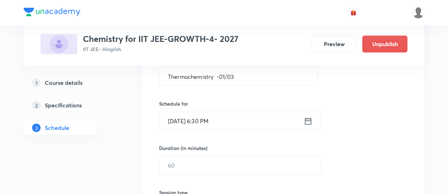
scroll to position [156, 0]
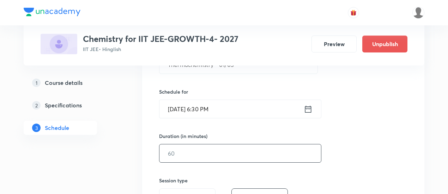
click at [242, 151] on input "text" at bounding box center [241, 154] width 162 height 18
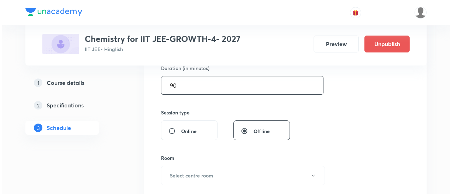
scroll to position [246, 0]
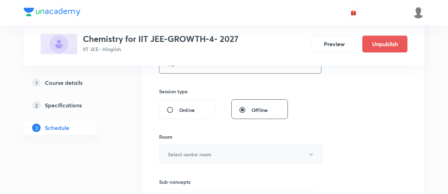
type input "90"
click at [223, 155] on button "Select centre room" at bounding box center [241, 154] width 164 height 19
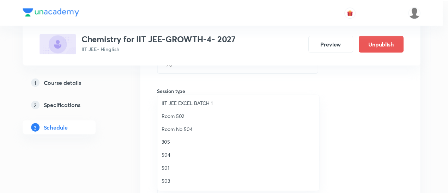
scroll to position [68, 0]
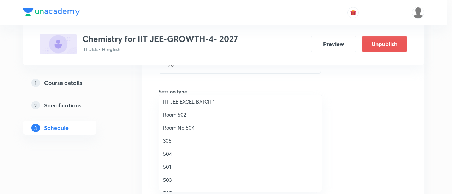
click at [169, 182] on span "503" at bounding box center [240, 179] width 155 height 7
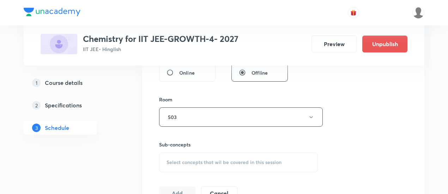
scroll to position [284, 0]
click at [220, 163] on span "Select concepts that wil be covered in this session" at bounding box center [224, 161] width 115 height 6
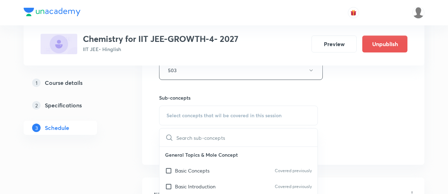
scroll to position [332, 0]
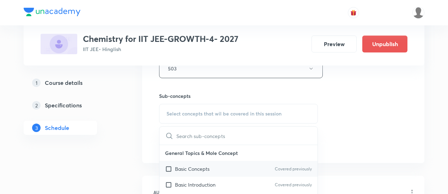
click at [200, 167] on p "Basic Concepts" at bounding box center [192, 169] width 35 height 7
checkbox input "true"
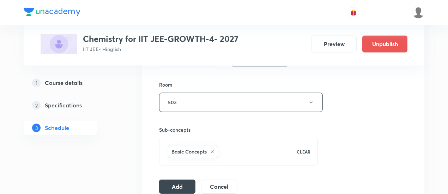
scroll to position [301, 0]
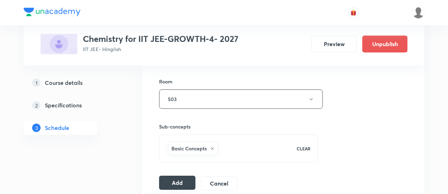
click at [183, 182] on button "Add" at bounding box center [177, 183] width 36 height 14
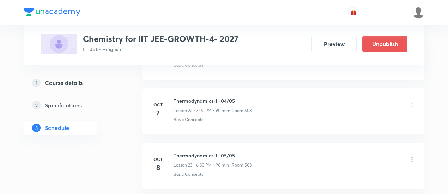
scroll to position [1243, 0]
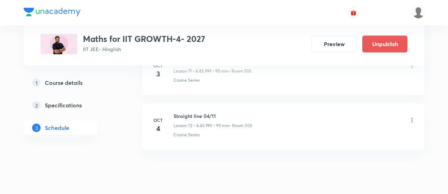
scroll to position [4295, 0]
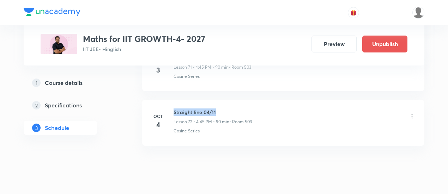
drag, startPoint x: 174, startPoint y: 93, endPoint x: 221, endPoint y: 92, distance: 47.3
click at [221, 109] on h6 "Straight line 04/11" at bounding box center [213, 112] width 78 height 7
copy h6 "Straight line 04/11"
click at [221, 109] on h6 "Straight line 04/11" at bounding box center [213, 112] width 78 height 7
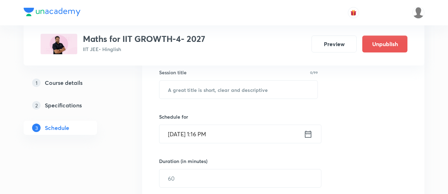
scroll to position [132, 0]
click at [217, 89] on input "text" at bounding box center [239, 89] width 158 height 18
paste input "Straight line 04/11"
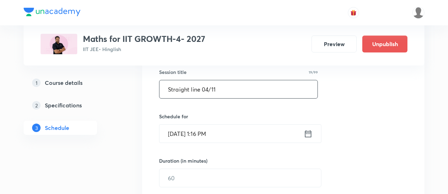
click at [208, 87] on input "Straight line 04/11" at bounding box center [239, 89] width 158 height 18
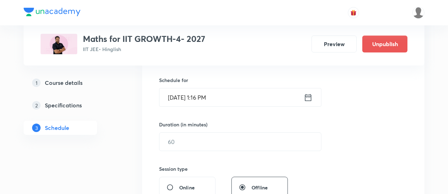
scroll to position [169, 0]
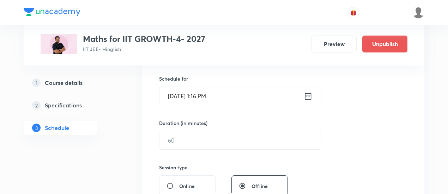
type input "Straight line 05/11"
click at [308, 96] on icon at bounding box center [308, 95] width 6 height 7
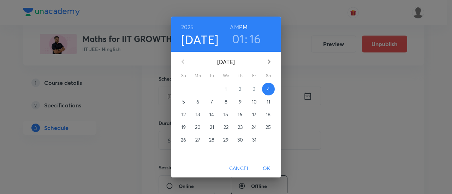
click at [211, 102] on p "7" at bounding box center [211, 101] width 2 height 7
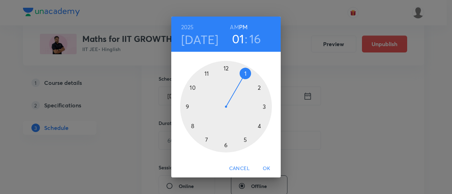
click at [226, 146] on div at bounding box center [226, 107] width 92 height 92
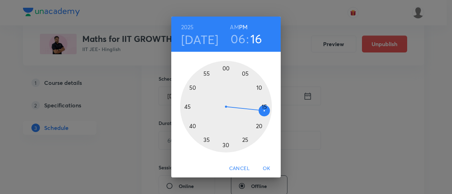
click at [226, 146] on div at bounding box center [226, 107] width 92 height 92
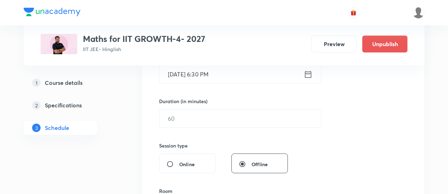
scroll to position [192, 0]
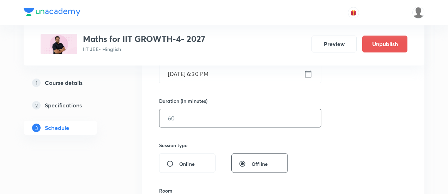
click at [255, 114] on input "text" at bounding box center [241, 118] width 162 height 18
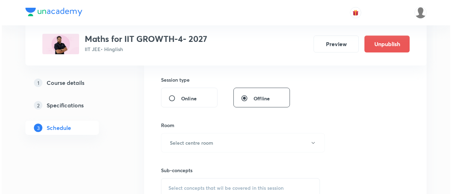
scroll to position [261, 0]
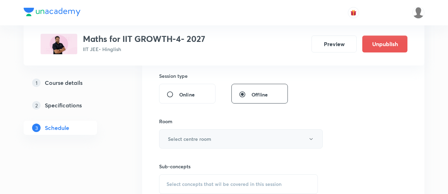
type input "90"
click at [228, 138] on button "Select centre room" at bounding box center [241, 139] width 164 height 19
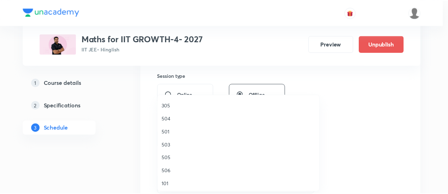
scroll to position [103, 0]
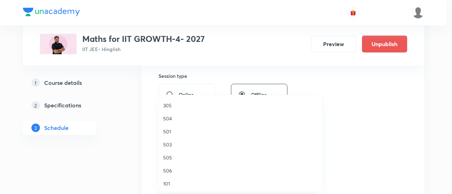
click at [164, 146] on span "503" at bounding box center [240, 144] width 155 height 7
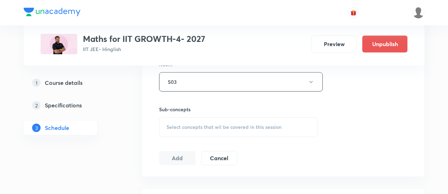
scroll to position [320, 0]
click at [210, 123] on span "Select concepts that wil be covered in this session" at bounding box center [224, 126] width 115 height 6
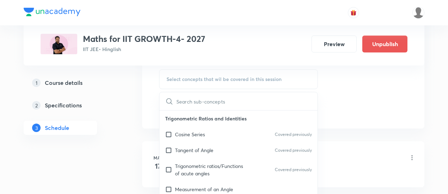
scroll to position [368, 0]
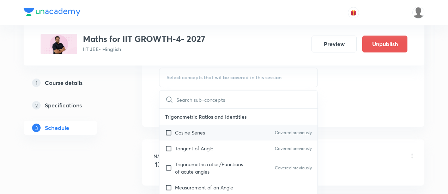
click at [200, 132] on p "Cosine Series" at bounding box center [190, 132] width 30 height 7
checkbox input "true"
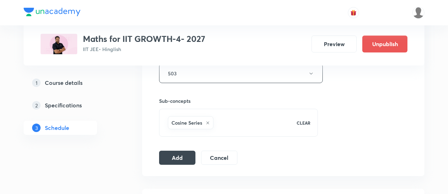
scroll to position [328, 0]
click at [170, 156] on button "Add" at bounding box center [177, 156] width 36 height 14
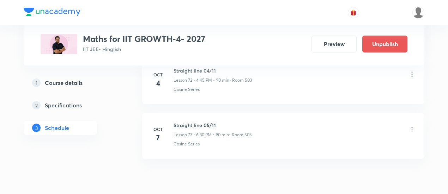
scroll to position [4026, 0]
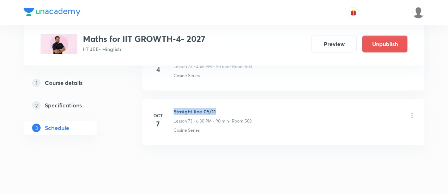
drag, startPoint x: 173, startPoint y: 93, endPoint x: 217, endPoint y: 94, distance: 43.8
click at [217, 108] on h6 "Straight line 05/11" at bounding box center [213, 111] width 78 height 7
copy h6 "Straight line 05/11"
click at [242, 127] on div "Cosine Series" at bounding box center [295, 130] width 242 height 6
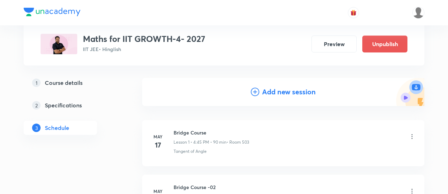
scroll to position [65, 0]
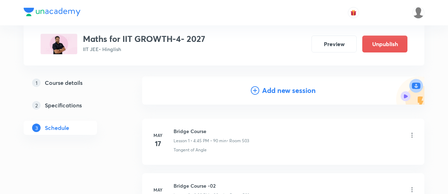
click at [274, 89] on h4 "Add new session" at bounding box center [289, 90] width 54 height 11
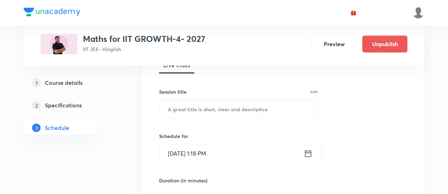
scroll to position [116, 0]
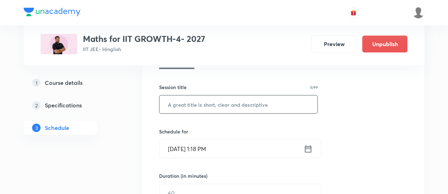
click at [238, 106] on input "text" at bounding box center [239, 105] width 158 height 18
paste input "Straight line 05/11"
click at [208, 103] on input "Straight line 05/11" at bounding box center [239, 105] width 158 height 18
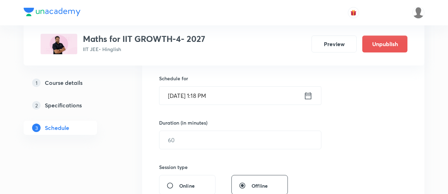
scroll to position [170, 0]
type input "Straight line 06/11"
click at [306, 93] on icon at bounding box center [308, 94] width 6 height 7
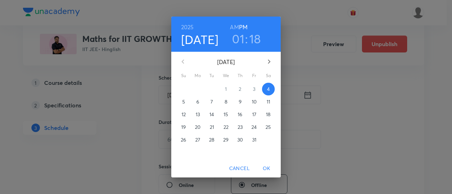
click at [226, 103] on p "8" at bounding box center [225, 101] width 3 height 7
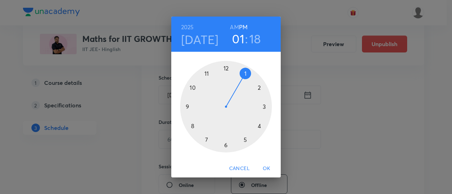
click at [264, 108] on div at bounding box center [226, 107] width 92 height 92
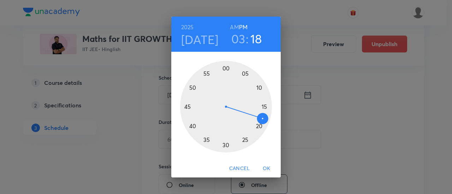
click at [225, 69] on div at bounding box center [226, 107] width 92 height 92
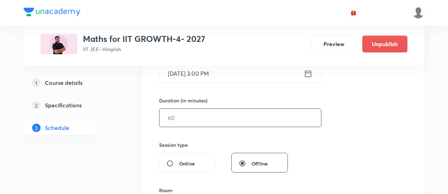
scroll to position [201, 0]
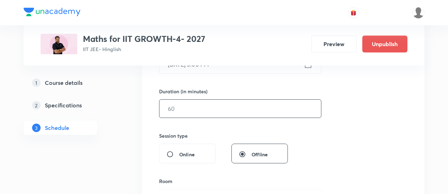
click at [266, 110] on input "text" at bounding box center [241, 109] width 162 height 18
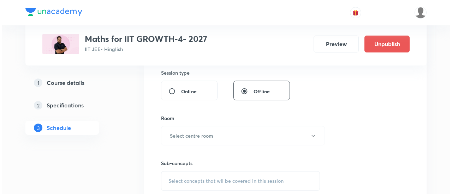
scroll to position [270, 0]
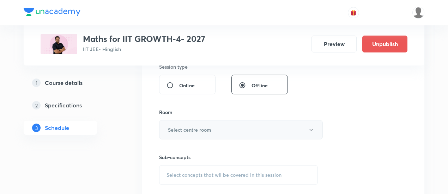
type input "90"
click at [208, 128] on h6 "Select centre room" at bounding box center [189, 129] width 43 height 7
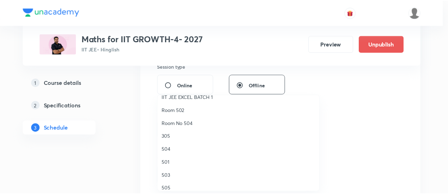
scroll to position [95, 0]
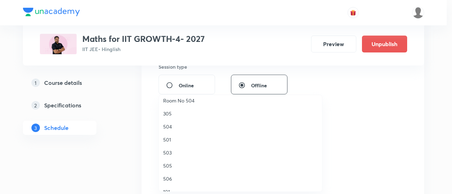
click at [170, 153] on span "503" at bounding box center [240, 152] width 155 height 7
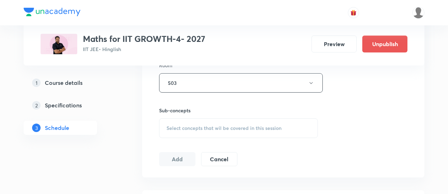
scroll to position [319, 0]
click at [231, 127] on span "Select concepts that wil be covered in this session" at bounding box center [224, 127] width 115 height 6
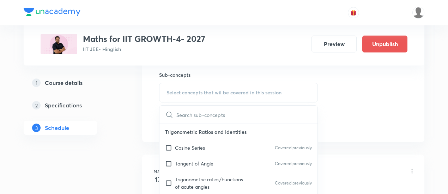
scroll to position [354, 0]
click at [197, 146] on p "Cosine Series" at bounding box center [190, 146] width 30 height 7
checkbox input "true"
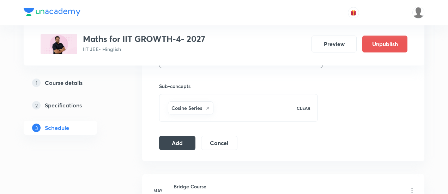
scroll to position [342, 0]
click at [184, 139] on button "Add" at bounding box center [177, 142] width 36 height 14
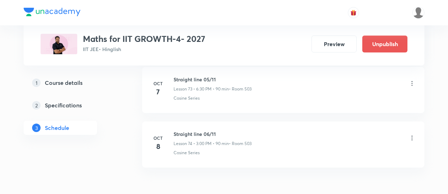
scroll to position [4060, 0]
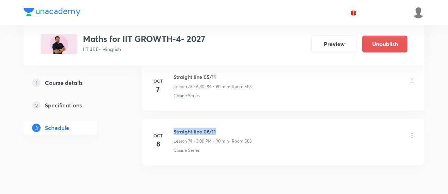
drag, startPoint x: 174, startPoint y: 115, endPoint x: 222, endPoint y: 113, distance: 48.4
click at [222, 128] on h6 "Straight line 06/11" at bounding box center [213, 131] width 78 height 7
copy h6 "Straight line 06/11"
click at [222, 128] on h6 "Straight line 06/11" at bounding box center [213, 131] width 78 height 7
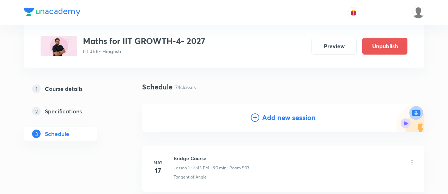
scroll to position [41, 0]
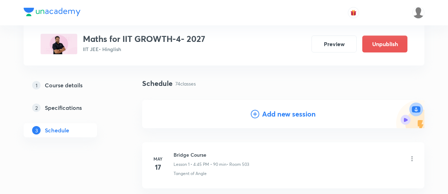
click at [277, 116] on h4 "Add new session" at bounding box center [289, 114] width 54 height 11
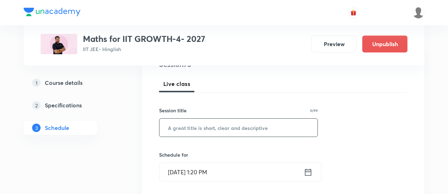
scroll to position [100, 0]
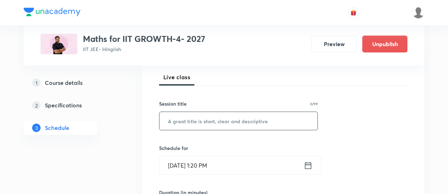
click at [228, 122] on input "text" at bounding box center [239, 121] width 158 height 18
paste input "Straight line 06/11"
click at [207, 118] on input "Straight line 06/11" at bounding box center [239, 121] width 158 height 18
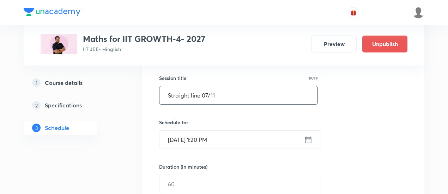
scroll to position [127, 0]
type input "Straight line 07/11"
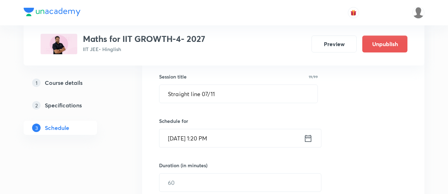
click at [306, 137] on icon at bounding box center [308, 138] width 6 height 7
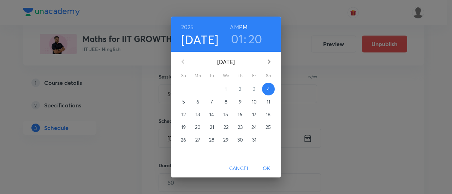
click at [256, 103] on p "10" at bounding box center [254, 101] width 5 height 7
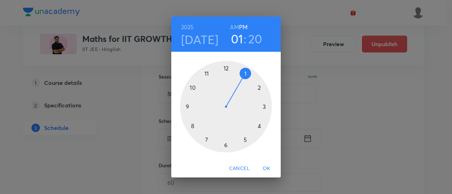
click at [264, 107] on div at bounding box center [226, 107] width 92 height 92
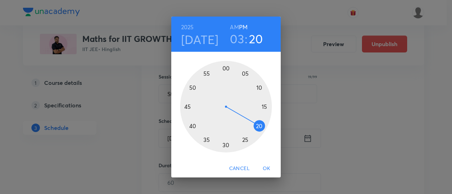
click at [226, 70] on div at bounding box center [226, 107] width 92 height 92
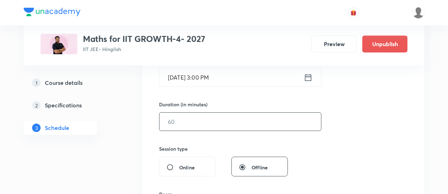
scroll to position [189, 0]
click at [215, 120] on input "text" at bounding box center [241, 121] width 162 height 18
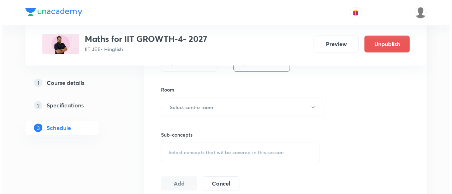
scroll to position [295, 0]
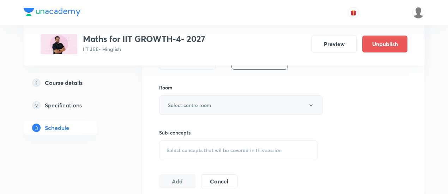
type input "90"
click at [218, 106] on button "Select centre room" at bounding box center [241, 105] width 164 height 19
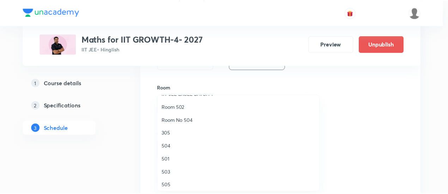
scroll to position [101, 0]
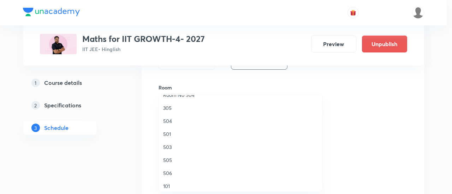
click at [168, 147] on span "503" at bounding box center [240, 147] width 155 height 7
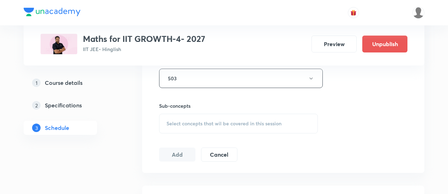
scroll to position [322, 0]
click at [228, 124] on span "Select concepts that wil be covered in this session" at bounding box center [224, 124] width 115 height 6
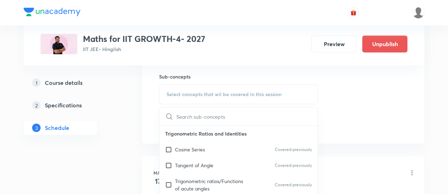
scroll to position [361, 0]
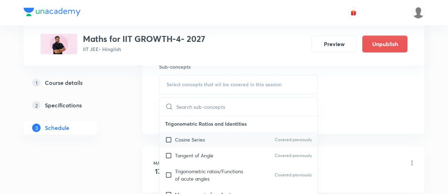
click at [199, 136] on p "Cosine Series" at bounding box center [190, 139] width 30 height 7
checkbox input "true"
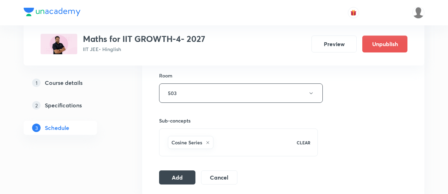
scroll to position [313, 0]
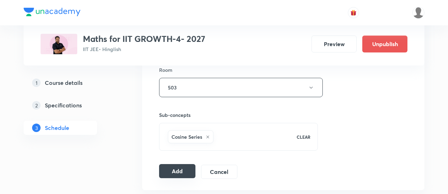
click at [184, 169] on button "Add" at bounding box center [177, 171] width 36 height 14
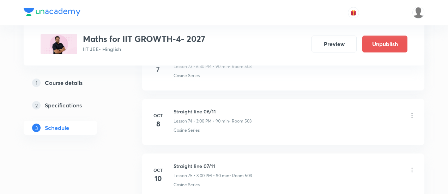
scroll to position [4135, 0]
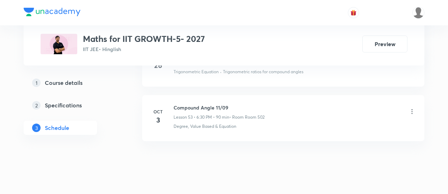
scroll to position [3179, 0]
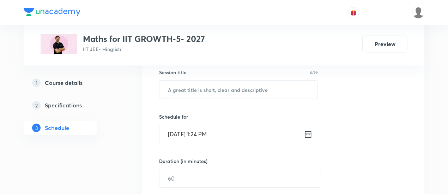
scroll to position [132, 0]
click at [220, 86] on input "text" at bounding box center [239, 89] width 158 height 18
paste input "Trigonometric Equations"
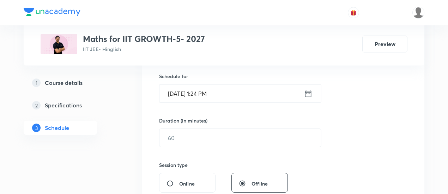
scroll to position [174, 0]
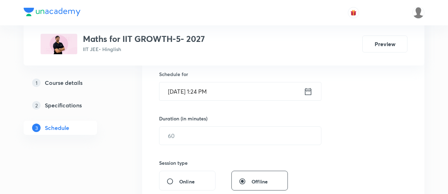
type input "Trigonometric Equations -01/05"
click at [311, 89] on icon at bounding box center [308, 92] width 9 height 10
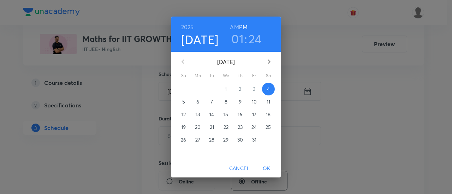
click at [198, 100] on p "6" at bounding box center [197, 101] width 3 height 7
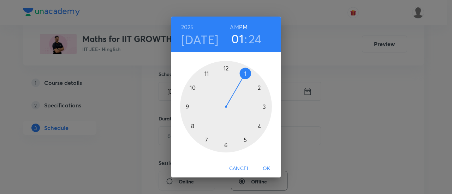
click at [265, 110] on div at bounding box center [226, 107] width 92 height 92
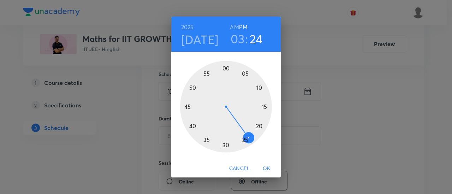
click at [225, 68] on div at bounding box center [226, 107] width 92 height 92
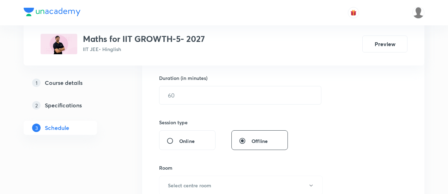
scroll to position [217, 0]
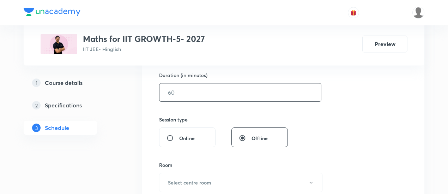
click at [232, 90] on input "text" at bounding box center [241, 93] width 162 height 18
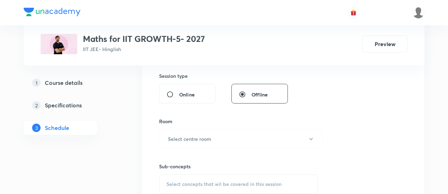
type input "90"
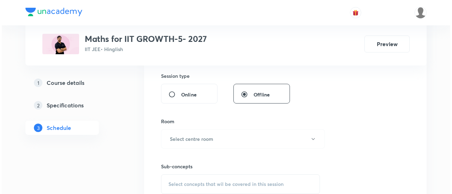
scroll to position [263, 0]
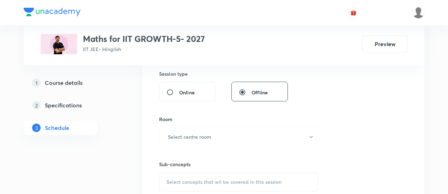
click at [302, 108] on div "Session 54 Live class Session title 31/99 Trigonometric Equations -01/05 ​ Sche…" at bounding box center [283, 54] width 248 height 331
click at [219, 136] on button "Select centre room" at bounding box center [241, 136] width 164 height 19
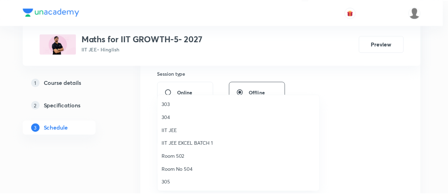
scroll to position [27, 0]
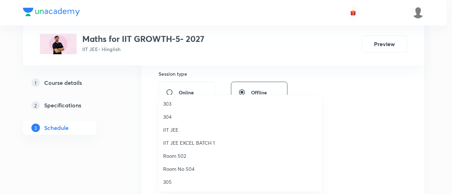
click at [176, 155] on span "Room 502" at bounding box center [240, 155] width 155 height 7
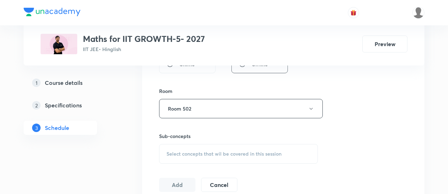
scroll to position [293, 0]
click at [233, 153] on span "Select concepts that wil be covered in this session" at bounding box center [224, 153] width 115 height 6
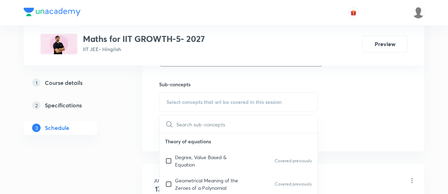
scroll to position [348, 0]
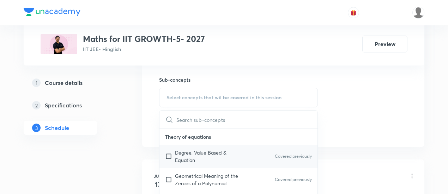
click at [216, 151] on p "Degree, Value Based & Equation" at bounding box center [210, 156] width 71 height 15
checkbox input "true"
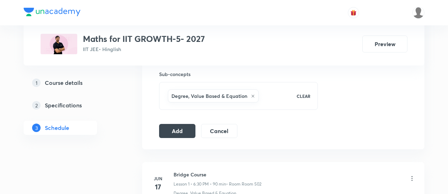
scroll to position [354, 0]
click at [188, 129] on button "Add" at bounding box center [177, 130] width 36 height 14
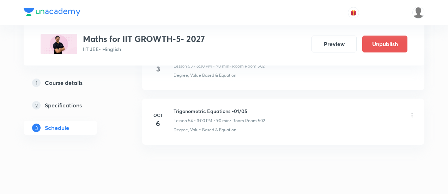
scroll to position [2992, 0]
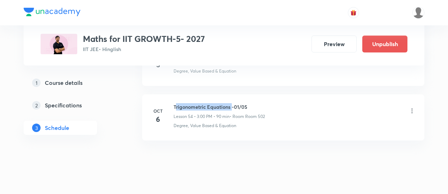
drag, startPoint x: 175, startPoint y: 95, endPoint x: 232, endPoint y: 96, distance: 57.2
click at [232, 103] on h6 "Trigonometric Equations -01/05" at bounding box center [219, 106] width 91 height 7
drag, startPoint x: 173, startPoint y: 94, endPoint x: 252, endPoint y: 92, distance: 79.1
click at [252, 103] on h6 "Trigonometric Equations -01/05" at bounding box center [219, 106] width 91 height 7
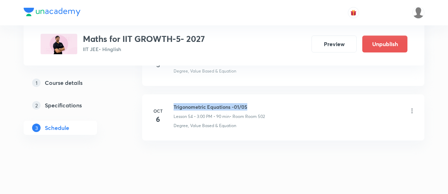
copy h6 "Trigonometric Equations -01/05"
click at [253, 103] on h6 "Trigonometric Equations -01/05" at bounding box center [219, 106] width 91 height 7
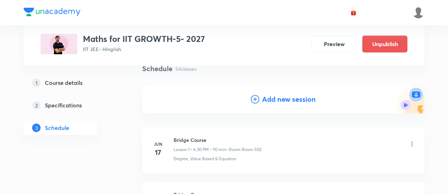
scroll to position [58, 0]
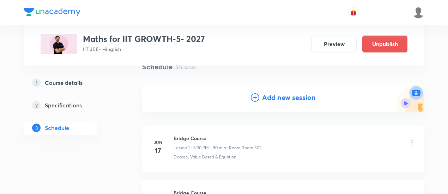
click at [280, 101] on h4 "Add new session" at bounding box center [289, 97] width 54 height 11
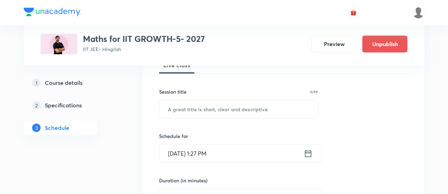
scroll to position [120, 0]
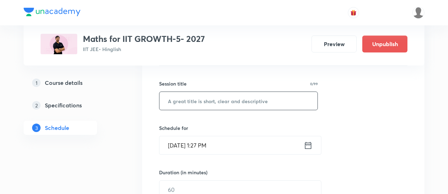
click at [248, 101] on input "text" at bounding box center [239, 101] width 158 height 18
paste input "Trigonometric Equations -01/05"
click at [241, 100] on input "Trigonometric Equations -01/05" at bounding box center [239, 101] width 158 height 18
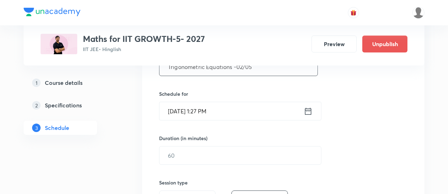
scroll to position [157, 0]
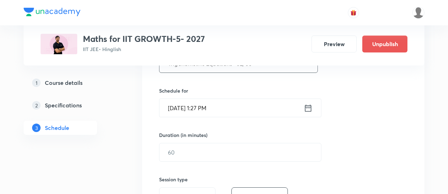
type input "Trigonometric Equations -02/05"
click at [310, 105] on icon at bounding box center [308, 108] width 9 height 10
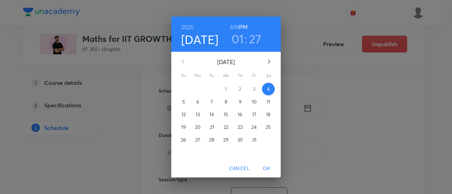
click at [212, 102] on p "7" at bounding box center [211, 101] width 2 height 7
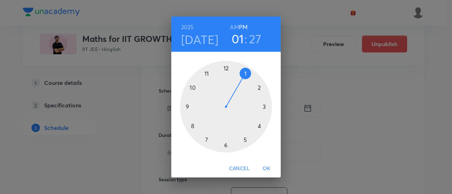
click at [260, 127] on div at bounding box center [226, 107] width 92 height 92
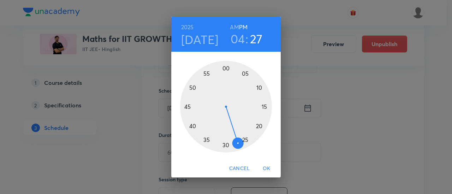
click at [188, 107] on div at bounding box center [226, 107] width 92 height 92
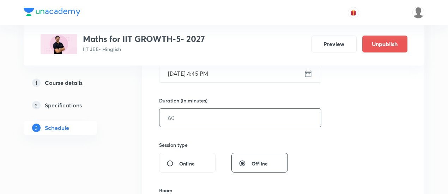
scroll to position [194, 0]
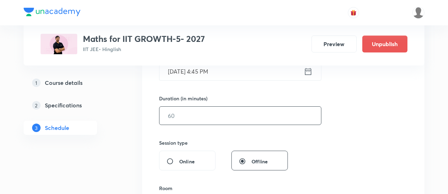
click at [255, 116] on input "text" at bounding box center [241, 116] width 162 height 18
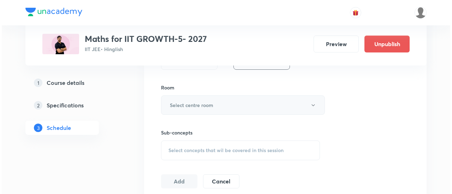
scroll to position [299, 0]
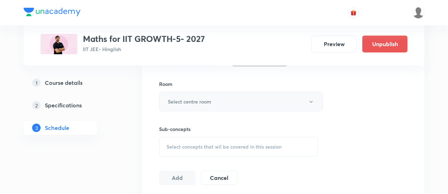
type input "90"
click at [190, 94] on button "Select centre room" at bounding box center [241, 101] width 164 height 19
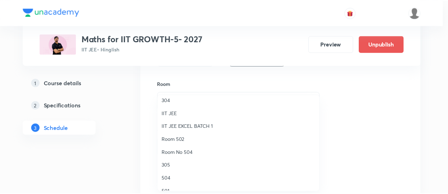
scroll to position [47, 0]
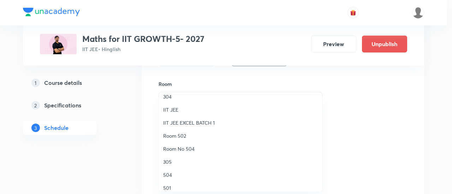
click at [182, 137] on span "Room 502" at bounding box center [240, 135] width 155 height 7
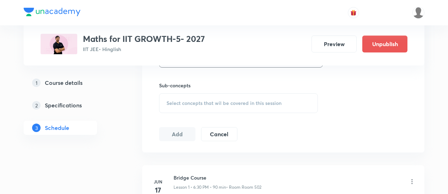
scroll to position [343, 0]
click at [251, 100] on span "Select concepts that wil be covered in this session" at bounding box center [224, 103] width 115 height 6
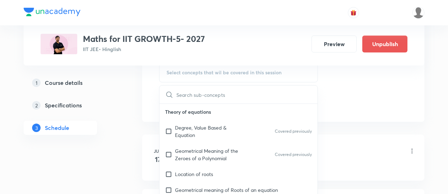
scroll to position [374, 0]
click at [194, 128] on p "Degree, Value Based & Equation" at bounding box center [210, 130] width 71 height 15
checkbox input "true"
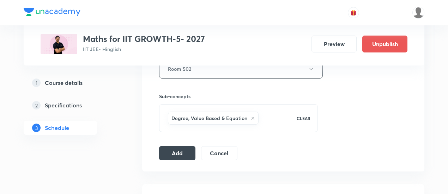
scroll to position [333, 0]
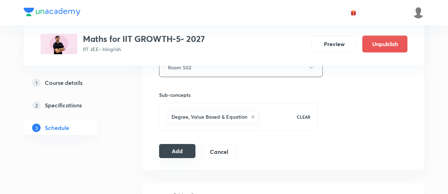
click at [178, 147] on button "Add" at bounding box center [177, 151] width 36 height 14
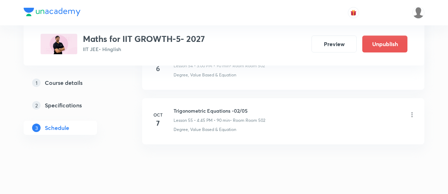
scroll to position [3046, 0]
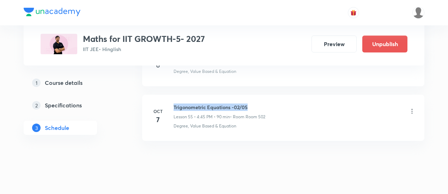
drag, startPoint x: 174, startPoint y: 92, endPoint x: 251, endPoint y: 94, distance: 77.0
click at [251, 104] on h6 "Trigonometric Equations -02/05" at bounding box center [220, 107] width 92 height 7
copy h6 "Trigonometric Equations -02/05"
click at [252, 104] on h6 "Trigonometric Equations -02/05" at bounding box center [220, 107] width 92 height 7
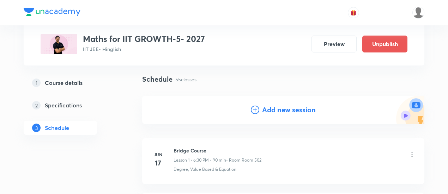
scroll to position [47, 0]
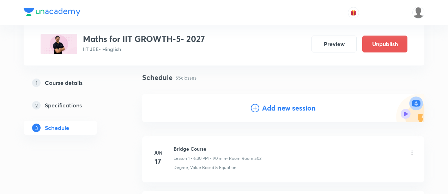
click at [278, 107] on h4 "Add new session" at bounding box center [289, 108] width 54 height 11
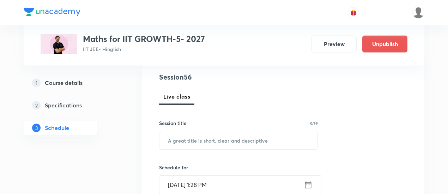
scroll to position [102, 0]
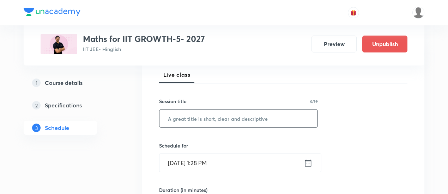
click at [242, 122] on input "text" at bounding box center [239, 119] width 158 height 18
paste input "Trigonometric Equations -02/05"
click at [242, 118] on input "Trigonometric Equations -02/05" at bounding box center [239, 119] width 158 height 18
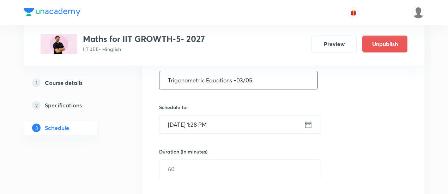
scroll to position [142, 0]
type input "Trigonometric Equations -03/05"
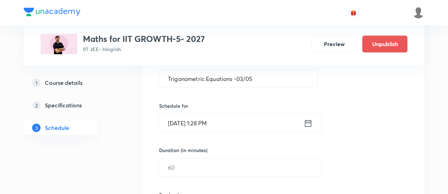
click at [308, 121] on icon at bounding box center [308, 124] width 9 height 10
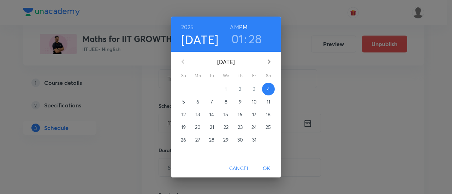
click at [240, 102] on p "9" at bounding box center [240, 101] width 3 height 7
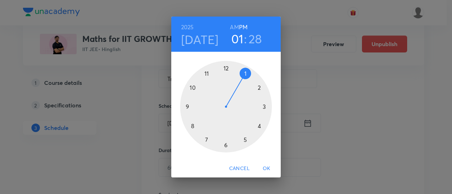
click at [264, 108] on div at bounding box center [226, 107] width 92 height 92
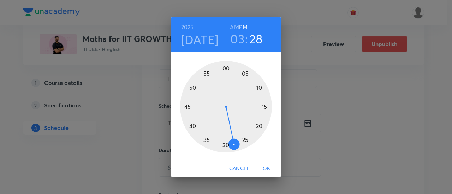
click at [225, 68] on div at bounding box center [226, 107] width 92 height 92
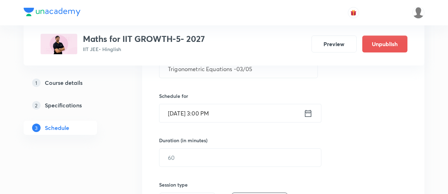
scroll to position [169, 0]
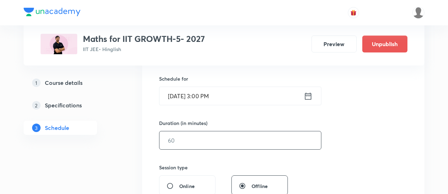
click at [248, 138] on input "text" at bounding box center [241, 141] width 162 height 18
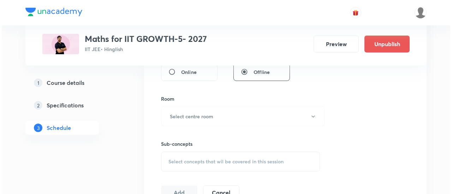
scroll to position [286, 0]
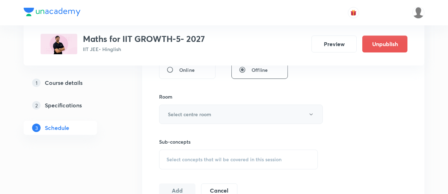
type input "90"
click at [258, 117] on button "Select centre room" at bounding box center [241, 114] width 164 height 19
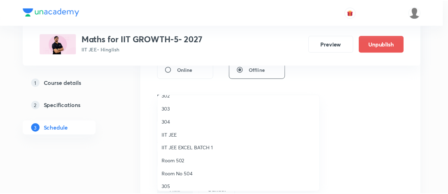
scroll to position [22, 0]
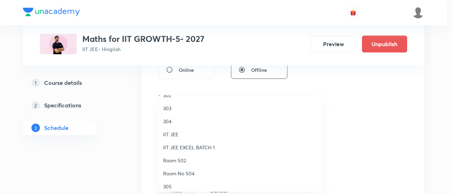
click at [187, 160] on span "Room 502" at bounding box center [240, 160] width 155 height 7
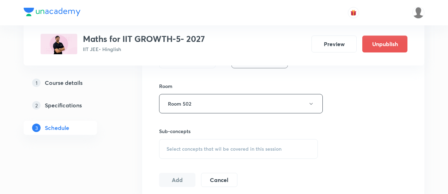
scroll to position [316, 0]
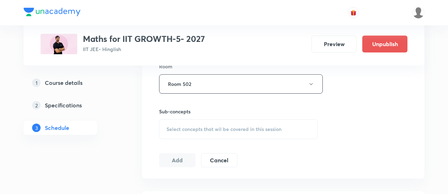
click at [254, 131] on span "Select concepts that wil be covered in this session" at bounding box center [224, 130] width 115 height 6
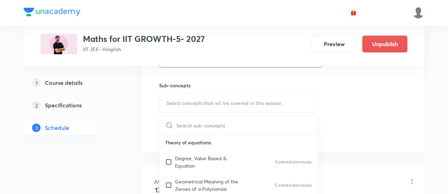
scroll to position [346, 0]
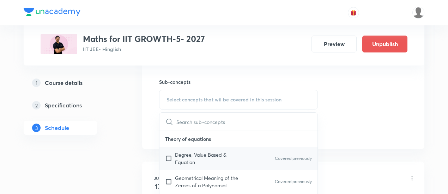
click at [181, 161] on p "Degree, Value Based & Equation" at bounding box center [210, 158] width 71 height 15
checkbox input "true"
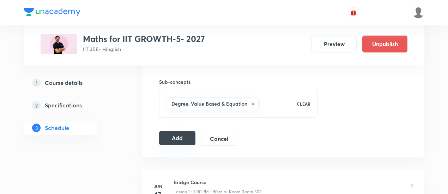
click at [185, 136] on button "Add" at bounding box center [177, 138] width 36 height 14
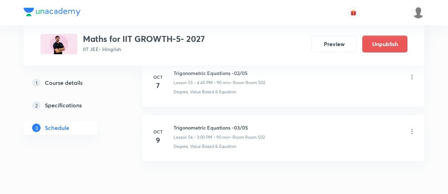
scroll to position [3100, 0]
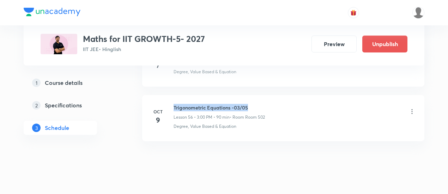
drag, startPoint x: 174, startPoint y: 93, endPoint x: 259, endPoint y: 94, distance: 84.7
click at [259, 104] on h6 "Trigonometric Equations -03/05" at bounding box center [219, 107] width 91 height 7
copy h6 "Trigonometric Equations -03/05"
click at [259, 104] on h6 "Trigonometric Equations -03/05" at bounding box center [219, 107] width 91 height 7
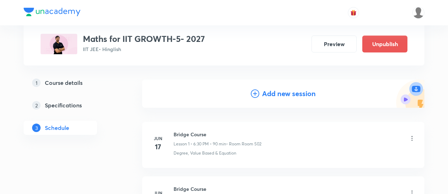
scroll to position [64, 0]
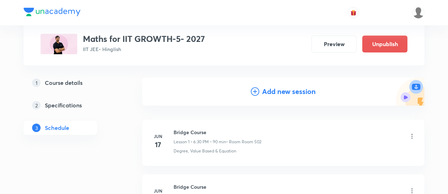
click at [275, 91] on h4 "Add new session" at bounding box center [289, 91] width 54 height 11
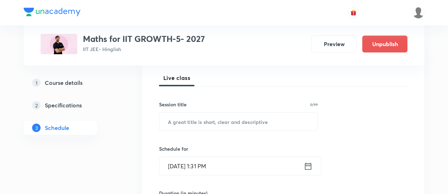
scroll to position [106, 0]
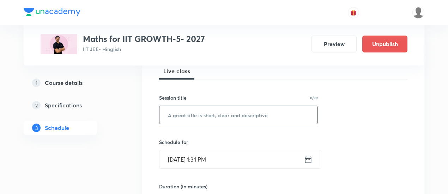
click at [239, 115] on input "text" at bounding box center [239, 115] width 158 height 18
paste input "Trigonometric Equations -03/05"
click at [243, 114] on input "Trigonometric Equations -03/05" at bounding box center [239, 115] width 158 height 18
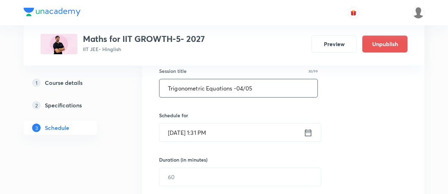
scroll to position [134, 0]
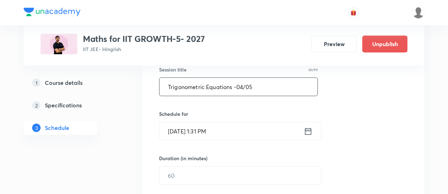
type input "Trigonometric Equations -04/05"
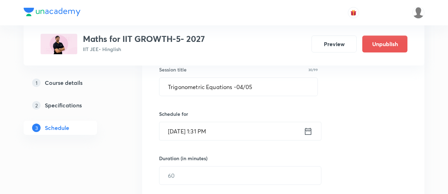
click at [311, 131] on icon at bounding box center [308, 131] width 6 height 7
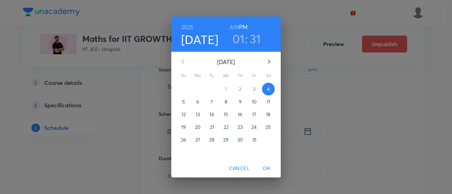
click at [254, 102] on p "10" at bounding box center [254, 101] width 5 height 7
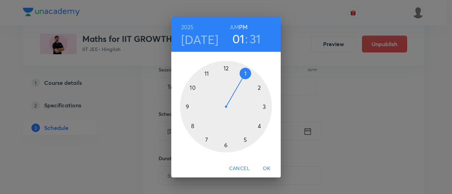
click at [259, 127] on div at bounding box center [226, 107] width 92 height 92
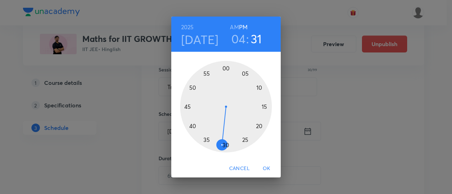
click at [186, 106] on div at bounding box center [226, 107] width 92 height 92
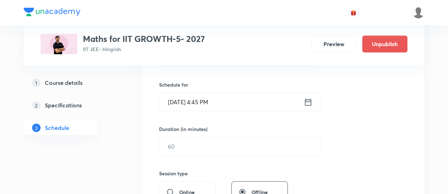
scroll to position [164, 0]
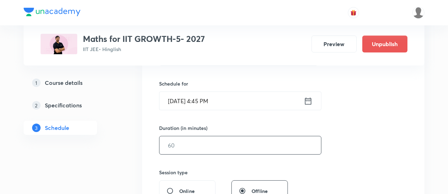
click at [256, 141] on input "text" at bounding box center [241, 146] width 162 height 18
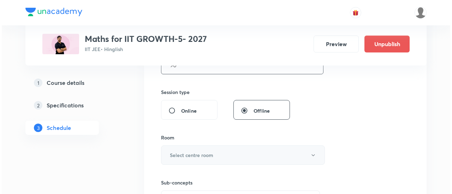
scroll to position [246, 0]
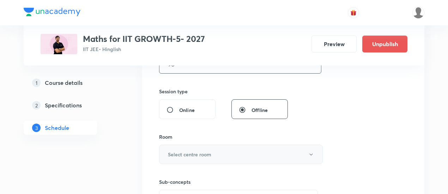
type input "90"
click at [215, 154] on button "Select centre room" at bounding box center [241, 154] width 164 height 19
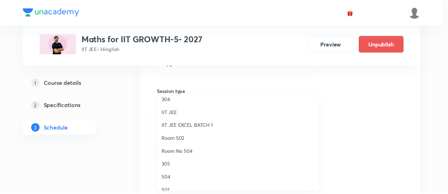
scroll to position [46, 0]
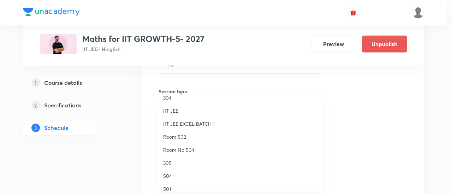
click at [187, 136] on span "Room 502" at bounding box center [240, 136] width 155 height 7
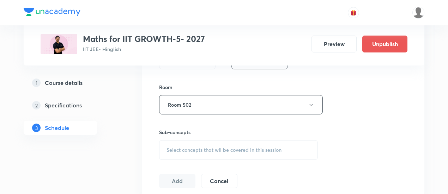
scroll to position [299, 0]
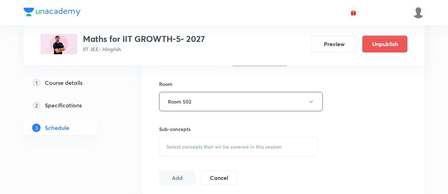
click at [191, 144] on span "Select concepts that wil be covered in this session" at bounding box center [224, 147] width 115 height 6
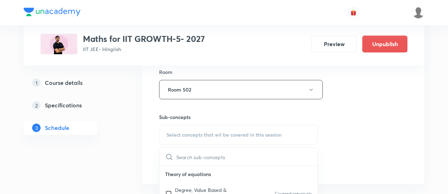
scroll to position [330, 0]
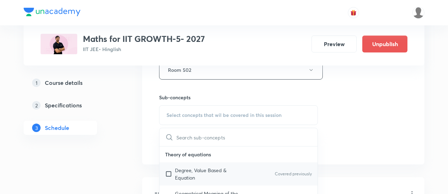
click at [192, 170] on p "Degree, Value Based & Equation" at bounding box center [210, 174] width 71 height 15
checkbox input "true"
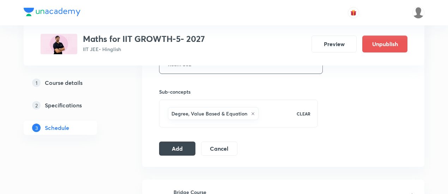
scroll to position [336, 0]
click at [176, 143] on button "Add" at bounding box center [177, 148] width 36 height 14
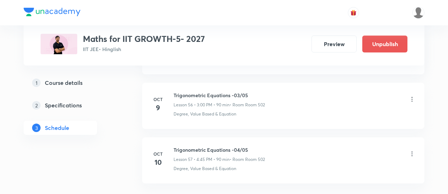
scroll to position [3155, 0]
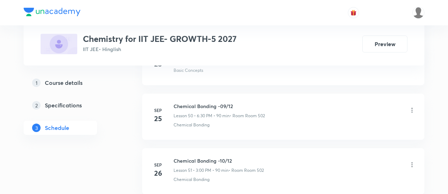
scroll to position [3205, 0]
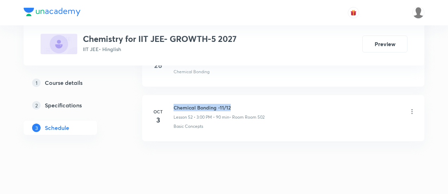
drag, startPoint x: 174, startPoint y: 93, endPoint x: 234, endPoint y: 96, distance: 60.1
click at [234, 104] on h6 "Chemical Bonding -11/12" at bounding box center [219, 107] width 91 height 7
copy h6 "Chemical Bonding -11/12"
click at [234, 104] on h6 "Chemical Bonding -11/12" at bounding box center [219, 107] width 91 height 7
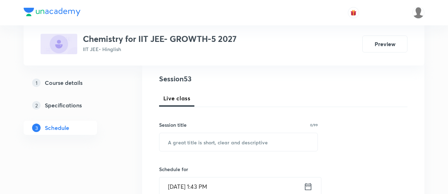
scroll to position [90, 0]
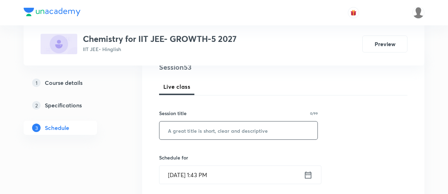
click at [218, 132] on input "text" at bounding box center [239, 131] width 158 height 18
paste input "Chemical Bonding -11/12"
click at [224, 128] on input "Chemical Bonding -11/12" at bounding box center [239, 131] width 158 height 18
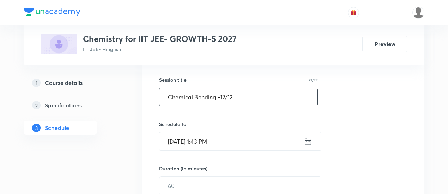
scroll to position [133, 0]
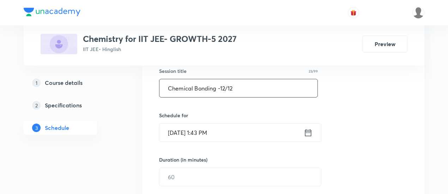
type input "Chemical Bonding -12/12"
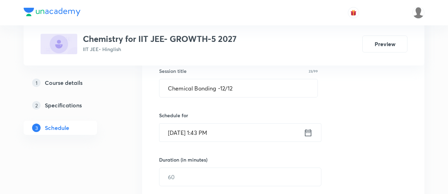
click at [306, 134] on icon at bounding box center [308, 133] width 9 height 10
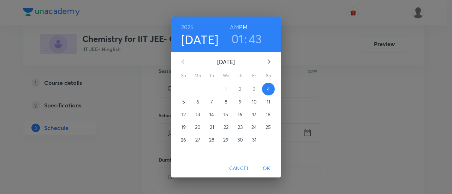
click at [198, 100] on p "6" at bounding box center [197, 101] width 3 height 7
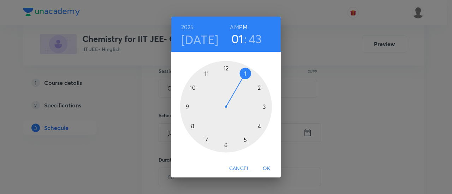
click at [224, 146] on div at bounding box center [226, 107] width 92 height 92
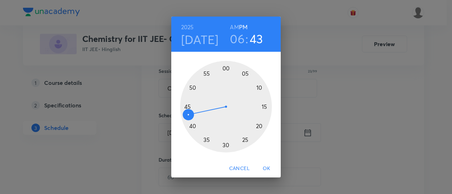
click at [226, 146] on div at bounding box center [226, 107] width 92 height 92
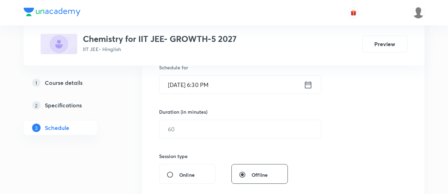
scroll to position [186, 0]
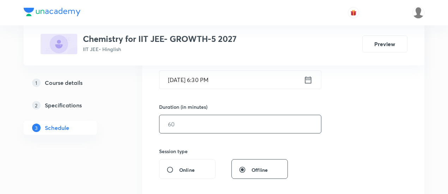
click at [244, 124] on input "text" at bounding box center [241, 124] width 162 height 18
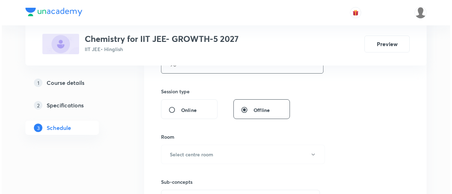
scroll to position [255, 0]
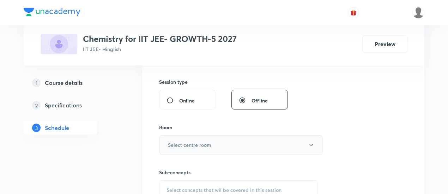
type input "90"
click at [221, 142] on button "Select centre room" at bounding box center [241, 145] width 164 height 19
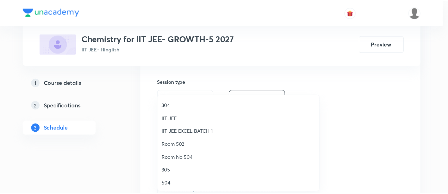
scroll to position [49, 0]
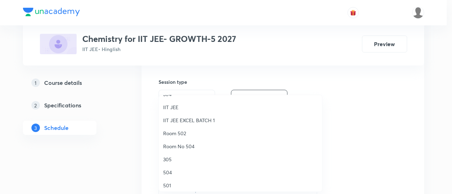
click at [191, 133] on span "Room 502" at bounding box center [240, 133] width 155 height 7
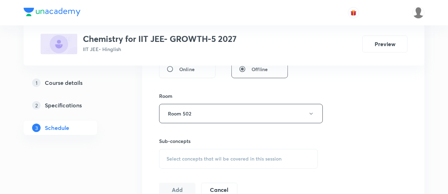
scroll to position [290, 0]
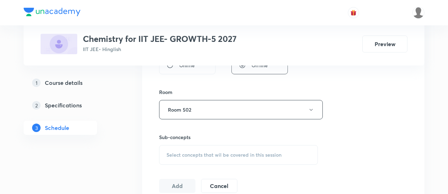
click at [226, 152] on span "Select concepts that wil be covered in this session" at bounding box center [224, 155] width 115 height 6
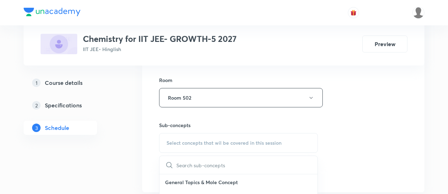
scroll to position [334, 0]
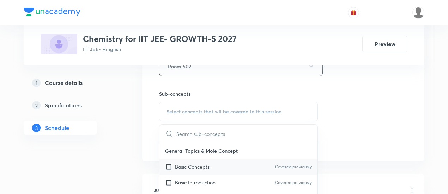
click at [190, 166] on p "Basic Concepts" at bounding box center [192, 166] width 35 height 7
checkbox input "true"
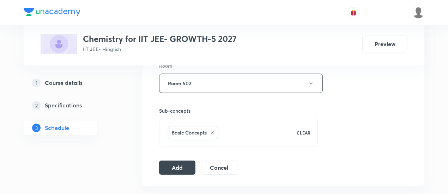
scroll to position [318, 0]
click at [188, 166] on button "Add" at bounding box center [177, 167] width 36 height 14
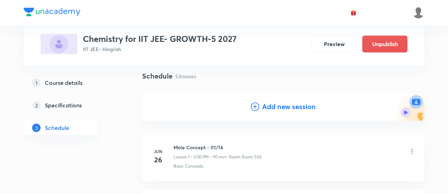
scroll to position [52, 0]
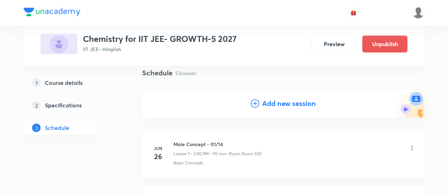
click at [281, 107] on h4 "Add new session" at bounding box center [289, 103] width 54 height 11
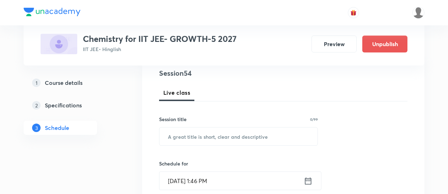
scroll to position [87, 0]
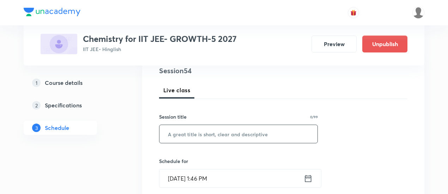
click at [232, 132] on input "text" at bounding box center [239, 134] width 158 height 18
paste input "State of Matter (Ideal Gas) Optional 01/02"
click at [262, 134] on input "State of Matter (Ideal Gas) Optional 01/02" at bounding box center [239, 134] width 158 height 18
click at [264, 135] on input "State of Matter (Ideal Gas) Optional 01/02" at bounding box center [239, 134] width 158 height 18
click at [262, 134] on input "State of Matter (Ideal Gas) Optional 01/02" at bounding box center [239, 134] width 158 height 18
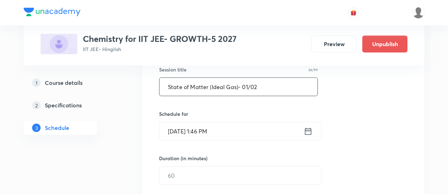
scroll to position [135, 0]
type input "State of Matter (Ideal Gas)- 01/02"
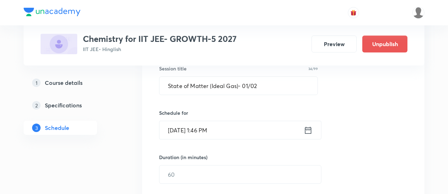
click at [308, 133] on icon at bounding box center [308, 131] width 9 height 10
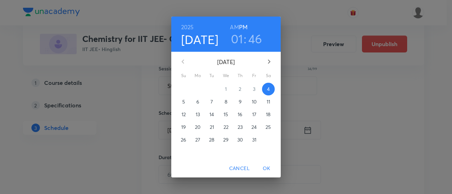
click at [214, 102] on span "7" at bounding box center [211, 101] width 13 height 7
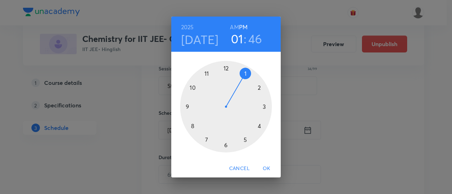
click at [224, 146] on div at bounding box center [226, 107] width 92 height 92
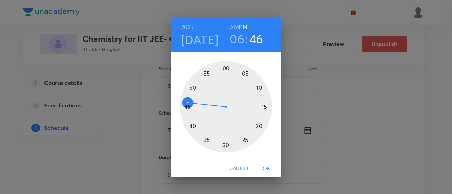
click at [224, 146] on div at bounding box center [226, 107] width 92 height 92
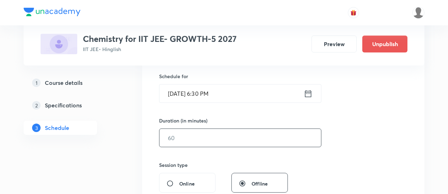
scroll to position [173, 0]
click at [243, 143] on input "text" at bounding box center [241, 137] width 162 height 18
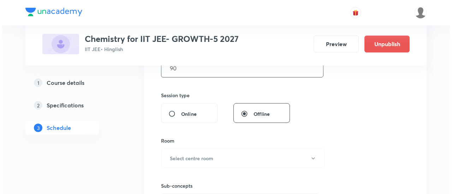
scroll to position [242, 0]
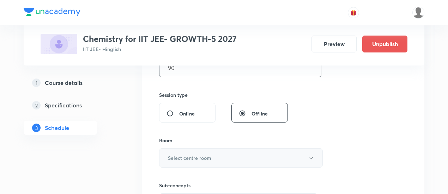
type input "90"
click at [233, 159] on button "Select centre room" at bounding box center [241, 158] width 164 height 19
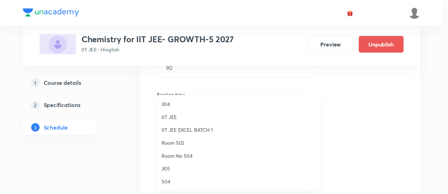
scroll to position [40, 0]
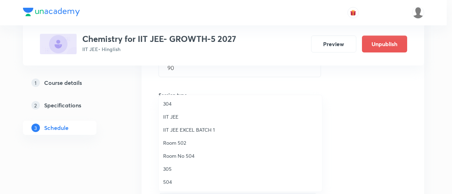
click at [181, 142] on span "Room 502" at bounding box center [240, 142] width 155 height 7
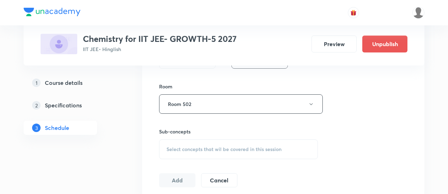
scroll to position [319, 0]
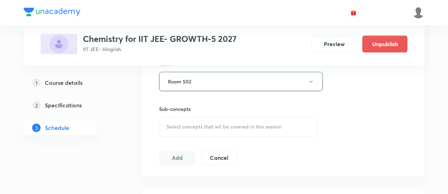
click at [199, 128] on span "Select concepts that wil be covered in this session" at bounding box center [224, 127] width 115 height 6
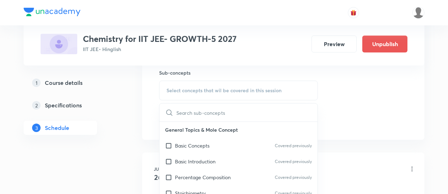
scroll to position [365, 0]
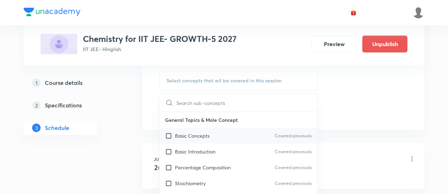
click at [194, 134] on p "Basic Concepts" at bounding box center [192, 135] width 35 height 7
checkbox input "true"
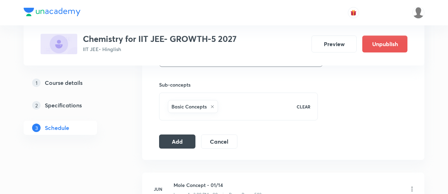
scroll to position [344, 0]
click at [186, 138] on button "Add" at bounding box center [177, 140] width 36 height 14
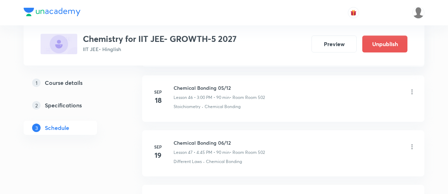
scroll to position [2991, 0]
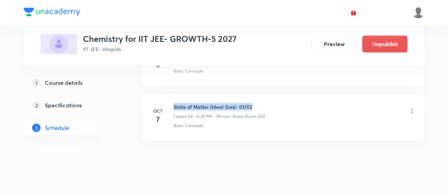
drag, startPoint x: 174, startPoint y: 94, endPoint x: 254, endPoint y: 91, distance: 79.8
click at [254, 103] on h6 "State of Matter (Ideal Gas)- 01/02" at bounding box center [219, 106] width 91 height 7
copy h6 "State of Matter (Ideal Gas)- 01/02"
click at [275, 103] on div "State of Matter (Ideal Gas)- 01/02 Lesson 54 • 6:30 PM • 90 min • Room Room 502" at bounding box center [295, 111] width 242 height 17
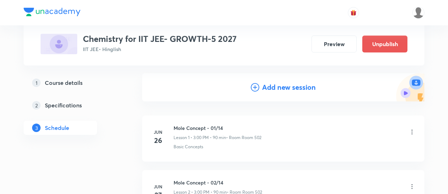
scroll to position [71, 0]
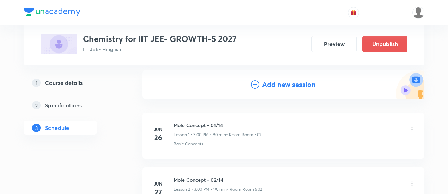
click at [279, 88] on h4 "Add new session" at bounding box center [289, 84] width 54 height 11
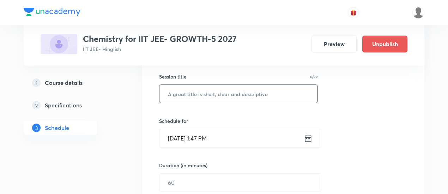
scroll to position [128, 0]
click at [244, 95] on input "text" at bounding box center [239, 93] width 158 height 18
paste input "State of Matter (Ideal Gas)- 01/02"
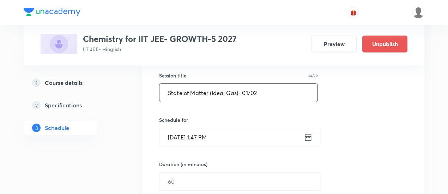
click at [248, 91] on input "State of Matter (Ideal Gas)- 01/02" at bounding box center [239, 93] width 158 height 18
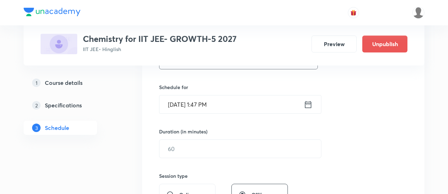
scroll to position [163, 0]
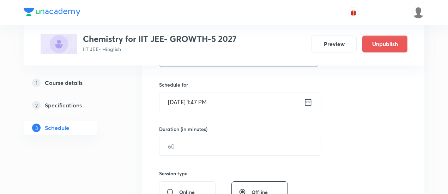
type input "State of Matter (Ideal Gas)- 02/02"
click at [308, 100] on icon at bounding box center [308, 102] width 9 height 10
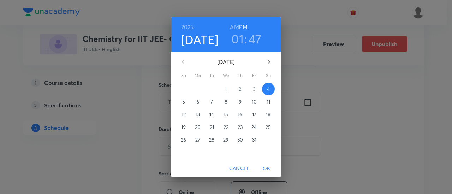
click at [240, 101] on p "9" at bounding box center [240, 101] width 3 height 7
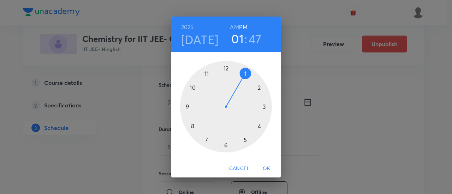
click at [225, 146] on div at bounding box center [226, 107] width 92 height 92
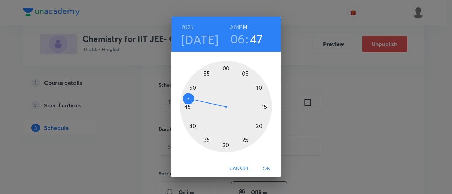
click at [225, 146] on div at bounding box center [226, 107] width 92 height 92
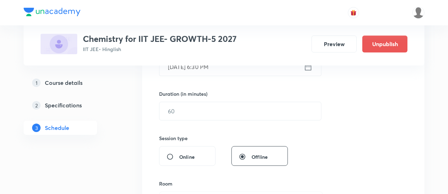
scroll to position [200, 0]
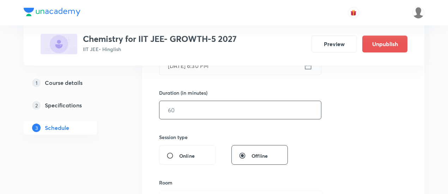
click at [290, 109] on input "text" at bounding box center [241, 110] width 162 height 18
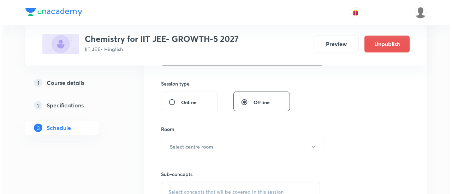
scroll to position [254, 0]
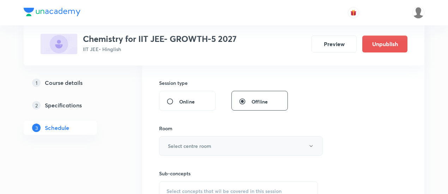
type input "90"
click at [230, 144] on button "Select centre room" at bounding box center [241, 146] width 164 height 19
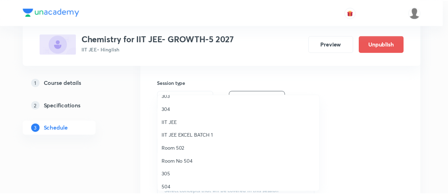
scroll to position [37, 0]
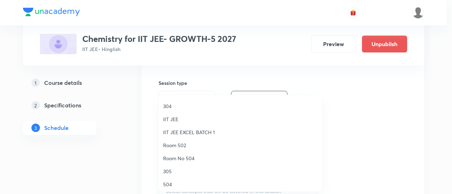
click at [182, 146] on span "Room 502" at bounding box center [240, 145] width 155 height 7
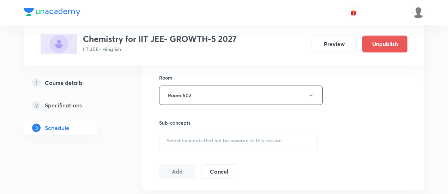
scroll to position [323, 0]
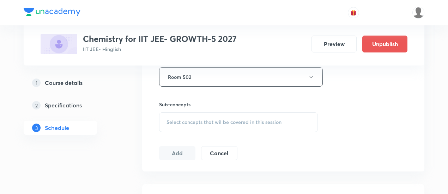
click at [219, 120] on span "Select concepts that wil be covered in this session" at bounding box center [224, 123] width 115 height 6
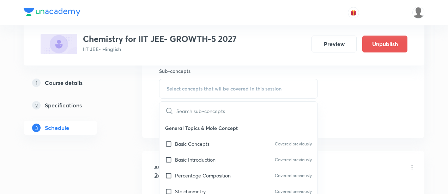
scroll to position [361, 0]
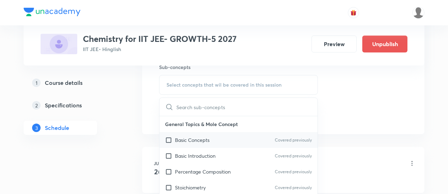
click at [205, 138] on p "Basic Concepts" at bounding box center [192, 140] width 35 height 7
checkbox input "true"
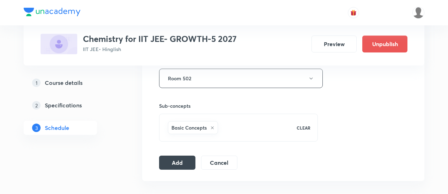
scroll to position [324, 0]
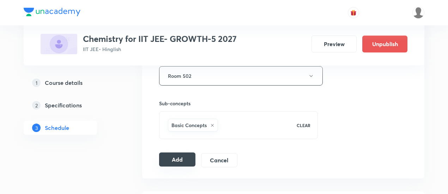
click at [186, 159] on button "Add" at bounding box center [177, 160] width 36 height 14
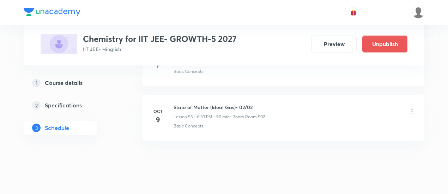
scroll to position [2975, 0]
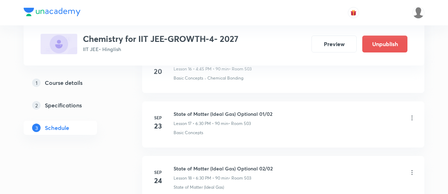
scroll to position [1282, 0]
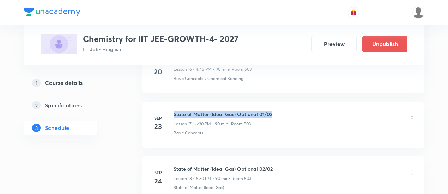
drag, startPoint x: 175, startPoint y: 108, endPoint x: 275, endPoint y: 109, distance: 100.2
click at [275, 111] on div "State of Matter (Ideal Gas) Optional 01/02 Lesson 17 • 6:30 PM • 90 min • Room …" at bounding box center [295, 119] width 242 height 17
copy h6 "State of Matter (Ideal Gas) Optional 01/02"
click at [275, 111] on div "State of Matter (Ideal Gas) Optional 01/02 Lesson 17 • 6:30 PM • 90 min • Room …" at bounding box center [295, 119] width 242 height 17
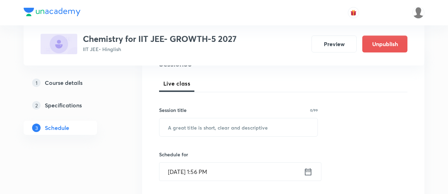
scroll to position [97, 0]
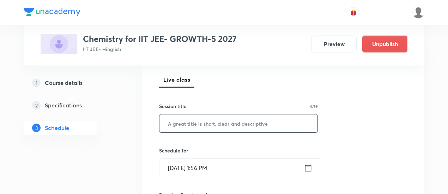
click at [205, 124] on input "text" at bounding box center [239, 124] width 158 height 18
paste input "Thermodynamics-1"
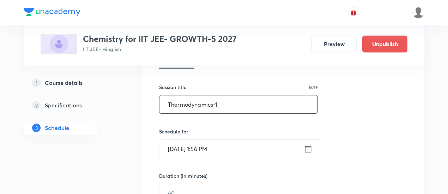
scroll to position [119, 0]
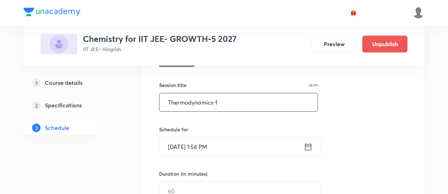
type input "Thermodynamics-1"
click at [308, 145] on icon at bounding box center [308, 146] width 6 height 7
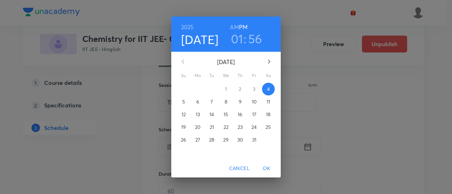
click at [254, 101] on p "10" at bounding box center [254, 101] width 5 height 7
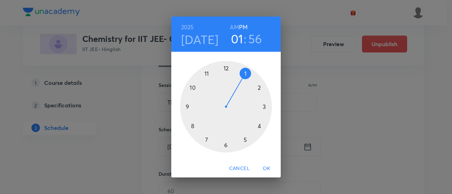
click at [225, 145] on div at bounding box center [226, 107] width 92 height 92
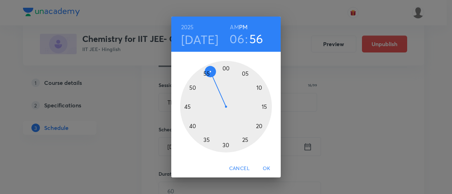
click at [225, 145] on div at bounding box center [226, 107] width 92 height 92
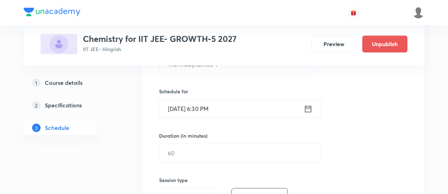
scroll to position [157, 0]
click at [265, 153] on input "text" at bounding box center [241, 153] width 162 height 18
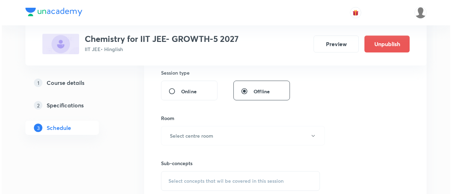
scroll to position [267, 0]
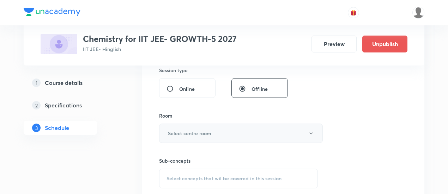
type input "90"
click at [224, 132] on button "Select centre room" at bounding box center [241, 133] width 164 height 19
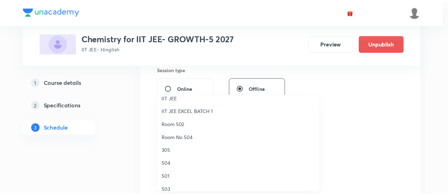
scroll to position [59, 0]
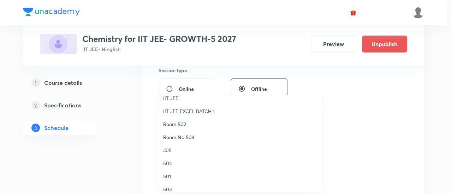
click at [183, 125] on span "Room 502" at bounding box center [240, 124] width 155 height 7
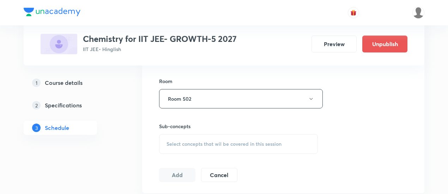
scroll to position [302, 0]
click at [212, 144] on span "Select concepts that wil be covered in this session" at bounding box center [224, 144] width 115 height 6
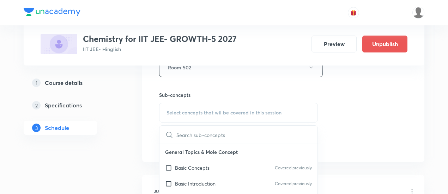
scroll to position [347, 0]
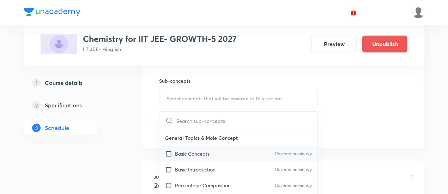
click at [200, 151] on p "Basic Concepts" at bounding box center [192, 153] width 35 height 7
checkbox input "true"
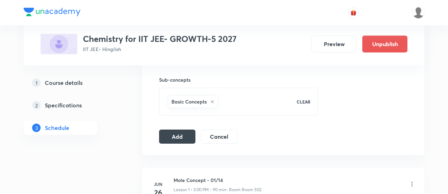
scroll to position [349, 0]
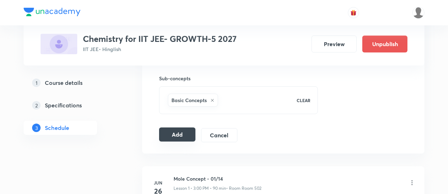
click at [179, 137] on button "Add" at bounding box center [177, 135] width 36 height 14
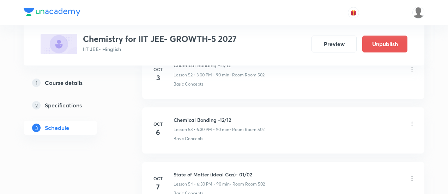
scroll to position [2917, 0]
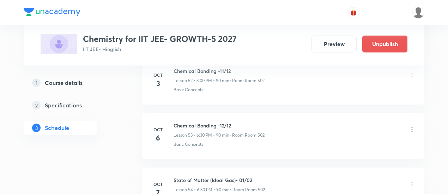
click at [179, 137] on li "[DATE] Chemical Bonding -12/12 Lesson 53 • 6:30 PM • 90 min • Room Room 502 Bas…" at bounding box center [283, 136] width 282 height 46
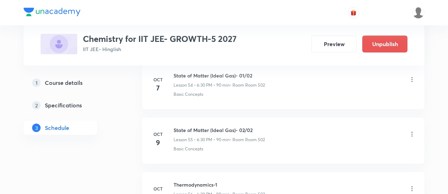
scroll to position [3100, 0]
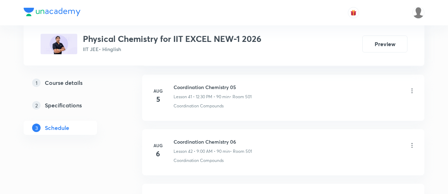
scroll to position [2713, 0]
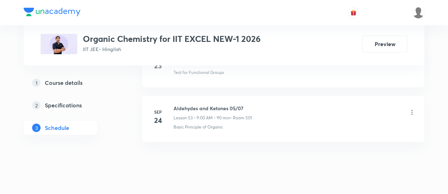
scroll to position [3258, 0]
drag, startPoint x: 174, startPoint y: 93, endPoint x: 246, endPoint y: 93, distance: 72.7
click at [246, 104] on h6 "Aldehydes and Ketones 05/07" at bounding box center [213, 107] width 78 height 7
copy h6 "Aldehydes and Ketones 05/07"
click at [246, 104] on h6 "Aldehydes and Ketones 05/07" at bounding box center [213, 107] width 78 height 7
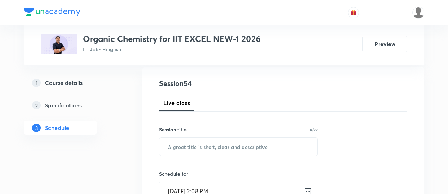
scroll to position [75, 0]
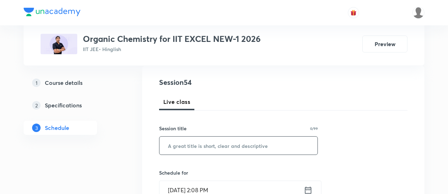
click at [217, 146] on input "text" at bounding box center [239, 146] width 158 height 18
paste input "Aldehydes and Ketones 05/07"
click at [237, 144] on input "Aldehydes and Ketones 05/07" at bounding box center [239, 146] width 158 height 18
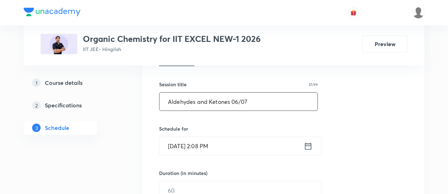
scroll to position [122, 0]
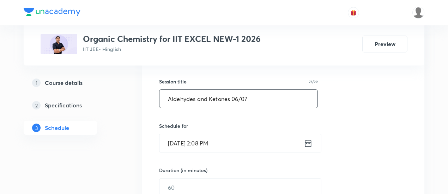
type input "Aldehydes and Ketones 06/07"
click at [311, 142] on icon at bounding box center [308, 144] width 9 height 10
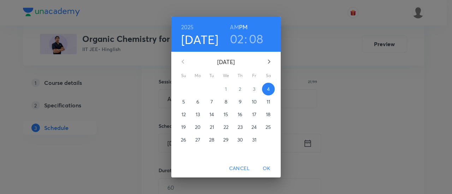
click at [212, 102] on p "7" at bounding box center [211, 101] width 2 height 7
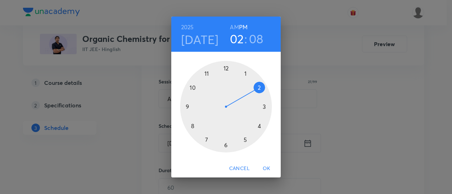
click at [234, 28] on h6 "AM" at bounding box center [234, 27] width 9 height 10
click at [188, 107] on div at bounding box center [226, 107] width 92 height 92
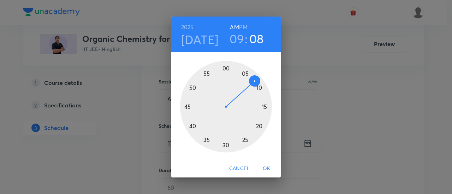
click at [226, 69] on div at bounding box center [226, 107] width 92 height 92
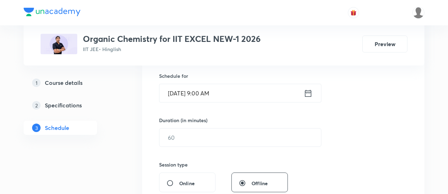
scroll to position [175, 0]
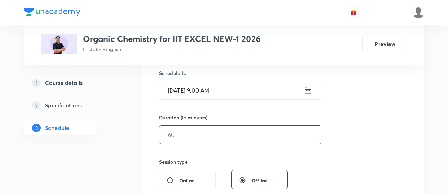
click at [251, 132] on input "text" at bounding box center [241, 135] width 162 height 18
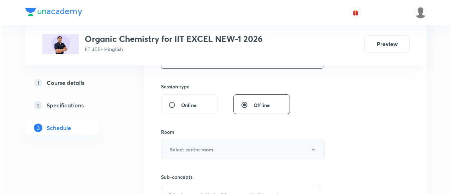
scroll to position [253, 0]
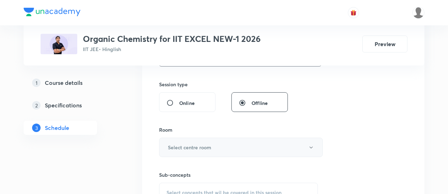
type input "90"
click at [231, 147] on button "Select centre room" at bounding box center [241, 147] width 164 height 19
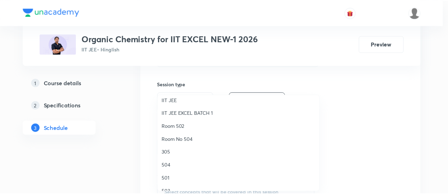
scroll to position [59, 0]
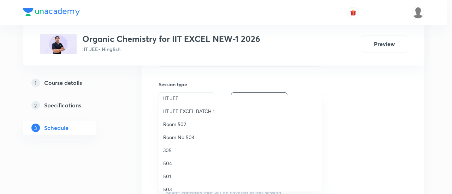
click at [168, 177] on span "501" at bounding box center [240, 176] width 155 height 7
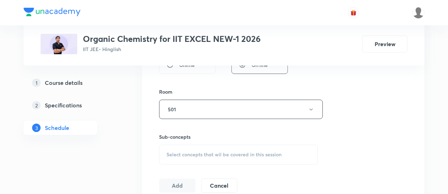
scroll to position [298, 0]
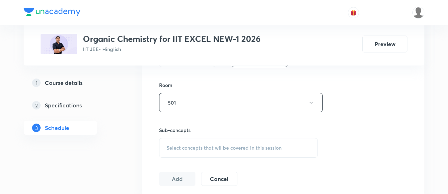
click at [212, 147] on span "Select concepts that wil be covered in this session" at bounding box center [224, 148] width 115 height 6
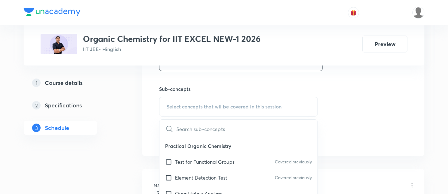
scroll to position [353, 0]
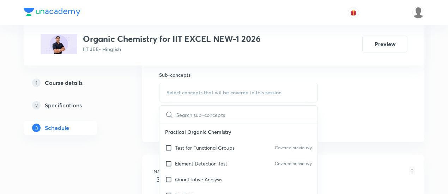
click at [212, 147] on p "Test for Functional Groups" at bounding box center [205, 147] width 60 height 7
checkbox input "true"
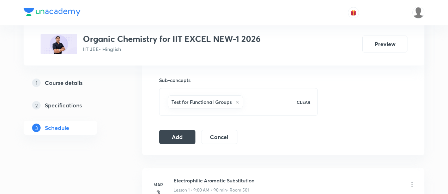
scroll to position [350, 0]
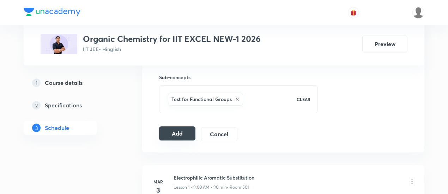
click at [184, 134] on button "Add" at bounding box center [177, 134] width 36 height 14
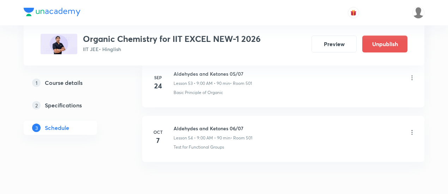
scroll to position [2989, 0]
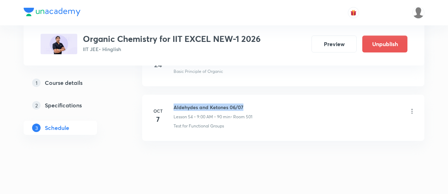
drag, startPoint x: 175, startPoint y: 94, endPoint x: 246, endPoint y: 92, distance: 70.6
click at [246, 104] on h6 "Aldehydes and Ketones 06/07" at bounding box center [213, 107] width 79 height 7
copy h6 "Aldehydes and Ketones 06/07"
click at [246, 104] on h6 "Aldehydes and Ketones 06/07" at bounding box center [213, 107] width 79 height 7
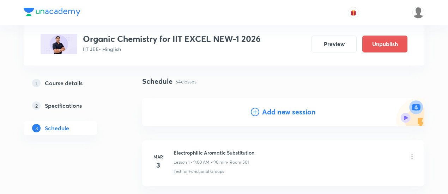
scroll to position [43, 0]
click at [287, 113] on h4 "Add new session" at bounding box center [289, 112] width 54 height 11
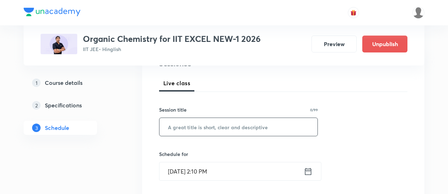
scroll to position [99, 0]
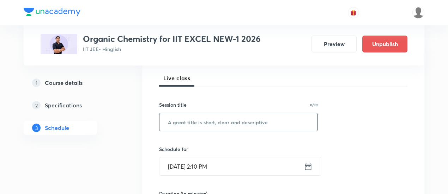
click at [244, 125] on input "text" at bounding box center [239, 122] width 158 height 18
paste input "Aldehydes and Ketones 06/07"
click at [237, 122] on input "Aldehydes and Ketones 06/07" at bounding box center [239, 122] width 158 height 18
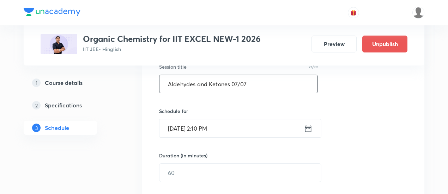
scroll to position [139, 0]
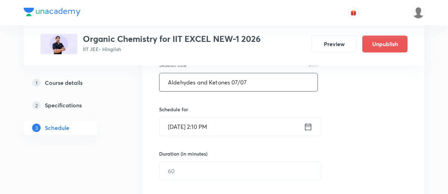
type input "Aldehydes and Ketones 07/07"
click at [310, 126] on icon at bounding box center [308, 126] width 6 height 7
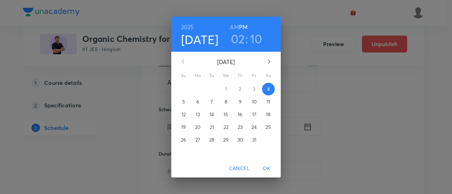
click at [228, 103] on span "8" at bounding box center [226, 101] width 13 height 7
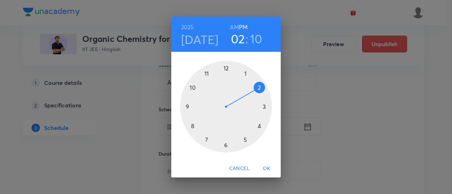
click at [233, 26] on h6 "AM" at bounding box center [234, 27] width 9 height 10
click at [187, 106] on div at bounding box center [226, 107] width 92 height 92
click at [226, 69] on div at bounding box center [226, 107] width 92 height 92
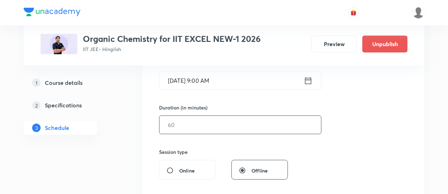
scroll to position [186, 0]
click at [229, 127] on input "text" at bounding box center [241, 124] width 162 height 18
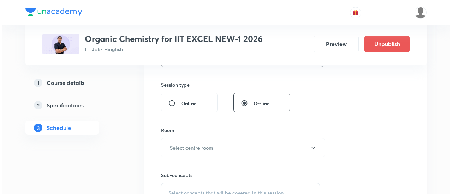
scroll to position [256, 0]
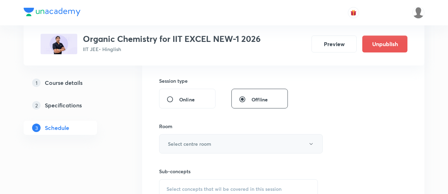
type input "90"
click at [227, 146] on button "Select centre room" at bounding box center [241, 143] width 164 height 19
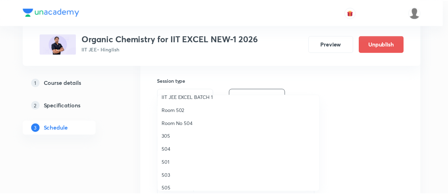
scroll to position [86, 0]
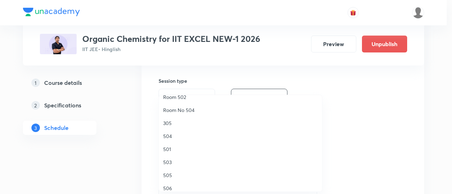
click at [167, 149] on span "501" at bounding box center [240, 149] width 155 height 7
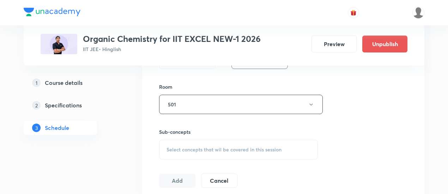
scroll to position [297, 0]
click at [202, 146] on span "Select concepts that wil be covered in this session" at bounding box center [224, 149] width 115 height 6
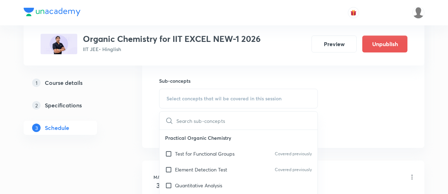
scroll to position [350, 0]
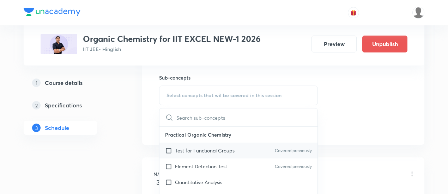
click at [193, 152] on p "Test for Functional Groups" at bounding box center [205, 150] width 60 height 7
checkbox input "true"
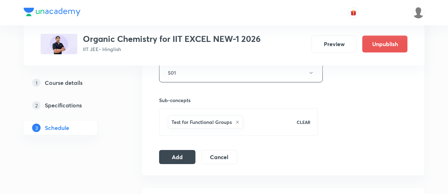
scroll to position [328, 0]
click at [183, 155] on button "Add" at bounding box center [177, 156] width 36 height 14
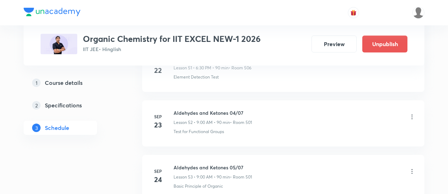
scroll to position [3043, 0]
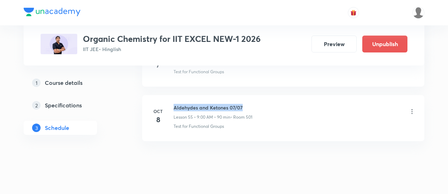
drag, startPoint x: 174, startPoint y: 93, endPoint x: 244, endPoint y: 94, distance: 70.2
click at [244, 104] on h6 "Aldehydes and Ketones 07/07" at bounding box center [213, 107] width 79 height 7
copy h6 "Aldehydes and Ketones 07/07"
click at [244, 104] on h6 "Aldehydes and Ketones 07/07" at bounding box center [213, 107] width 79 height 7
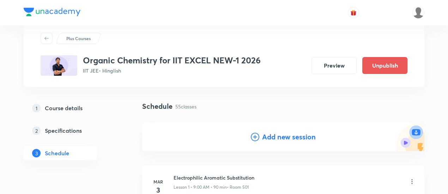
scroll to position [46, 0]
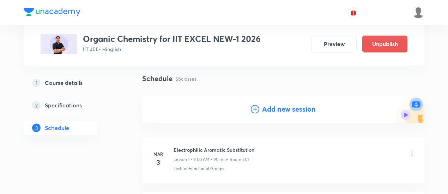
click at [278, 109] on h4 "Add new session" at bounding box center [289, 109] width 54 height 11
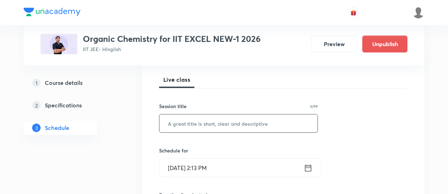
scroll to position [100, 0]
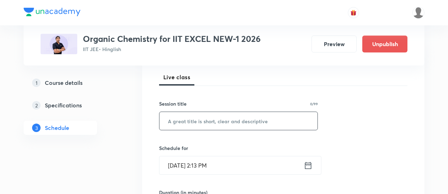
click at [241, 122] on input "text" at bounding box center [239, 121] width 158 height 18
paste input "Aldehydes and Ketones 07/07"
click at [236, 120] on input "Aldehydes and Ketones 07/07" at bounding box center [239, 121] width 158 height 18
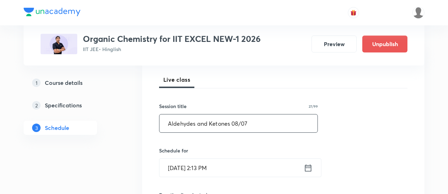
scroll to position [125, 0]
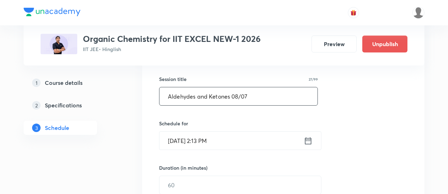
type input "Aldehydes and Ketones 08/07"
click at [310, 139] on icon at bounding box center [308, 140] width 6 height 7
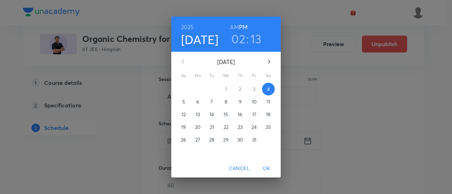
click at [256, 101] on p "10" at bounding box center [254, 101] width 5 height 7
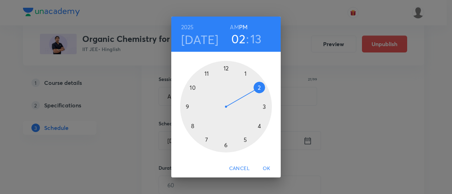
click at [236, 26] on h6 "AM" at bounding box center [234, 27] width 9 height 10
click at [187, 109] on div at bounding box center [226, 107] width 92 height 92
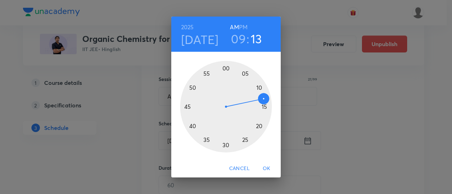
click at [225, 68] on div at bounding box center [226, 107] width 92 height 92
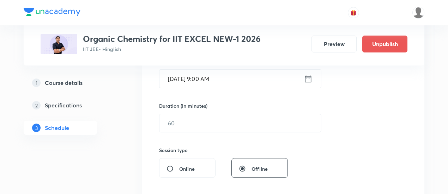
scroll to position [187, 0]
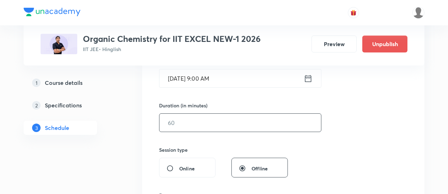
click at [244, 127] on input "text" at bounding box center [241, 123] width 162 height 18
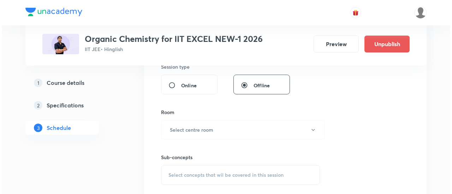
scroll to position [272, 0]
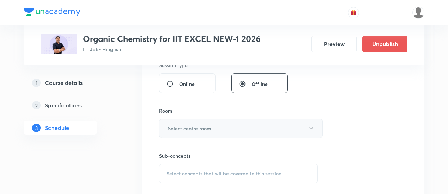
type input "90"
click at [234, 128] on button "Select centre room" at bounding box center [241, 128] width 164 height 19
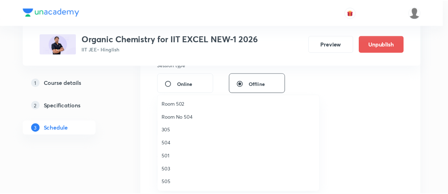
scroll to position [80, 0]
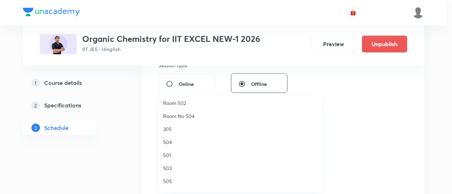
click at [178, 156] on span "501" at bounding box center [240, 155] width 155 height 7
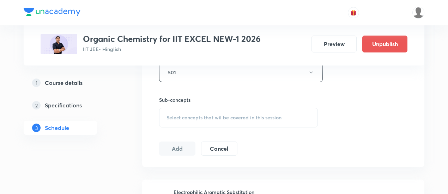
scroll to position [328, 0]
click at [241, 112] on div "Select concepts that wil be covered in this session" at bounding box center [238, 118] width 159 height 20
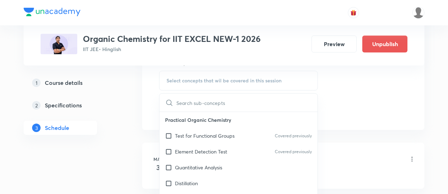
scroll to position [366, 0]
click at [208, 134] on p "Test for Functional Groups" at bounding box center [205, 135] width 60 height 7
checkbox input "true"
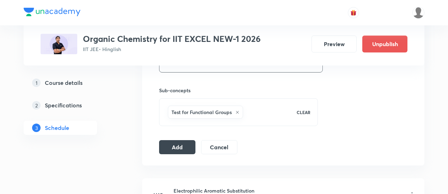
scroll to position [337, 0]
click at [177, 143] on button "Add" at bounding box center [177, 147] width 36 height 14
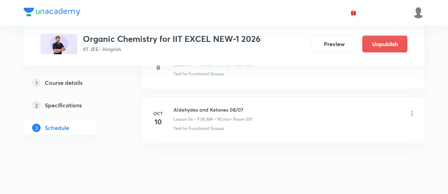
scroll to position [3098, 0]
drag, startPoint x: 173, startPoint y: 93, endPoint x: 250, endPoint y: 93, distance: 76.6
click at [250, 104] on div "Oct 10 Aldehydes and Ketones 08/07 Lesson 56 • 9:00 AM • 90 min • Room 501 Test…" at bounding box center [283, 117] width 265 height 26
copy h6 "Aldehydes and Ketones 08/07"
click at [250, 104] on h6 "Aldehydes and Ketones 08/07" at bounding box center [213, 107] width 79 height 7
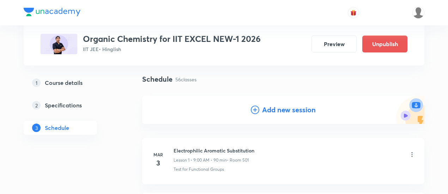
scroll to position [47, 0]
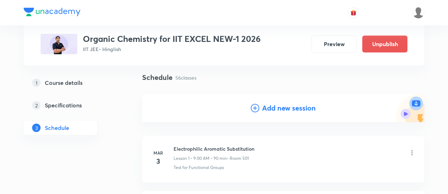
click at [277, 108] on h4 "Add new session" at bounding box center [289, 108] width 54 height 11
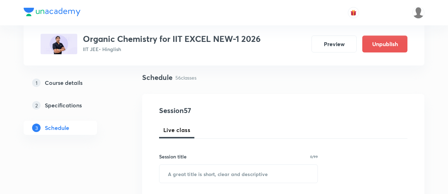
scroll to position [108, 0]
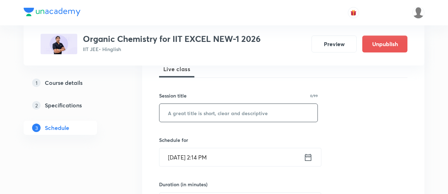
click at [241, 115] on input "text" at bounding box center [239, 113] width 158 height 18
paste input "Aldehydes and Ketones 08/07"
click at [238, 111] on input "Aldehydes and Ketones 08/07" at bounding box center [239, 113] width 158 height 18
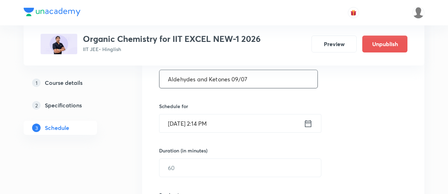
scroll to position [143, 0]
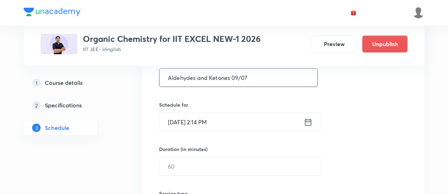
type input "Aldehydes and Ketones 09/07"
click at [308, 122] on icon at bounding box center [308, 123] width 9 height 10
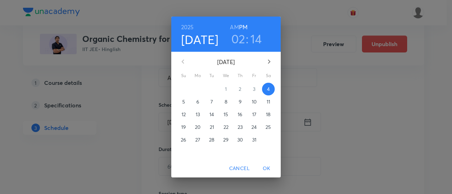
click at [269, 101] on p "11" at bounding box center [268, 101] width 4 height 7
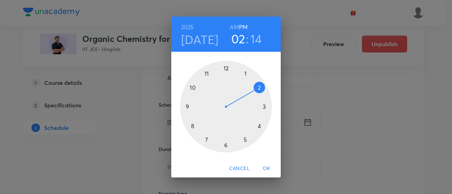
click at [236, 28] on h6 "AM" at bounding box center [234, 27] width 9 height 10
click at [186, 108] on div at bounding box center [226, 107] width 92 height 92
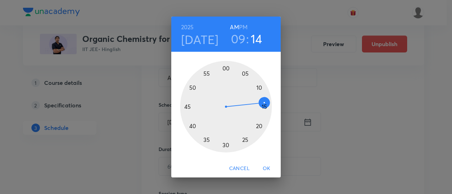
click at [225, 67] on div at bounding box center [226, 107] width 92 height 92
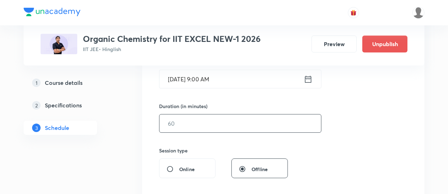
scroll to position [189, 0]
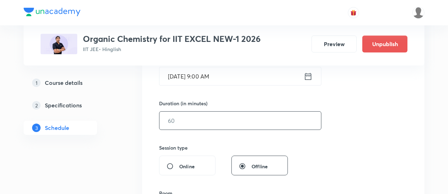
click at [278, 120] on input "text" at bounding box center [241, 121] width 162 height 18
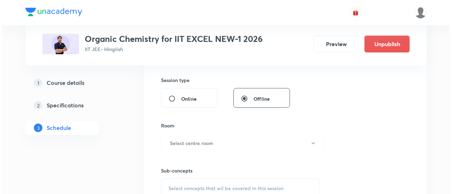
scroll to position [258, 0]
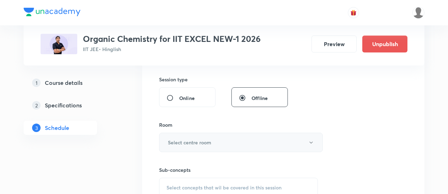
type input "90"
click at [219, 141] on button "Select centre room" at bounding box center [241, 142] width 164 height 19
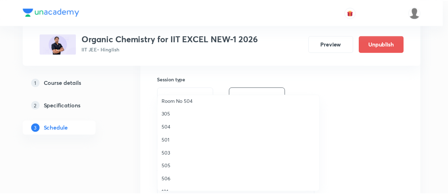
scroll to position [95, 0]
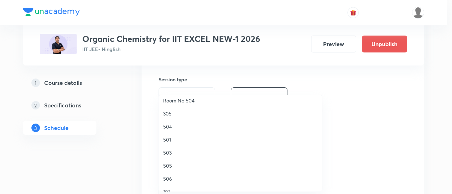
click at [171, 140] on span "501" at bounding box center [240, 139] width 155 height 7
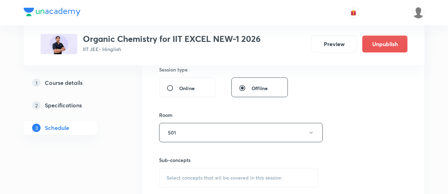
scroll to position [290, 0]
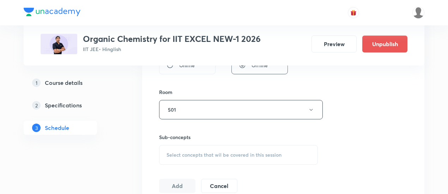
click at [220, 153] on span "Select concepts that wil be covered in this session" at bounding box center [224, 155] width 115 height 6
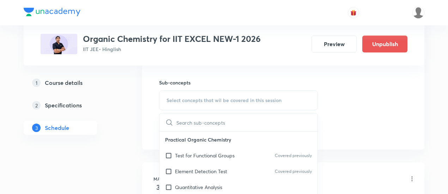
scroll to position [346, 0]
click at [212, 153] on p "Test for Functional Groups" at bounding box center [205, 154] width 60 height 7
checkbox input "true"
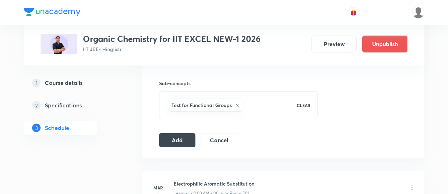
scroll to position [355, 0]
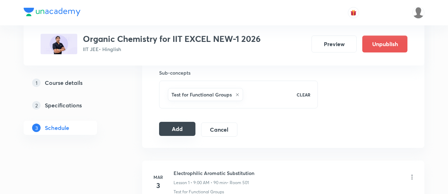
click at [186, 127] on button "Add" at bounding box center [177, 129] width 36 height 14
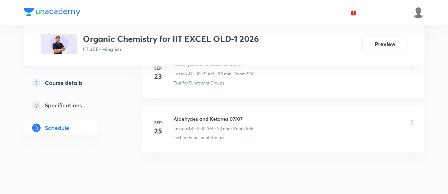
scroll to position [2986, 0]
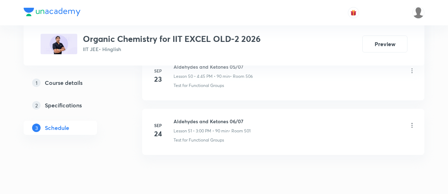
scroll to position [3149, 0]
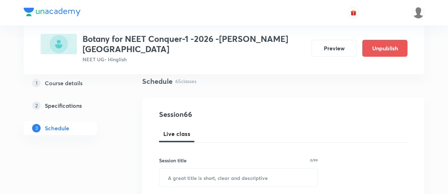
scroll to position [64, 0]
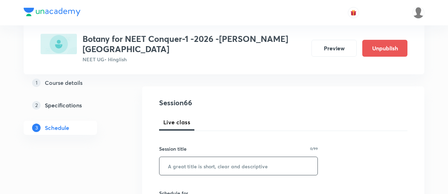
click at [198, 158] on input "text" at bounding box center [239, 166] width 158 height 18
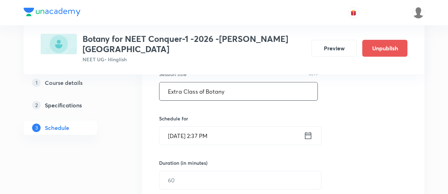
scroll to position [140, 0]
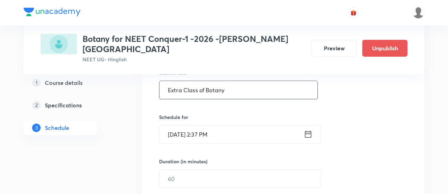
type input "Extra Class of Botany"
click at [310, 131] on icon at bounding box center [308, 134] width 6 height 7
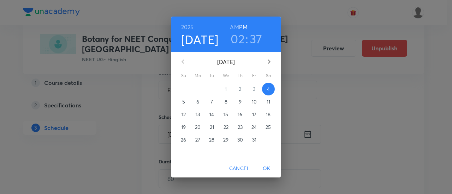
click at [184, 103] on p "5" at bounding box center [183, 101] width 3 height 7
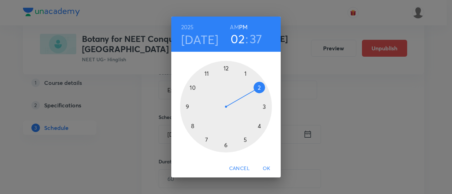
click at [235, 24] on h6 "AM" at bounding box center [234, 27] width 9 height 10
click at [193, 89] on div at bounding box center [226, 107] width 92 height 92
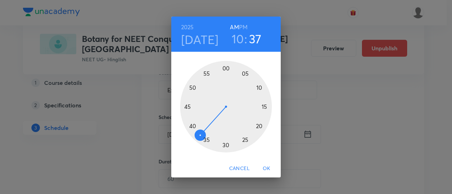
click at [226, 70] on div at bounding box center [226, 107] width 92 height 92
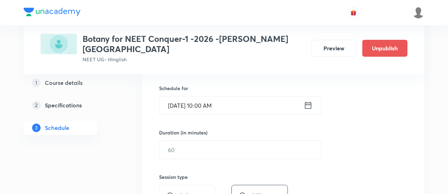
scroll to position [173, 0]
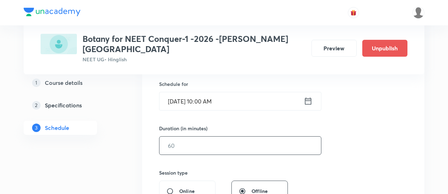
click at [270, 137] on input "text" at bounding box center [241, 146] width 162 height 18
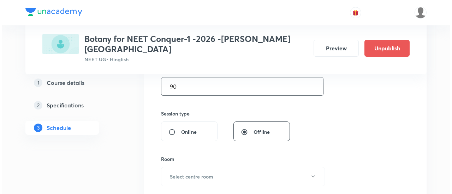
scroll to position [233, 0]
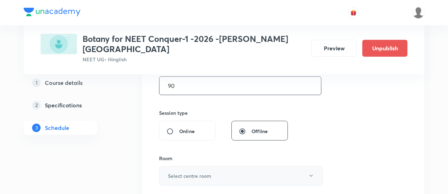
type input "90"
click at [238, 167] on button "Select centre room" at bounding box center [241, 176] width 164 height 19
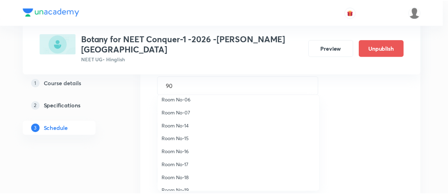
scroll to position [73, 0]
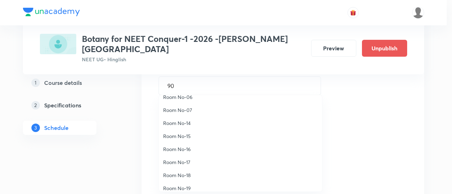
click at [192, 148] on span "Room No-16" at bounding box center [240, 149] width 155 height 7
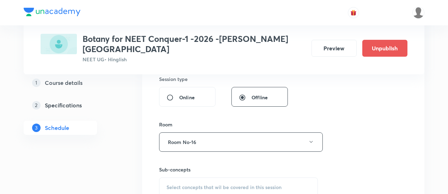
scroll to position [276, 0]
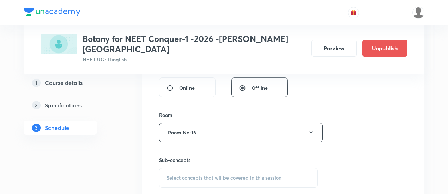
click at [220, 175] on span "Select concepts that wil be covered in this session" at bounding box center [224, 178] width 115 height 6
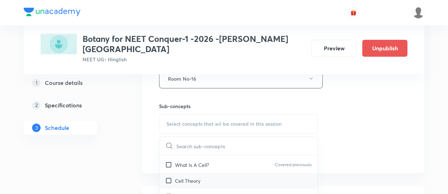
scroll to position [13, 0]
click at [198, 163] on p "What Is A Cell?" at bounding box center [192, 166] width 34 height 7
checkbox input "true"
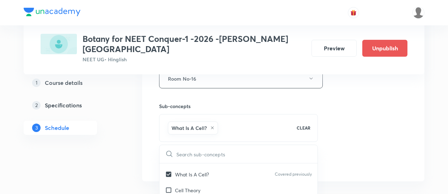
click at [340, 121] on div "Session 66 Live class Session title 21/99 Extra Class of Botany ​ Schedule for …" at bounding box center [283, 1] width 248 height 340
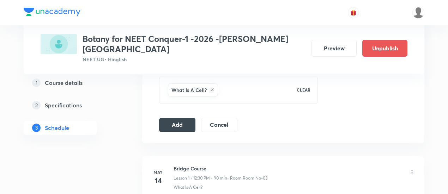
scroll to position [371, 0]
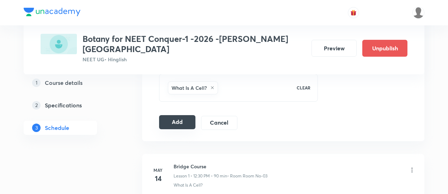
click at [176, 116] on button "Add" at bounding box center [177, 122] width 36 height 14
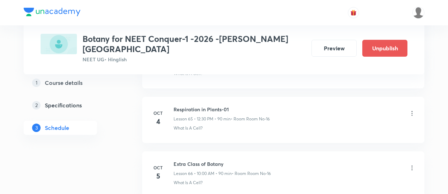
scroll to position [3597, 0]
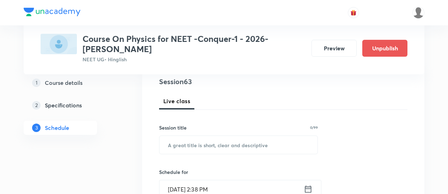
scroll to position [87, 0]
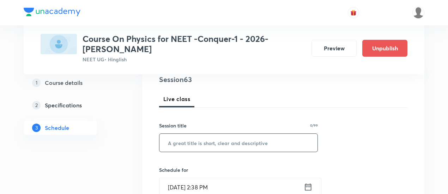
click at [219, 145] on input "text" at bounding box center [239, 143] width 158 height 18
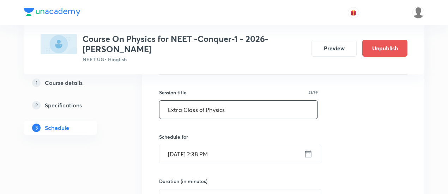
scroll to position [125, 0]
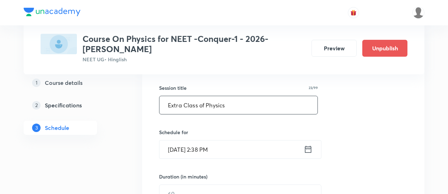
type input "Extra Class of Physics"
click at [311, 148] on icon at bounding box center [308, 149] width 6 height 7
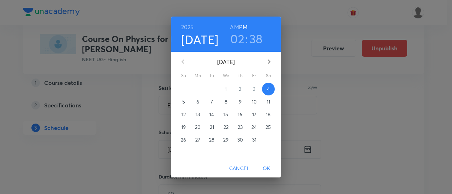
click at [185, 101] on span "5" at bounding box center [183, 101] width 13 height 7
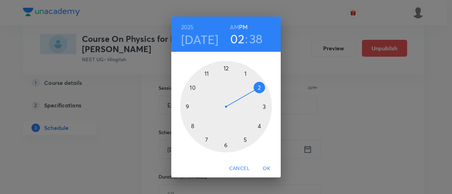
click at [233, 28] on h6 "AM" at bounding box center [234, 27] width 9 height 10
click at [207, 73] on div at bounding box center [226, 107] width 92 height 92
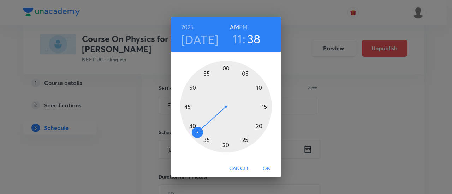
click at [186, 107] on div at bounding box center [226, 107] width 92 height 92
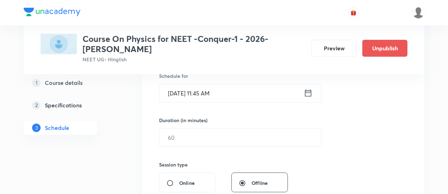
scroll to position [192, 0]
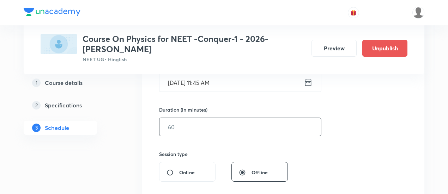
click at [268, 126] on input "text" at bounding box center [241, 127] width 162 height 18
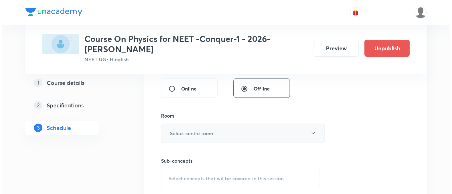
scroll to position [276, 0]
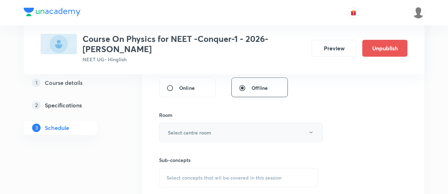
type input "90"
click at [224, 135] on button "Select centre room" at bounding box center [241, 132] width 164 height 19
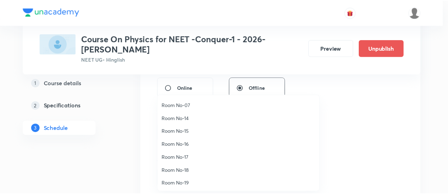
scroll to position [78, 0]
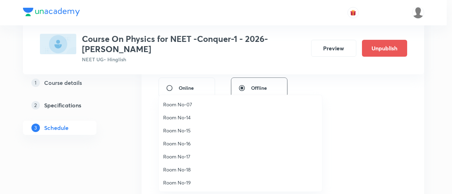
click at [182, 144] on span "Room No-16" at bounding box center [240, 143] width 155 height 7
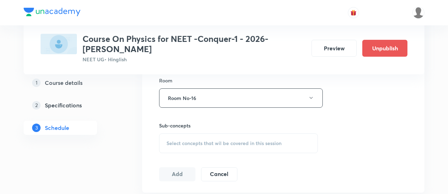
scroll to position [311, 0]
click at [250, 140] on span "Select concepts that wil be covered in this session" at bounding box center [224, 143] width 115 height 6
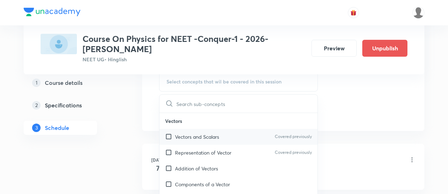
scroll to position [373, 0]
click at [223, 136] on div "Vectors and Scalars Covered previously" at bounding box center [239, 136] width 158 height 16
checkbox input "true"
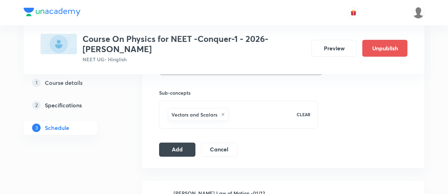
scroll to position [344, 0]
click at [181, 149] on button "Add" at bounding box center [177, 149] width 36 height 14
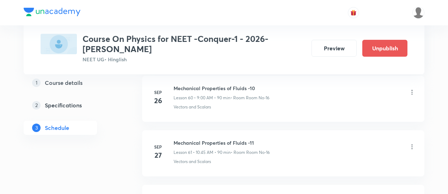
scroll to position [3489, 0]
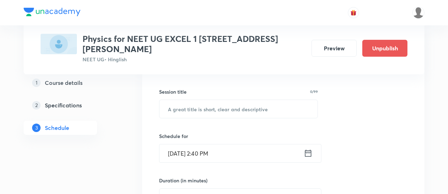
scroll to position [121, 0]
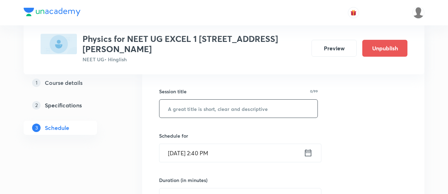
click at [225, 101] on input "text" at bounding box center [239, 109] width 158 height 18
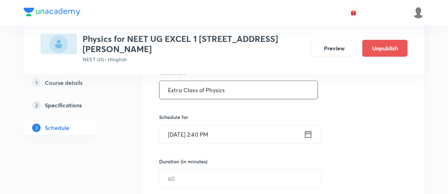
scroll to position [141, 0]
type input "Extra Class of Physics"
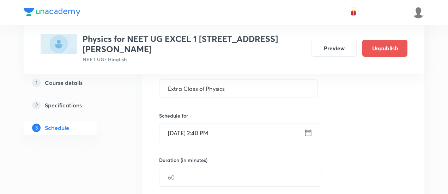
click at [306, 130] on icon at bounding box center [308, 133] width 6 height 7
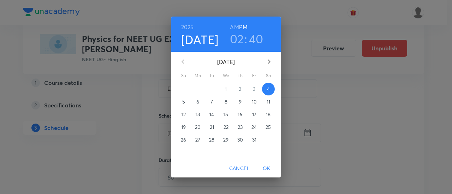
click at [185, 101] on span "5" at bounding box center [183, 101] width 13 height 7
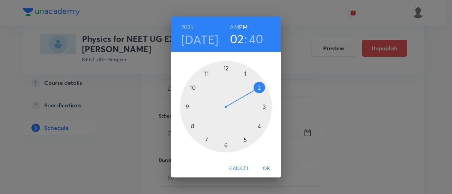
click at [235, 27] on h6 "AM" at bounding box center [234, 27] width 9 height 10
click at [193, 88] on div at bounding box center [226, 107] width 92 height 92
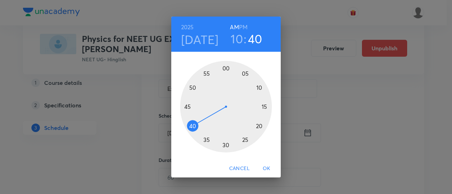
click at [226, 70] on div at bounding box center [226, 107] width 92 height 92
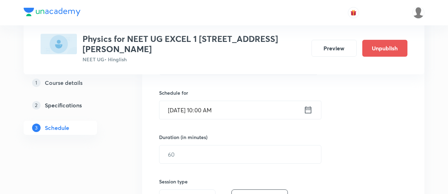
scroll to position [167, 0]
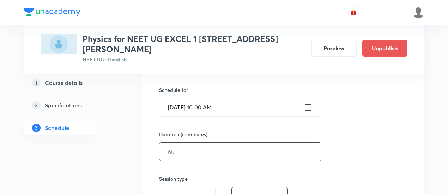
click at [242, 143] on input "text" at bounding box center [241, 152] width 162 height 18
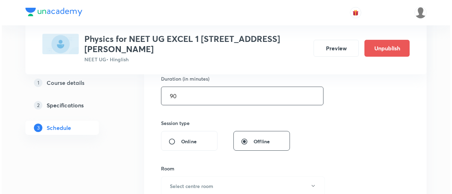
scroll to position [251, 0]
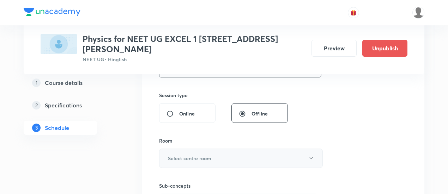
type input "90"
click at [215, 149] on button "Select centre room" at bounding box center [241, 158] width 164 height 19
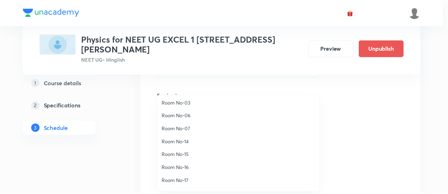
scroll to position [74, 0]
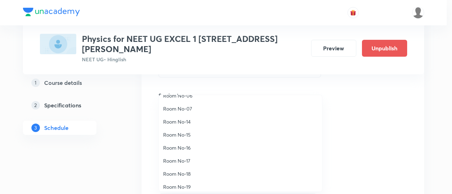
click at [185, 161] on span "Room No-17" at bounding box center [240, 160] width 155 height 7
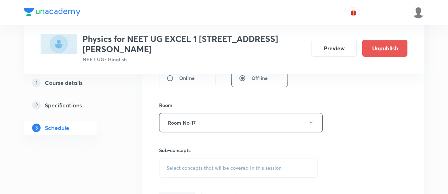
scroll to position [288, 0]
click at [224, 164] on span "Select concepts that wil be covered in this session" at bounding box center [224, 167] width 115 height 6
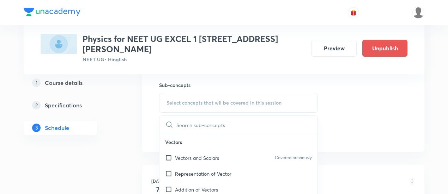
scroll to position [354, 0]
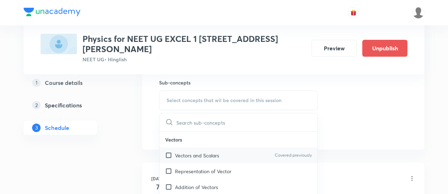
click at [214, 152] on p "Vectors and Scalars" at bounding box center [197, 155] width 44 height 7
checkbox input "true"
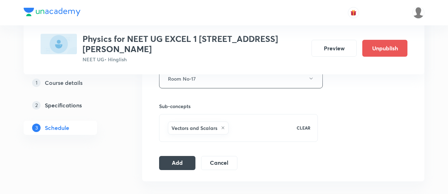
scroll to position [335, 0]
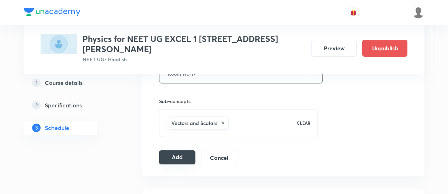
click at [170, 151] on button "Add" at bounding box center [177, 158] width 36 height 14
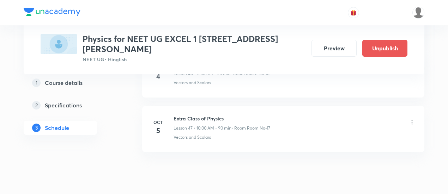
scroll to position [2607, 0]
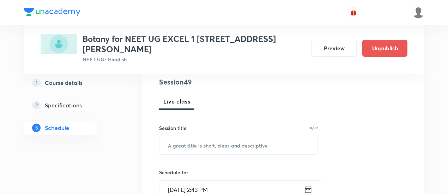
scroll to position [85, 0]
click at [180, 139] on input "text" at bounding box center [239, 145] width 158 height 18
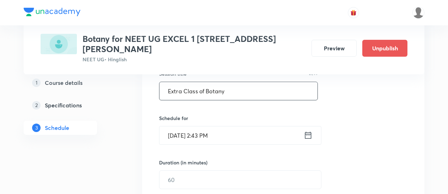
scroll to position [150, 0]
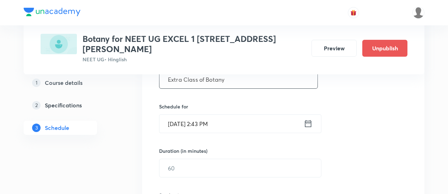
type input "Extra Class of Botany"
click at [308, 119] on icon at bounding box center [308, 124] width 9 height 10
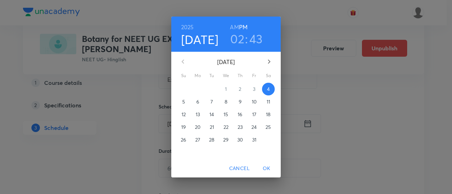
click at [184, 102] on p "5" at bounding box center [183, 101] width 3 height 7
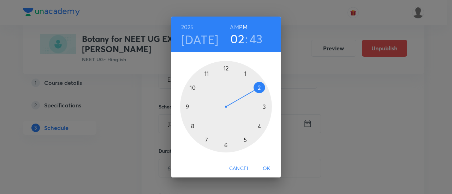
click at [233, 27] on h6 "AM" at bounding box center [234, 27] width 9 height 10
click at [209, 72] on div at bounding box center [226, 107] width 92 height 92
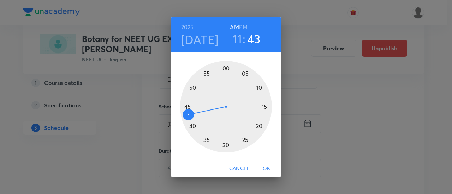
click at [188, 108] on div at bounding box center [226, 107] width 92 height 92
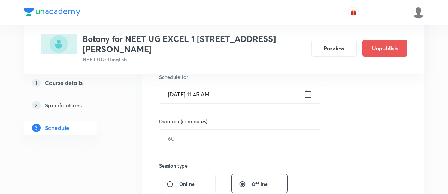
scroll to position [182, 0]
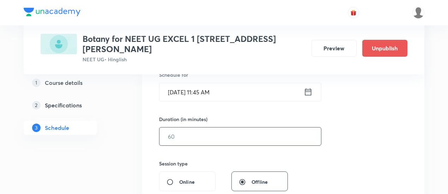
click at [260, 132] on input "text" at bounding box center [241, 137] width 162 height 18
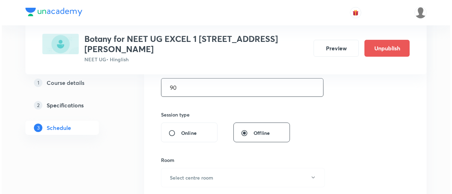
scroll to position [255, 0]
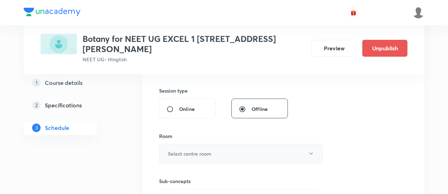
type input "90"
click at [215, 146] on button "Select centre room" at bounding box center [241, 153] width 164 height 19
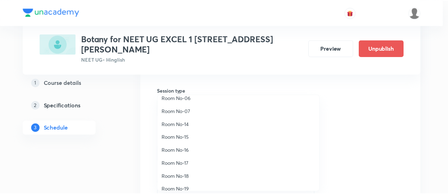
scroll to position [72, 0]
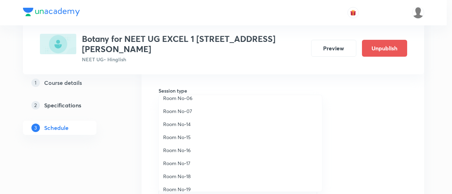
click at [185, 163] on span "Room No-17" at bounding box center [240, 163] width 155 height 7
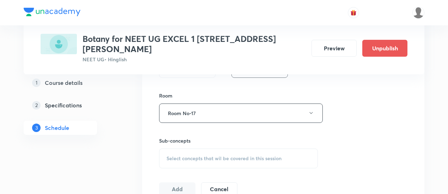
scroll to position [296, 0]
click at [248, 155] on span "Select concepts that wil be covered in this session" at bounding box center [224, 158] width 115 height 6
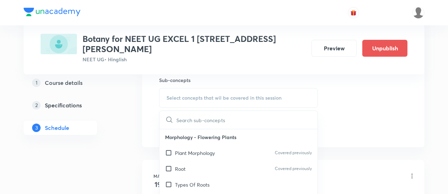
scroll to position [358, 0]
click at [199, 149] on p "Plant Morphology" at bounding box center [195, 152] width 40 height 7
checkbox input "true"
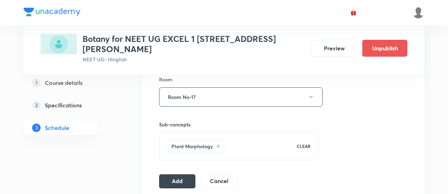
scroll to position [313, 0]
click at [179, 173] on button "Add" at bounding box center [177, 180] width 36 height 14
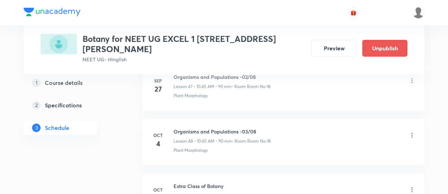
scroll to position [2716, 0]
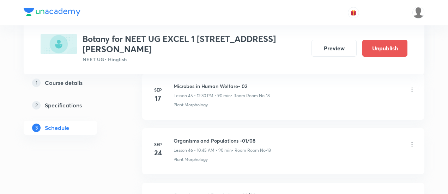
scroll to position [3039, 0]
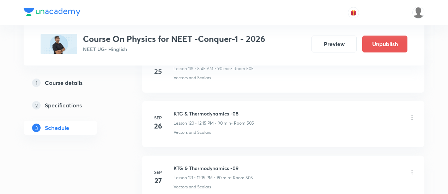
scroll to position [7016, 0]
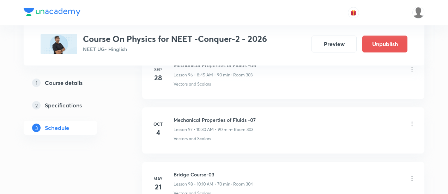
scroll to position [5650, 0]
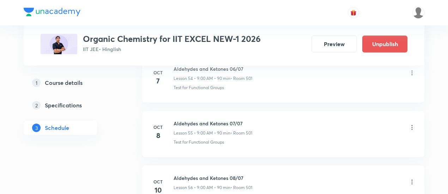
scroll to position [3350, 0]
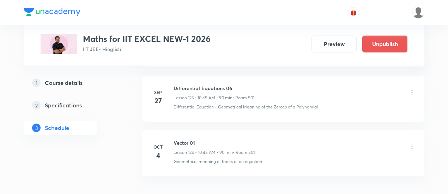
scroll to position [7127, 0]
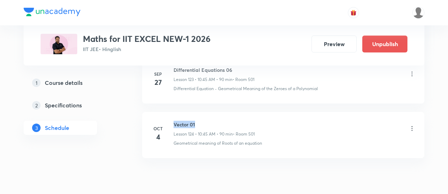
drag, startPoint x: 175, startPoint y: 94, endPoint x: 200, endPoint y: 91, distance: 25.9
click at [200, 121] on h6 "Vector 01" at bounding box center [214, 124] width 81 height 7
copy h6 "Vector 01"
click at [208, 121] on h6 "Vector 01" at bounding box center [214, 124] width 81 height 7
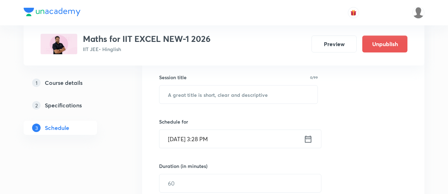
scroll to position [127, 0]
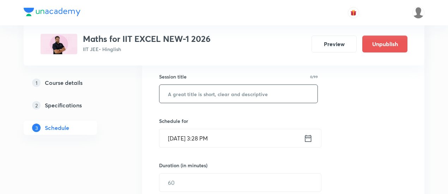
click at [248, 94] on input "text" at bounding box center [239, 94] width 158 height 18
paste input "Vector 01"
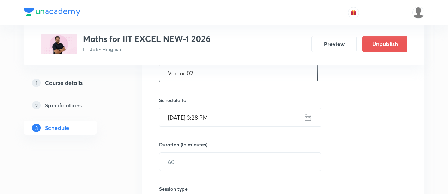
scroll to position [148, 0]
type input "Vector 02"
click at [311, 115] on icon at bounding box center [308, 118] width 9 height 10
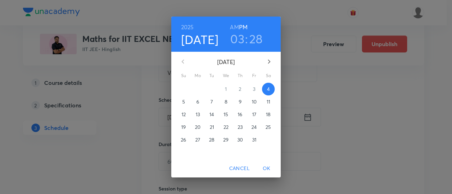
click at [212, 103] on p "7" at bounding box center [211, 101] width 2 height 7
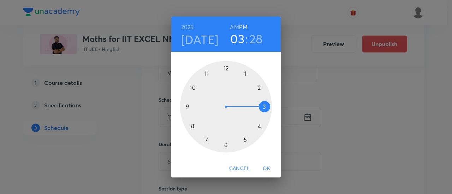
click at [226, 69] on div at bounding box center [226, 107] width 92 height 92
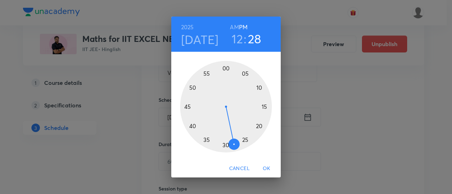
click at [224, 147] on div at bounding box center [226, 107] width 92 height 92
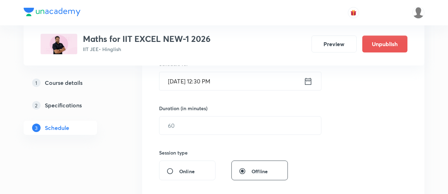
scroll to position [186, 0]
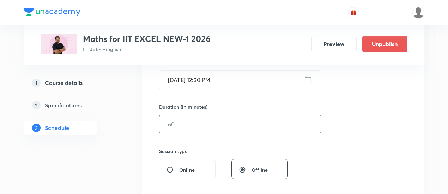
click at [243, 121] on input "text" at bounding box center [241, 124] width 162 height 18
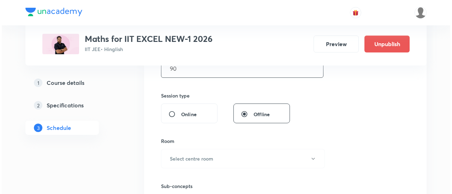
scroll to position [242, 0]
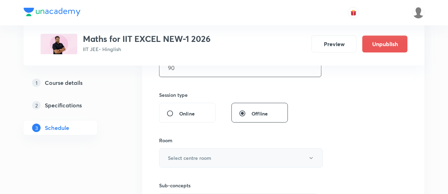
type input "90"
click at [217, 156] on button "Select centre room" at bounding box center [241, 158] width 164 height 19
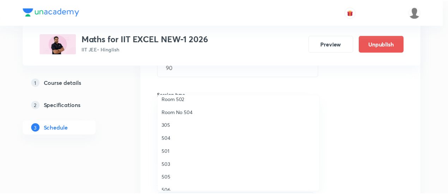
scroll to position [85, 0]
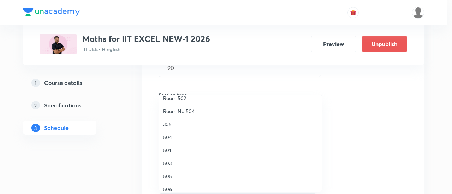
click at [160, 151] on li "501" at bounding box center [240, 150] width 163 height 13
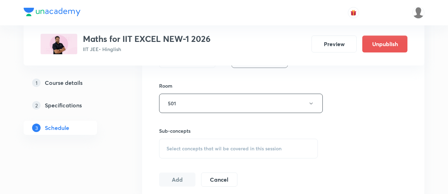
scroll to position [298, 0]
click at [231, 145] on span "Select concepts that wil be covered in this session" at bounding box center [224, 148] width 115 height 6
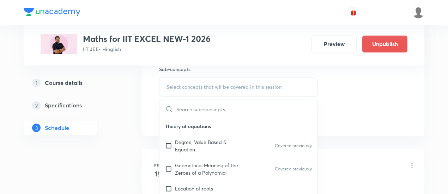
scroll to position [360, 0]
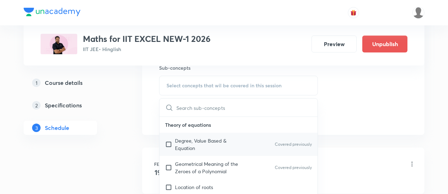
click at [216, 143] on p "Degree, Value Based & Equation" at bounding box center [210, 144] width 71 height 15
checkbox input "true"
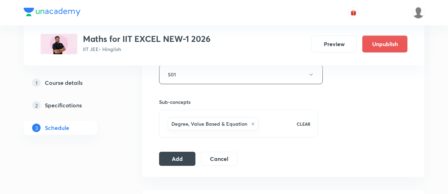
scroll to position [329, 0]
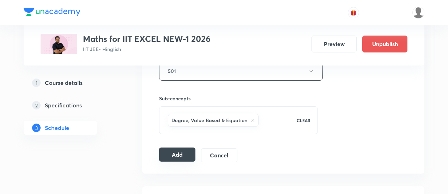
click at [182, 154] on button "Add" at bounding box center [177, 155] width 36 height 14
